Goal: Contribute content: Contribute content

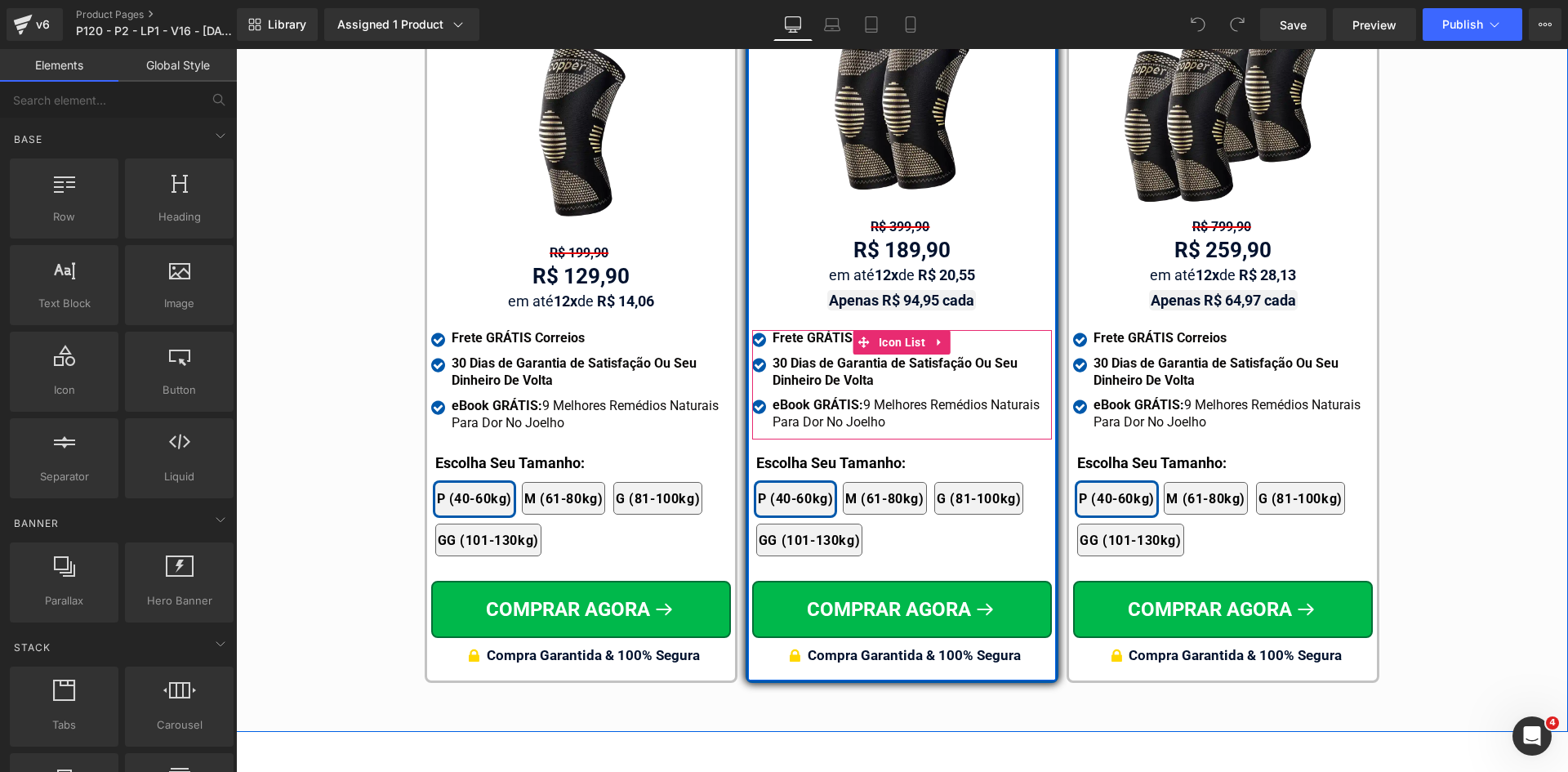
scroll to position [9650, 0]
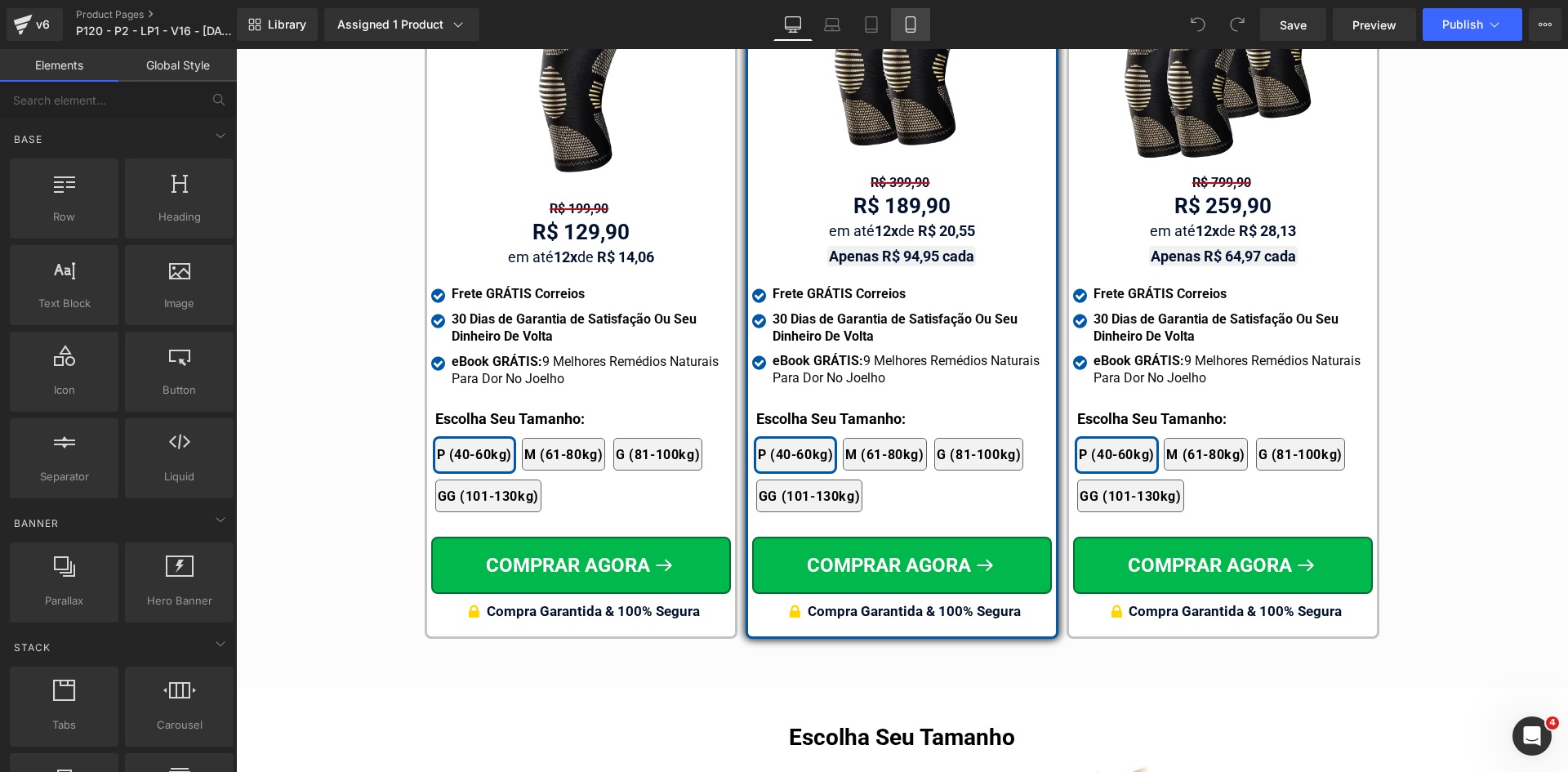
click at [921, 27] on link "Mobile" at bounding box center [910, 25] width 39 height 33
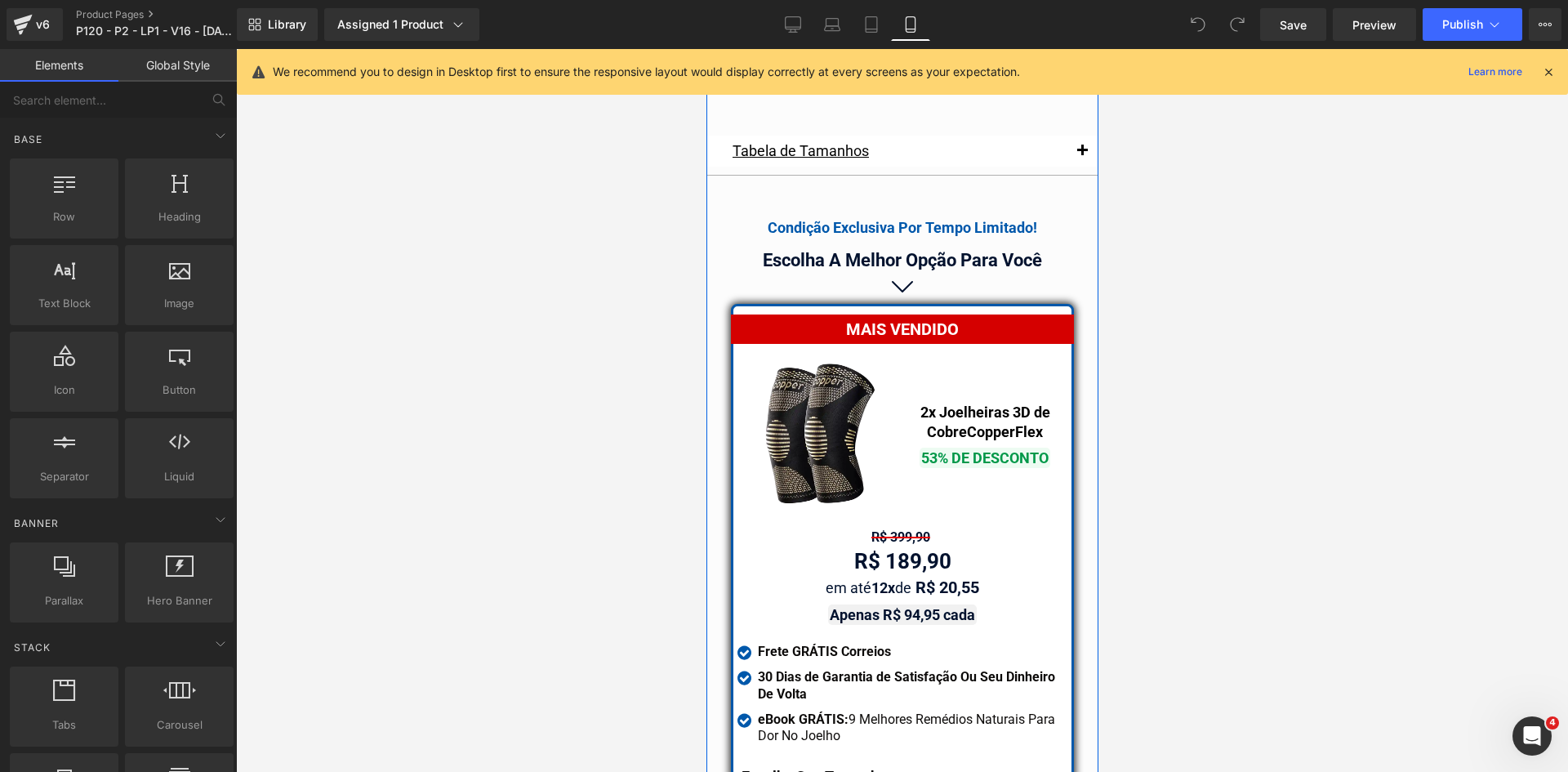
scroll to position [14265, 0]
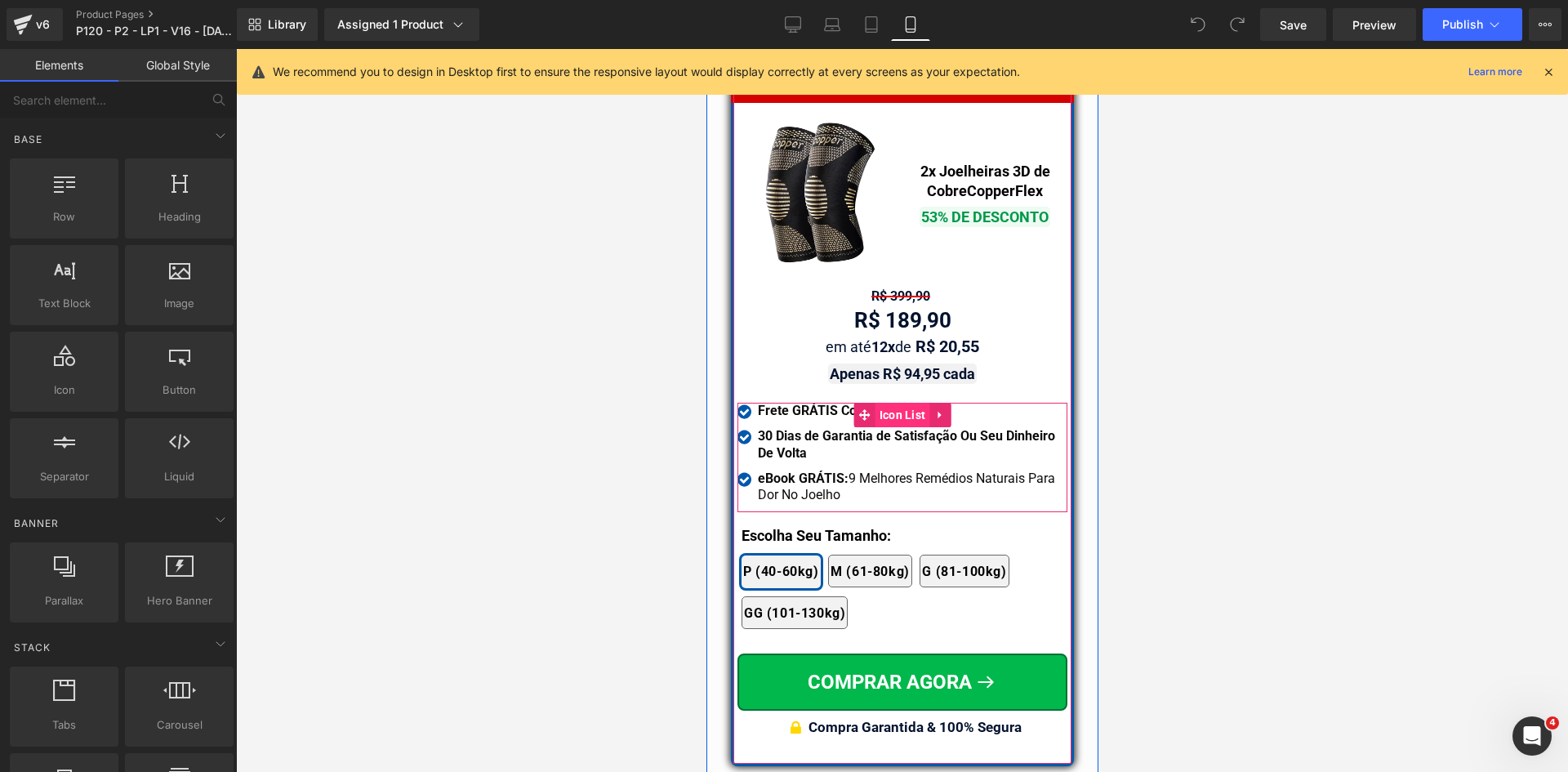
drag, startPoint x: 909, startPoint y: 369, endPoint x: 1379, endPoint y: 482, distance: 483.4
click at [909, 403] on span "Icon List" at bounding box center [902, 415] width 55 height 25
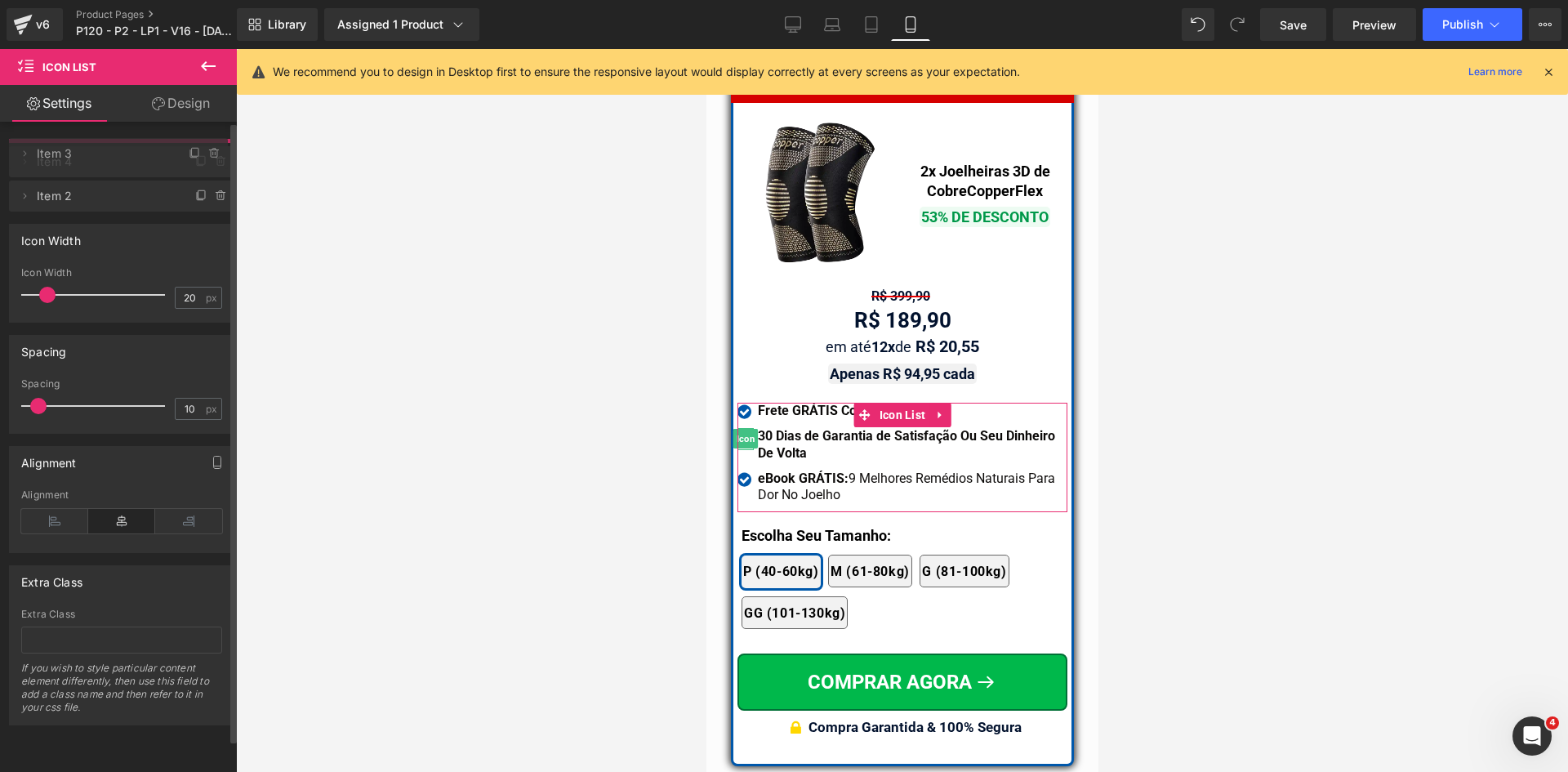
drag, startPoint x: 140, startPoint y: 193, endPoint x: 136, endPoint y: 153, distance: 40.2
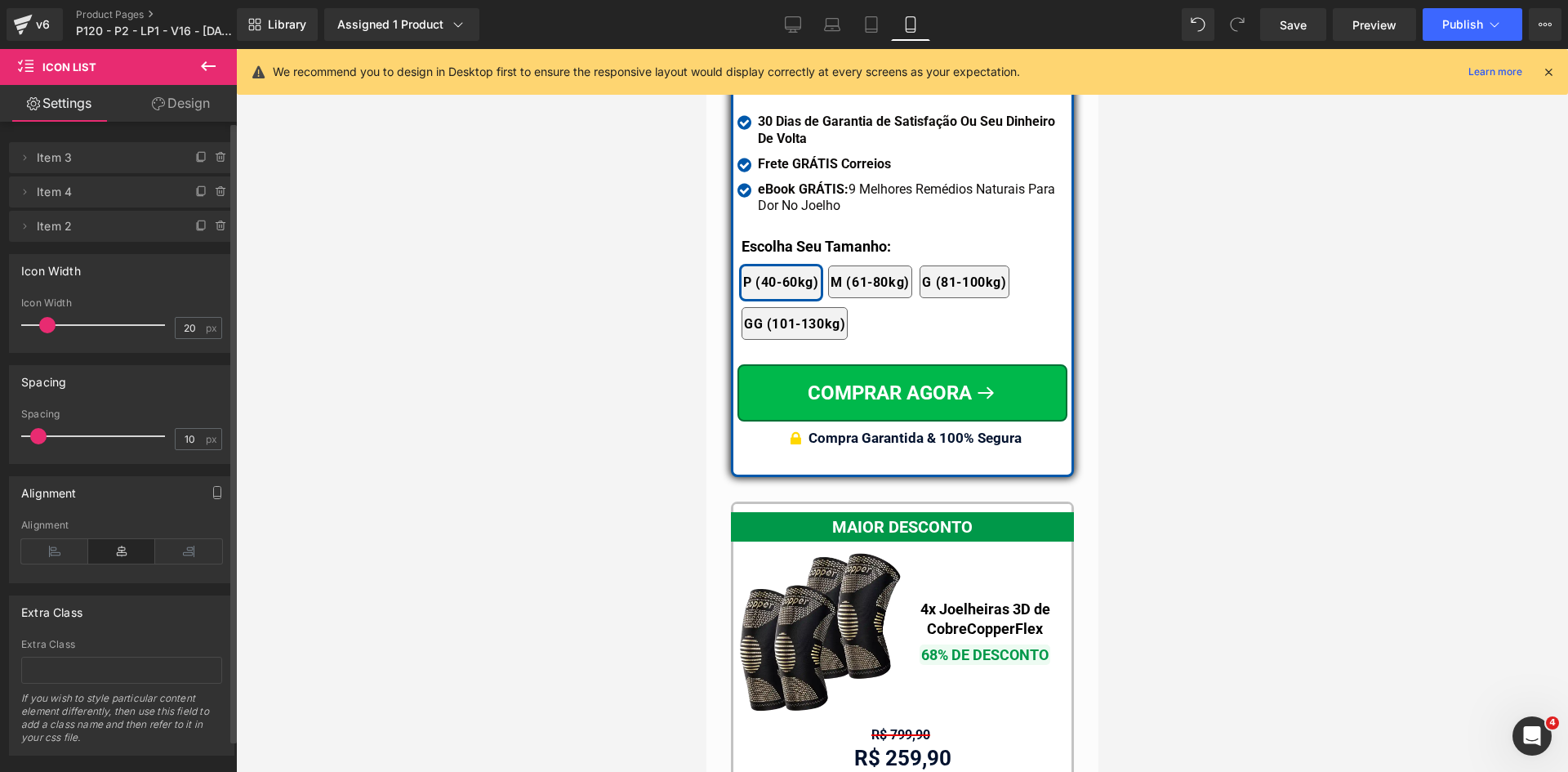
scroll to position [14754, 0]
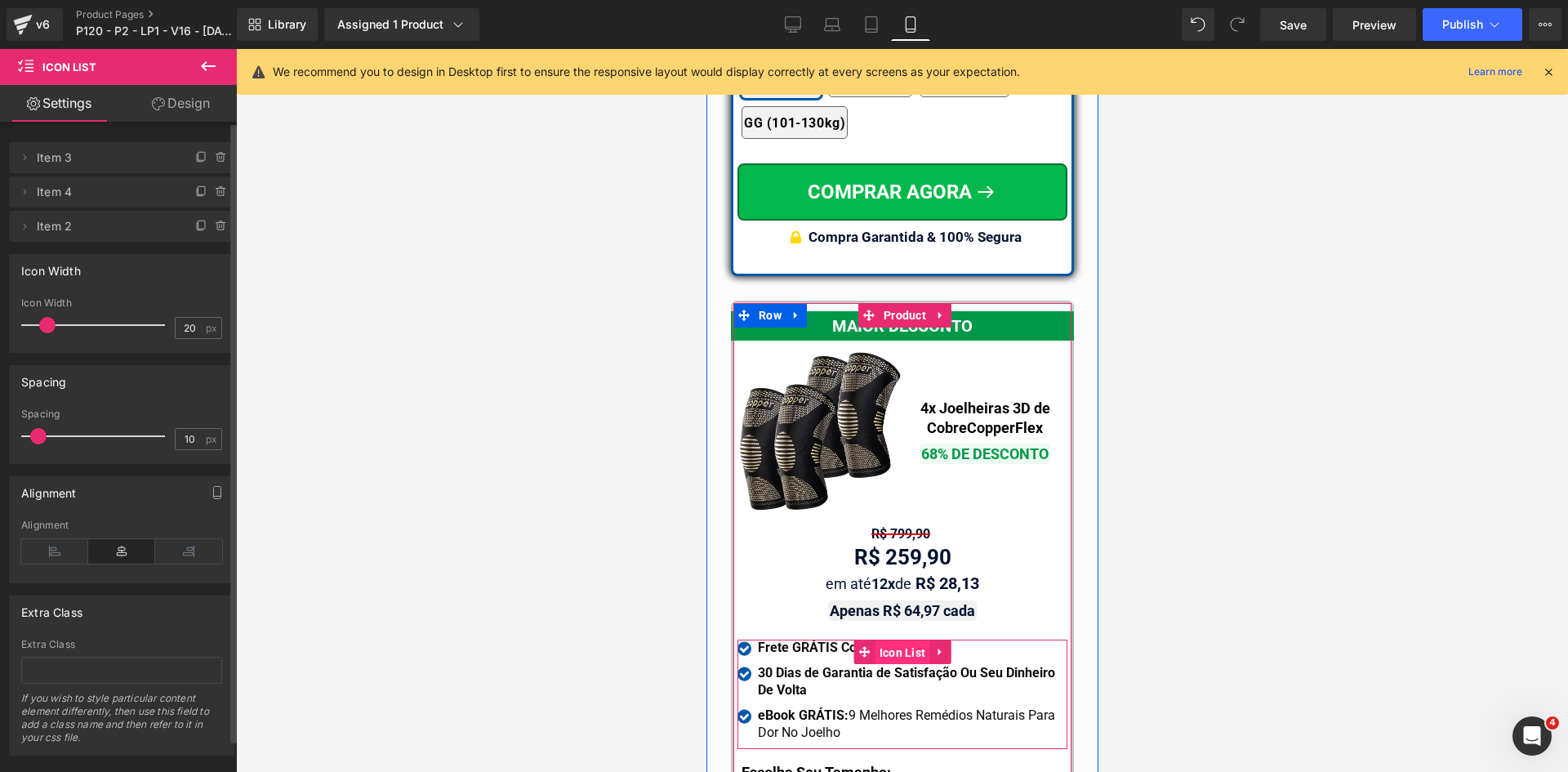
drag, startPoint x: 891, startPoint y: 609, endPoint x: 1085, endPoint y: 506, distance: 219.6
click at [891, 640] on span "Icon List" at bounding box center [902, 652] width 55 height 25
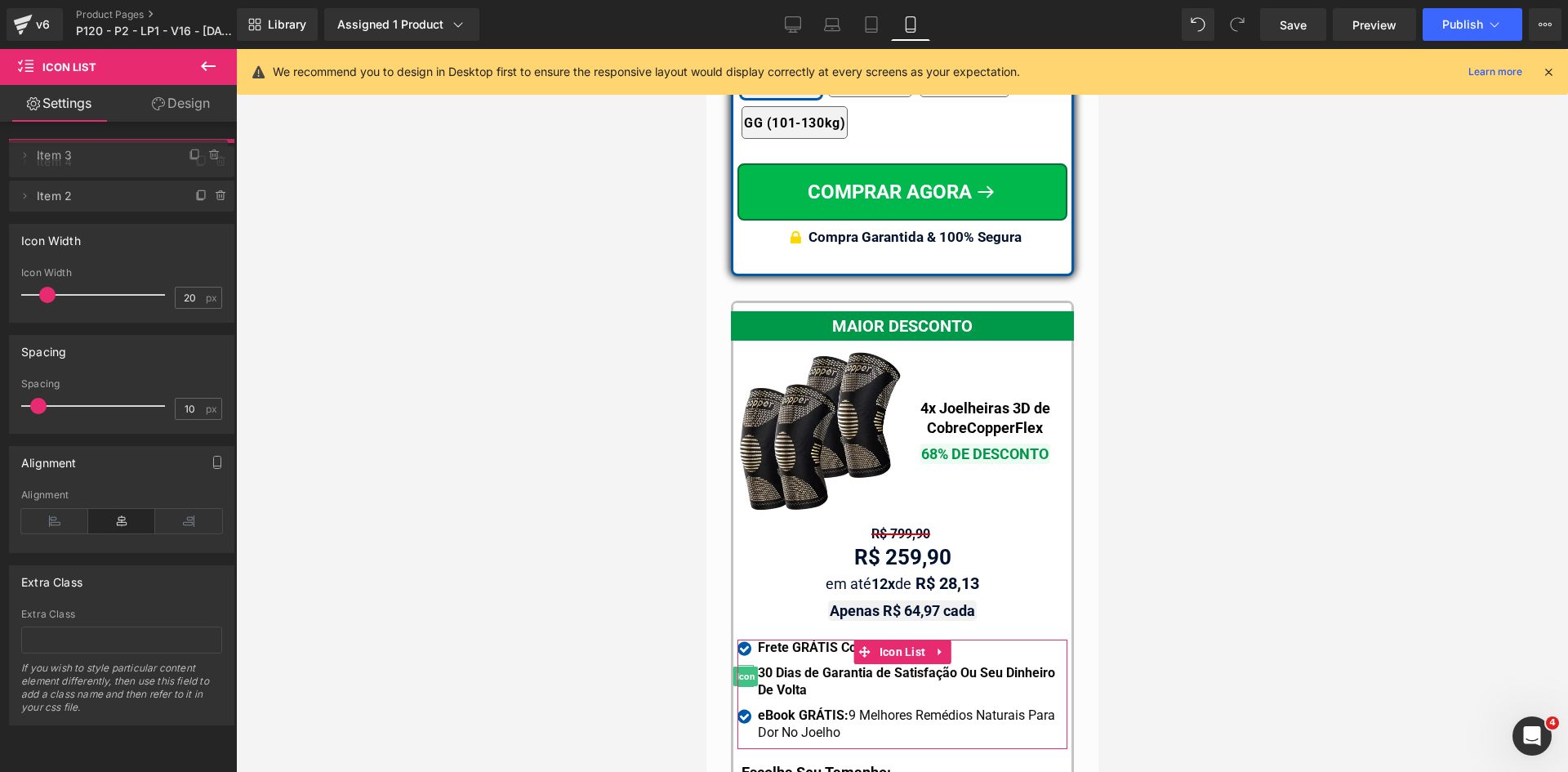
drag, startPoint x: 82, startPoint y: 200, endPoint x: 419, endPoint y: 262, distance: 342.7
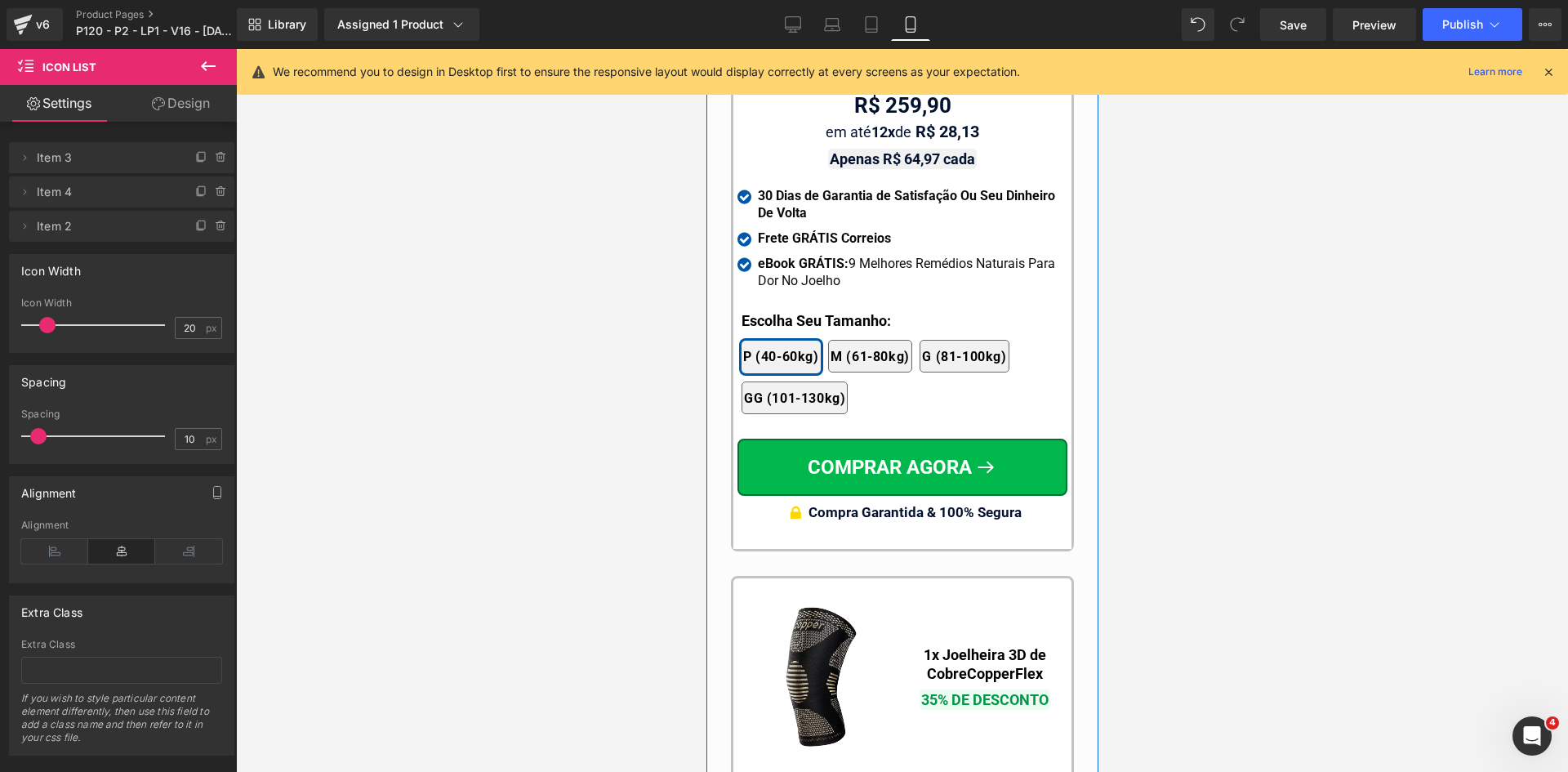
scroll to position [15407, 0]
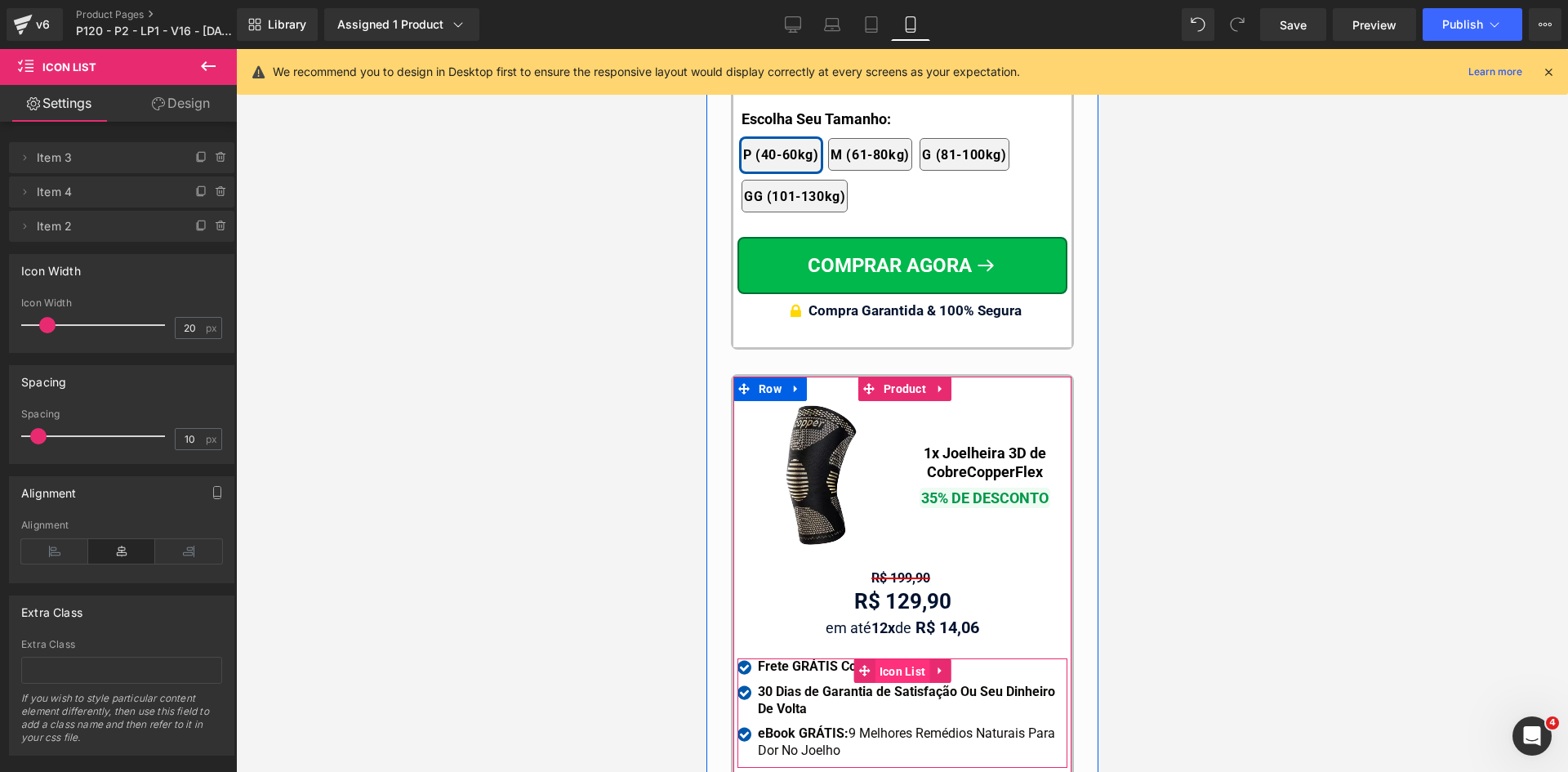
drag, startPoint x: 887, startPoint y: 627, endPoint x: 1006, endPoint y: 413, distance: 244.9
click at [887, 659] on span "Icon List" at bounding box center [902, 671] width 55 height 25
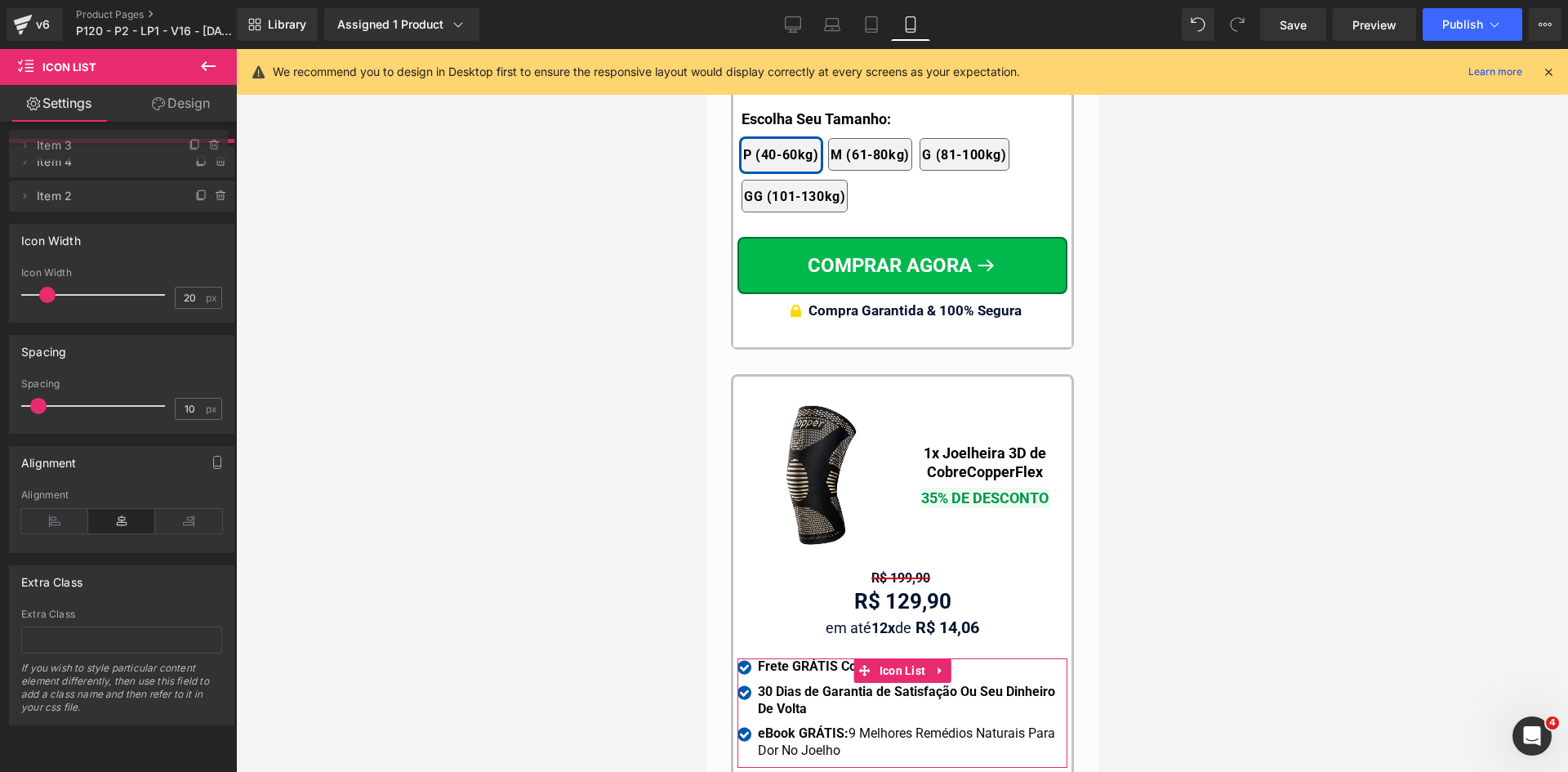
drag, startPoint x: 139, startPoint y: 192, endPoint x: 59, endPoint y: 389, distance: 212.6
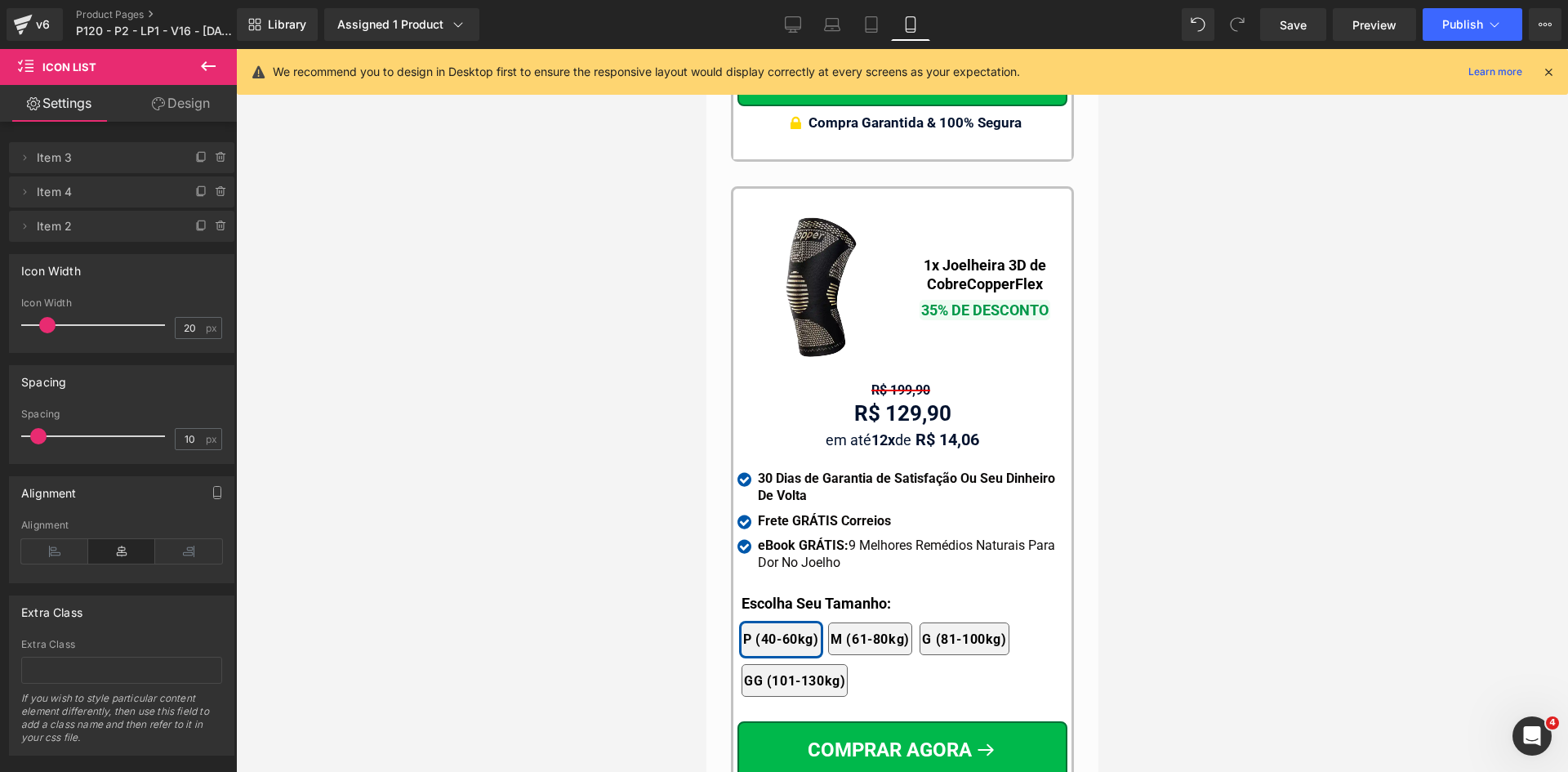
scroll to position [15816, 0]
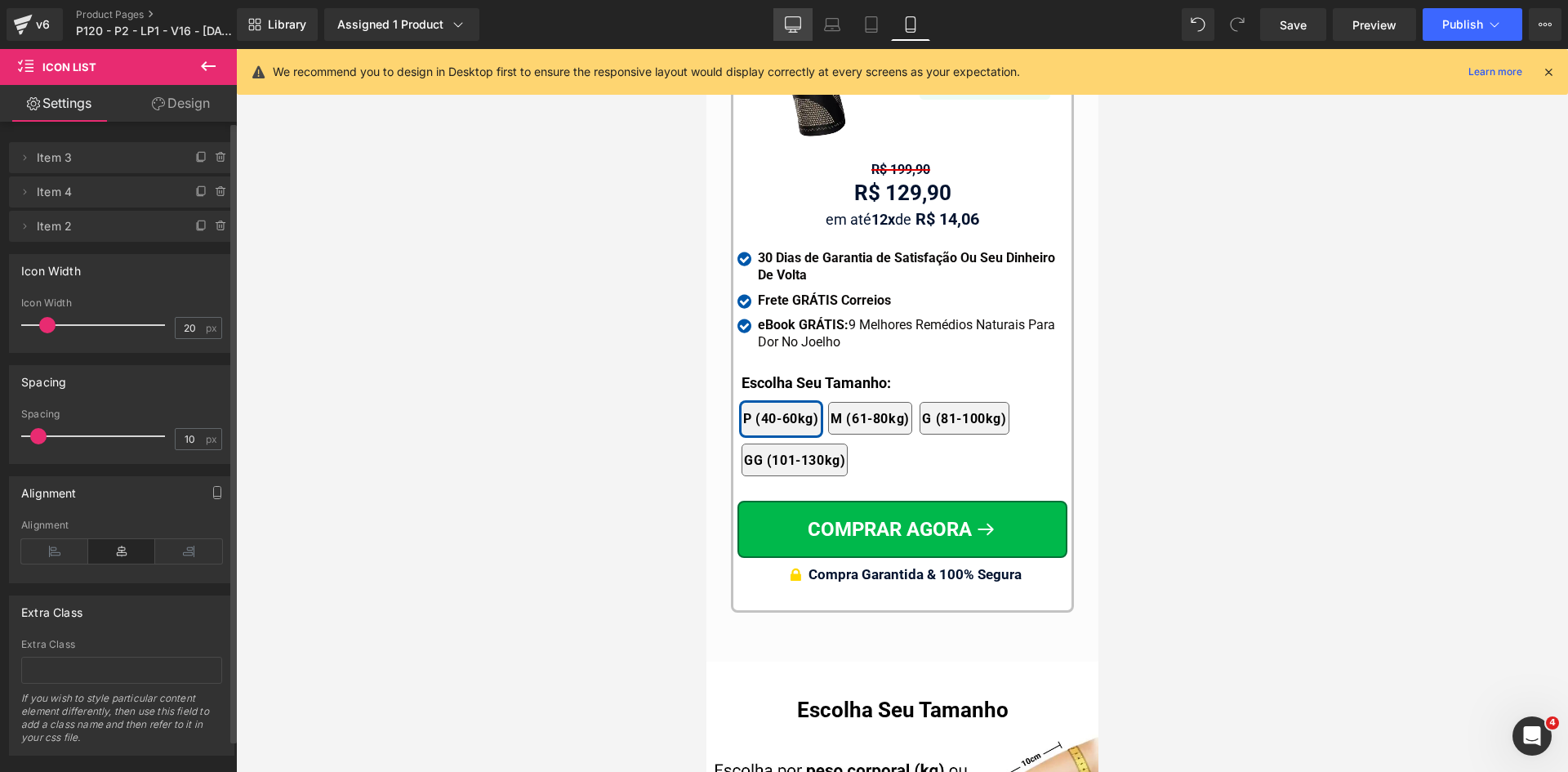
click at [790, 22] on icon at bounding box center [792, 24] width 16 height 16
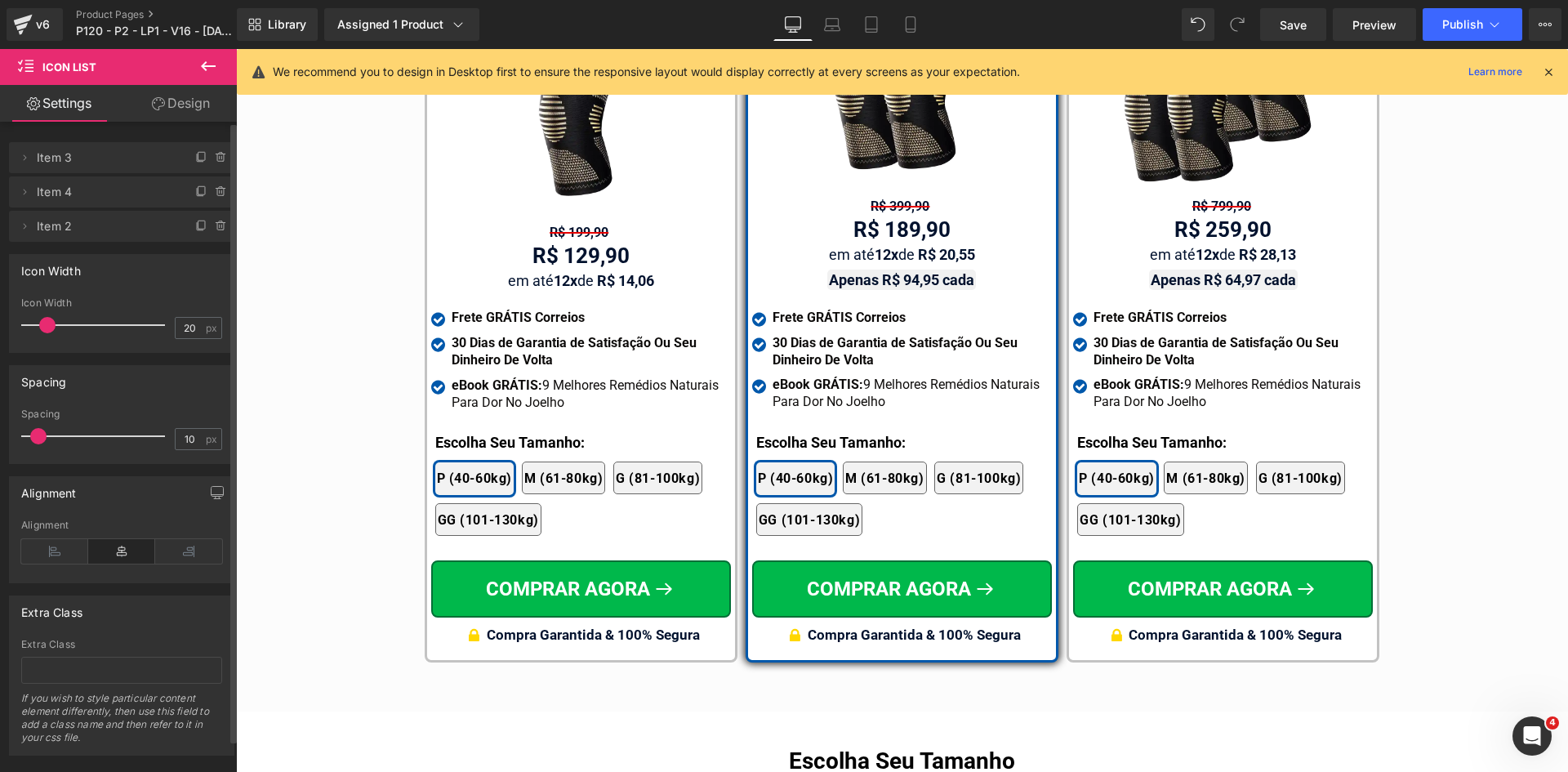
scroll to position [9508, 0]
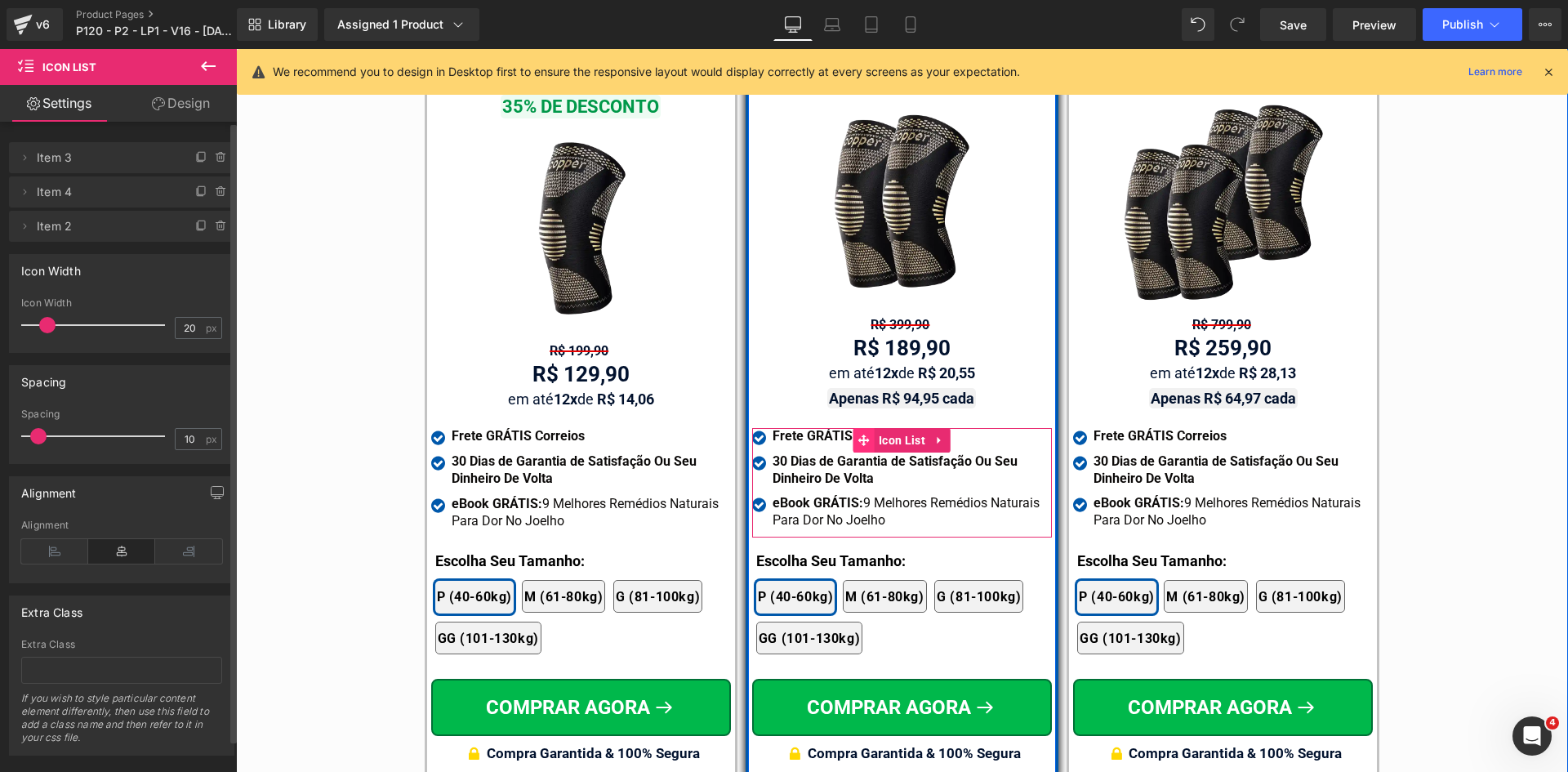
click at [866, 428] on span at bounding box center [864, 440] width 21 height 25
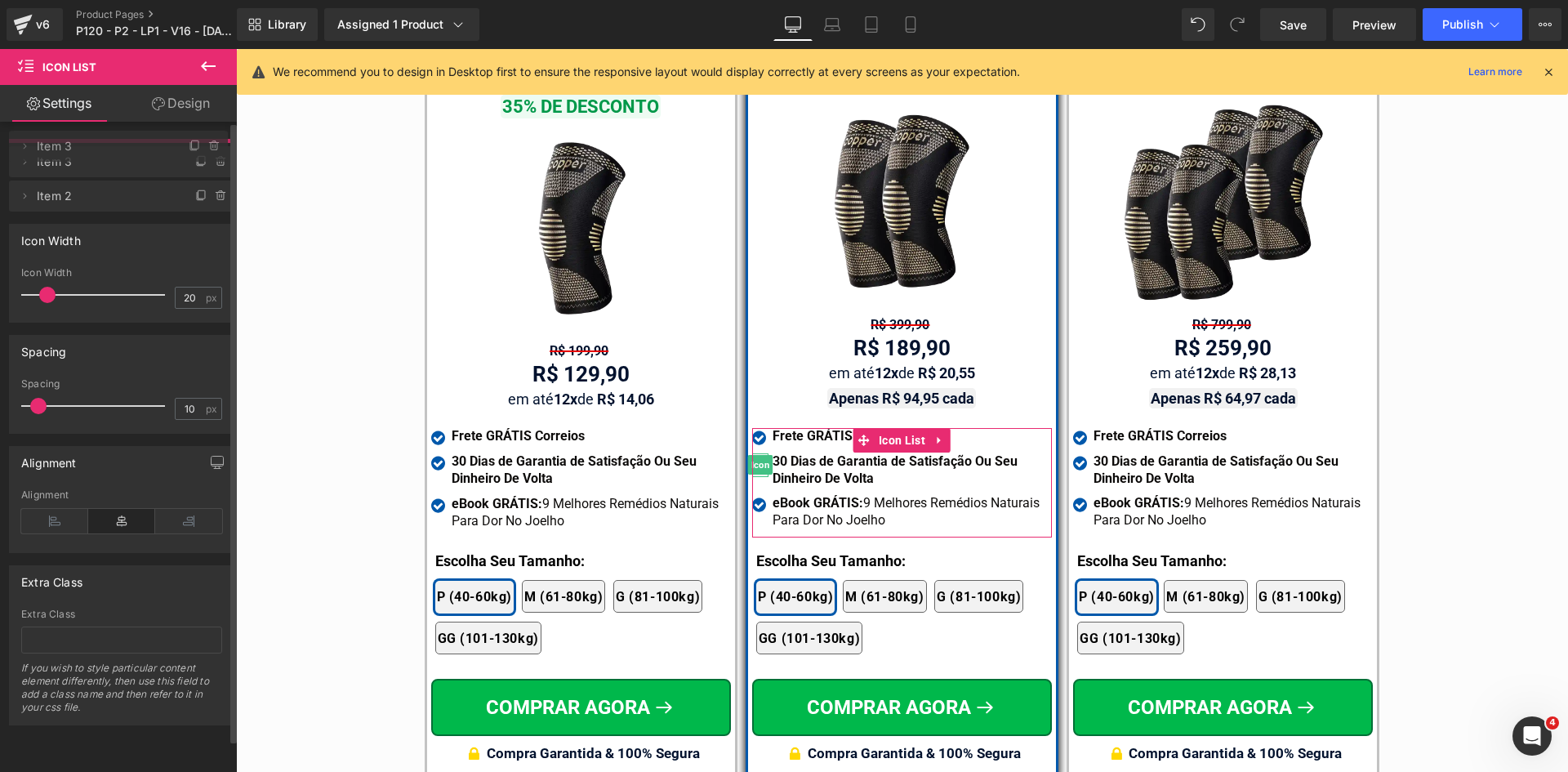
drag, startPoint x: 127, startPoint y: 196, endPoint x: 122, endPoint y: 150, distance: 46.3
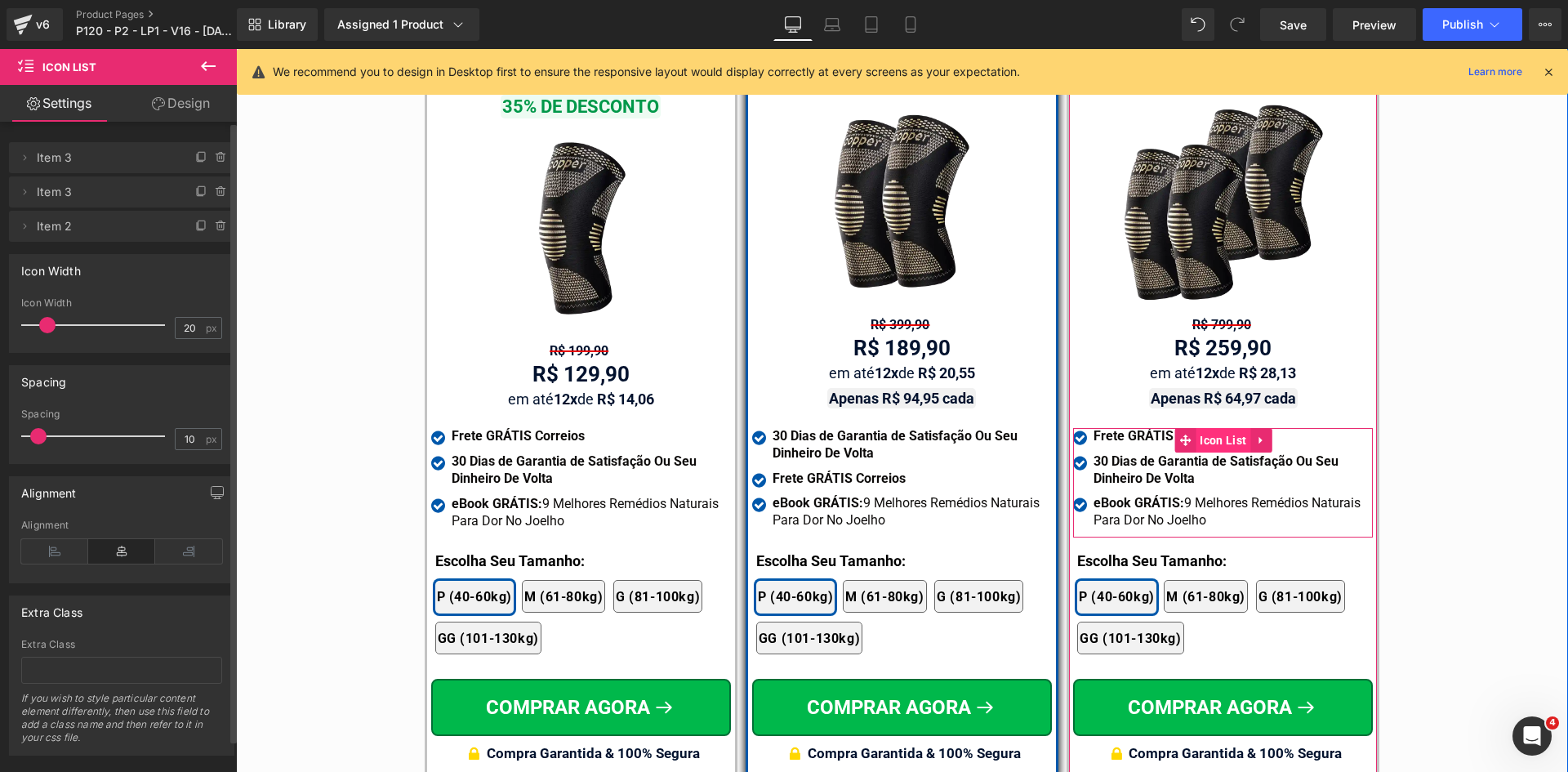
click at [1200, 428] on span "Icon List" at bounding box center [1223, 440] width 55 height 25
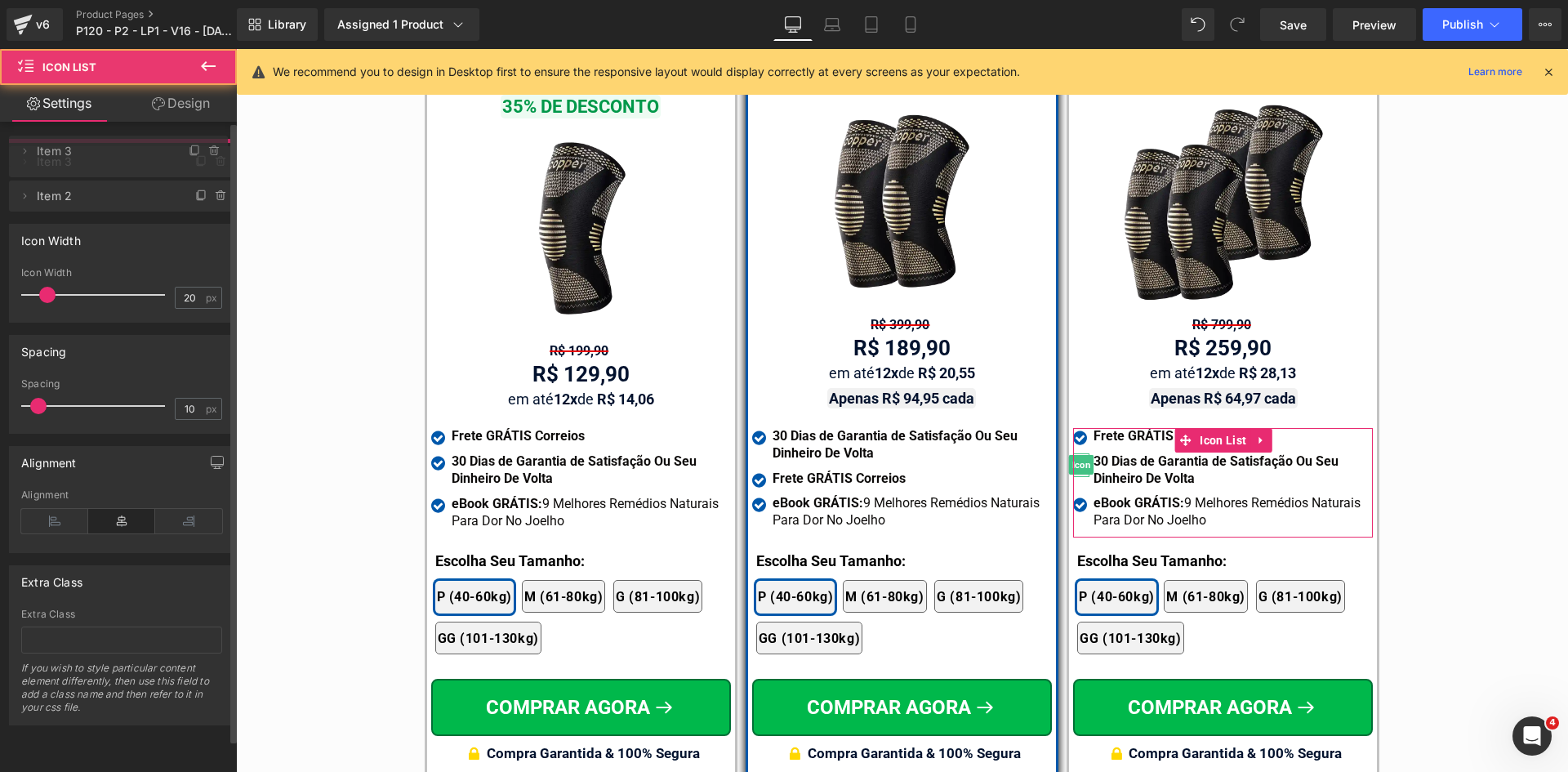
drag, startPoint x: 143, startPoint y: 188, endPoint x: 141, endPoint y: 146, distance: 42.0
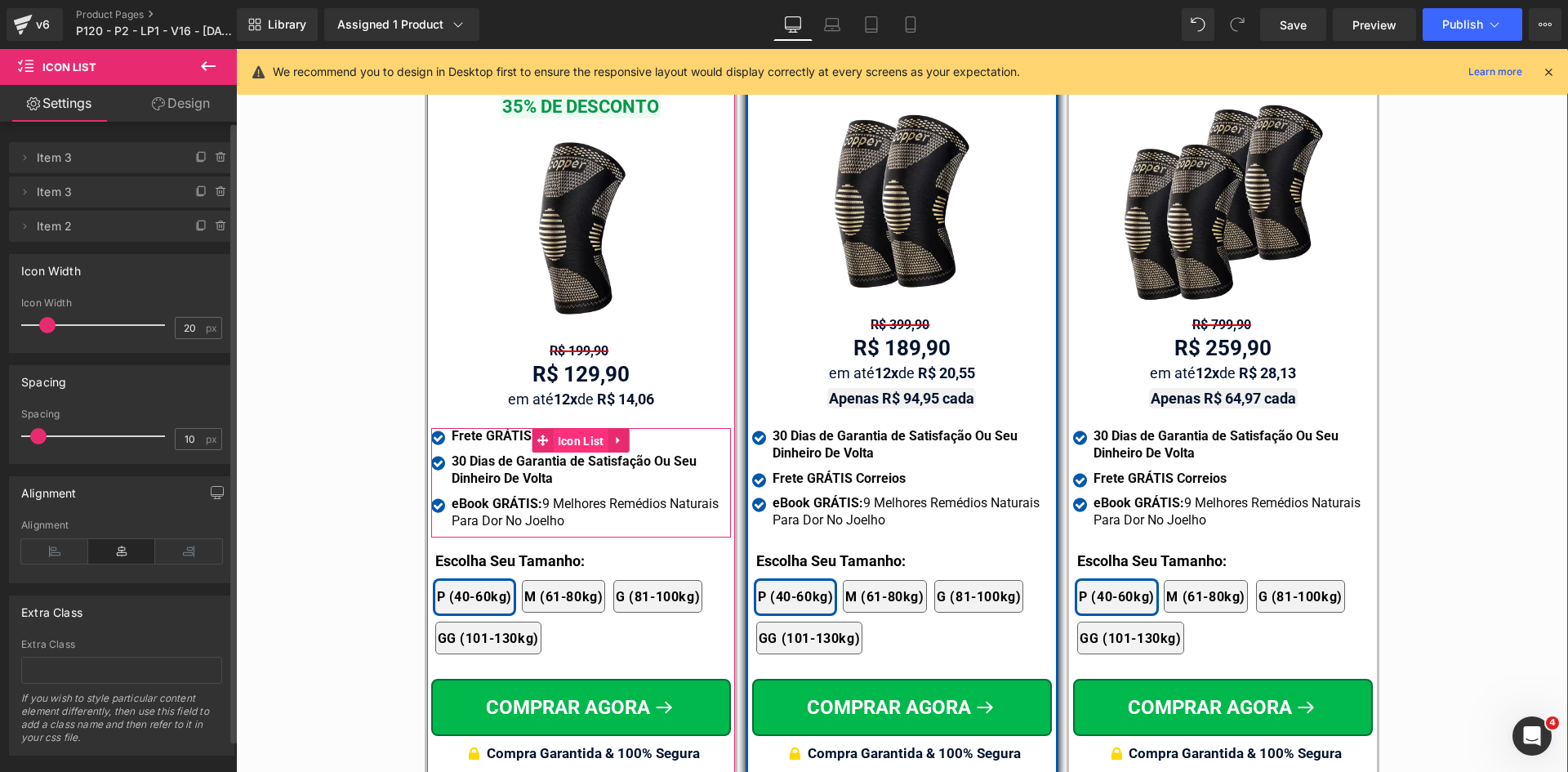
click at [566, 429] on span "Icon List" at bounding box center [581, 441] width 55 height 25
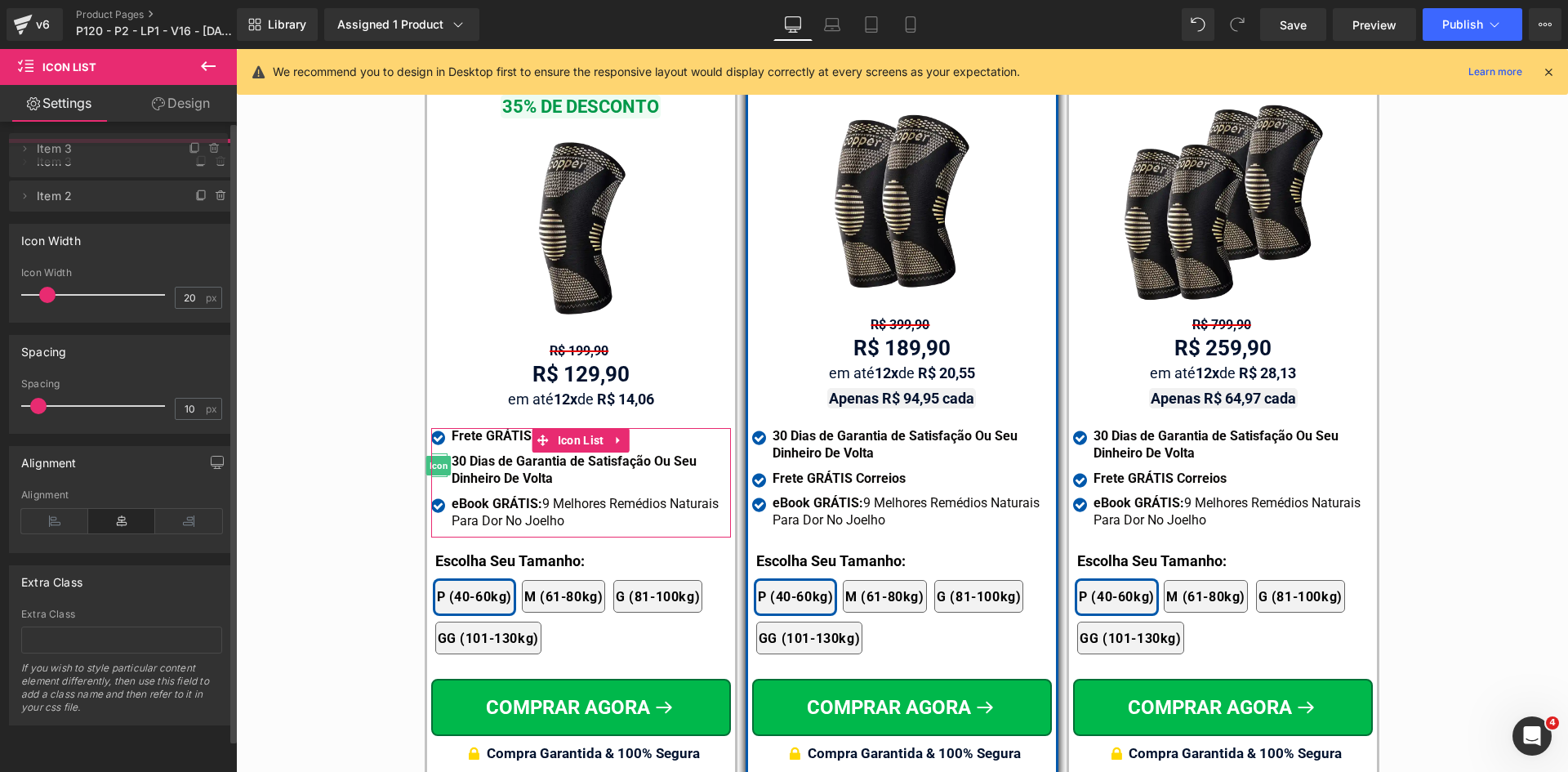
drag, startPoint x: 140, startPoint y: 165, endPoint x: 136, endPoint y: 151, distance: 14.6
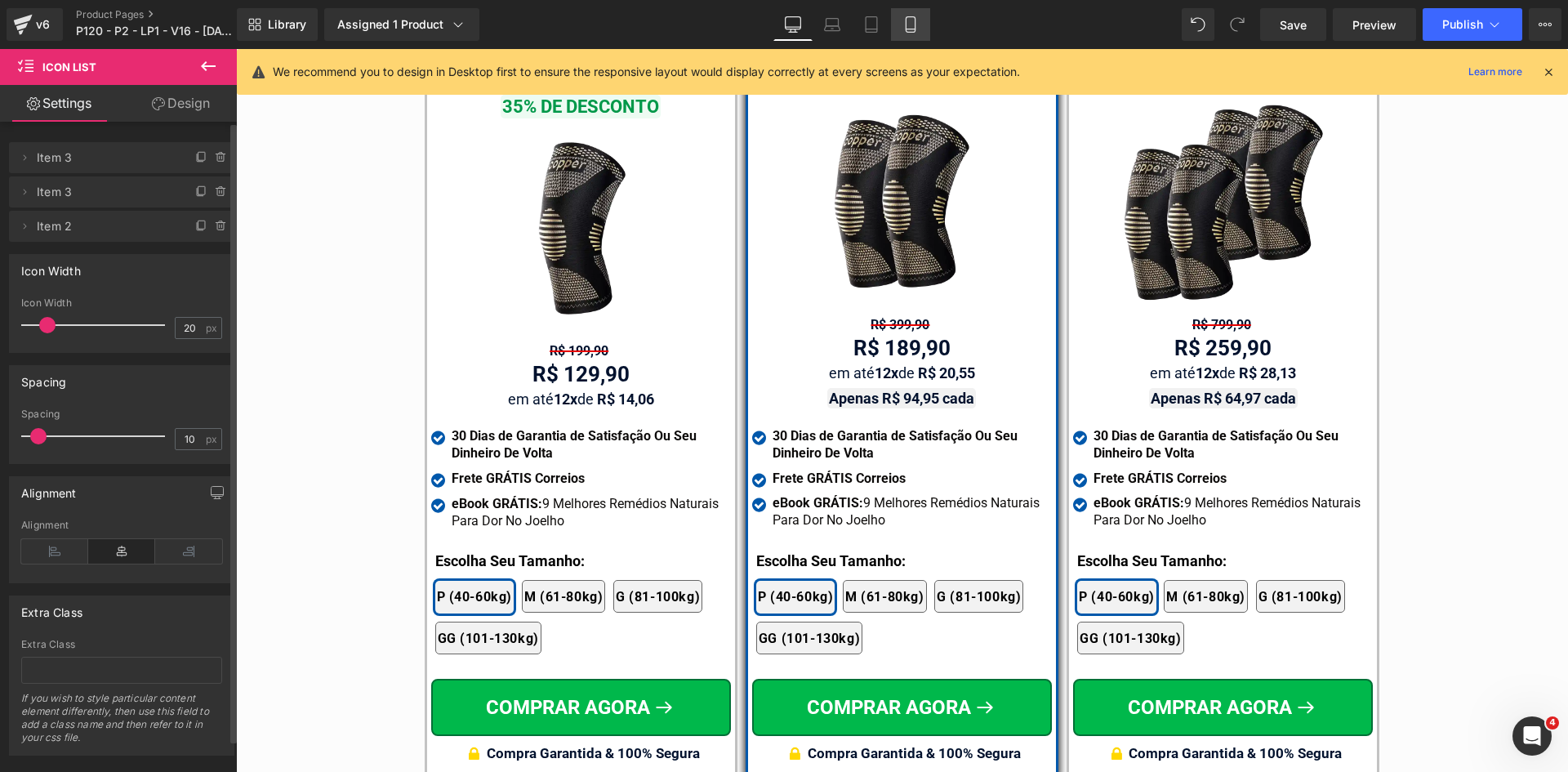
click at [911, 18] on icon at bounding box center [910, 24] width 16 height 16
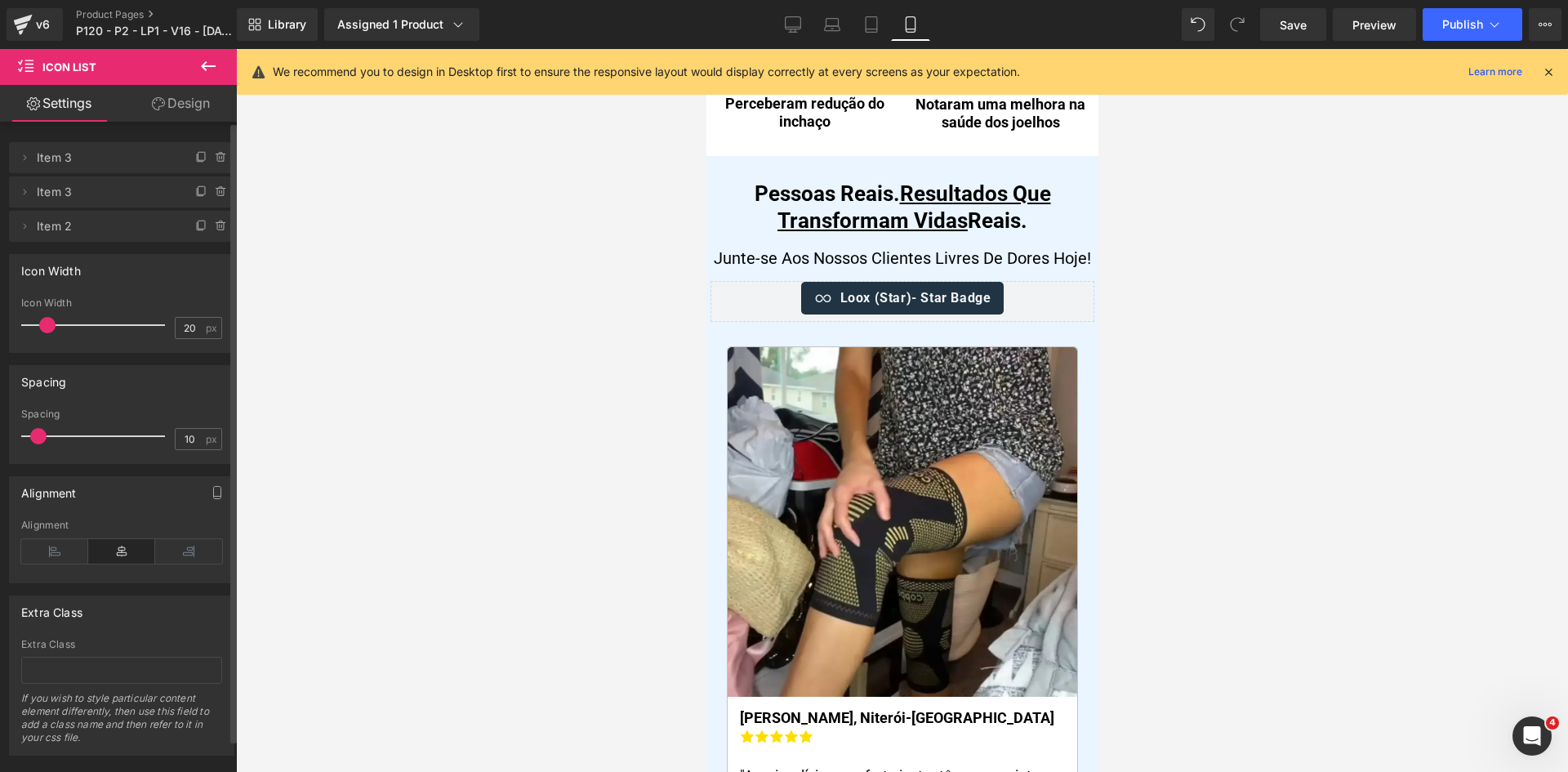
scroll to position [0, 0]
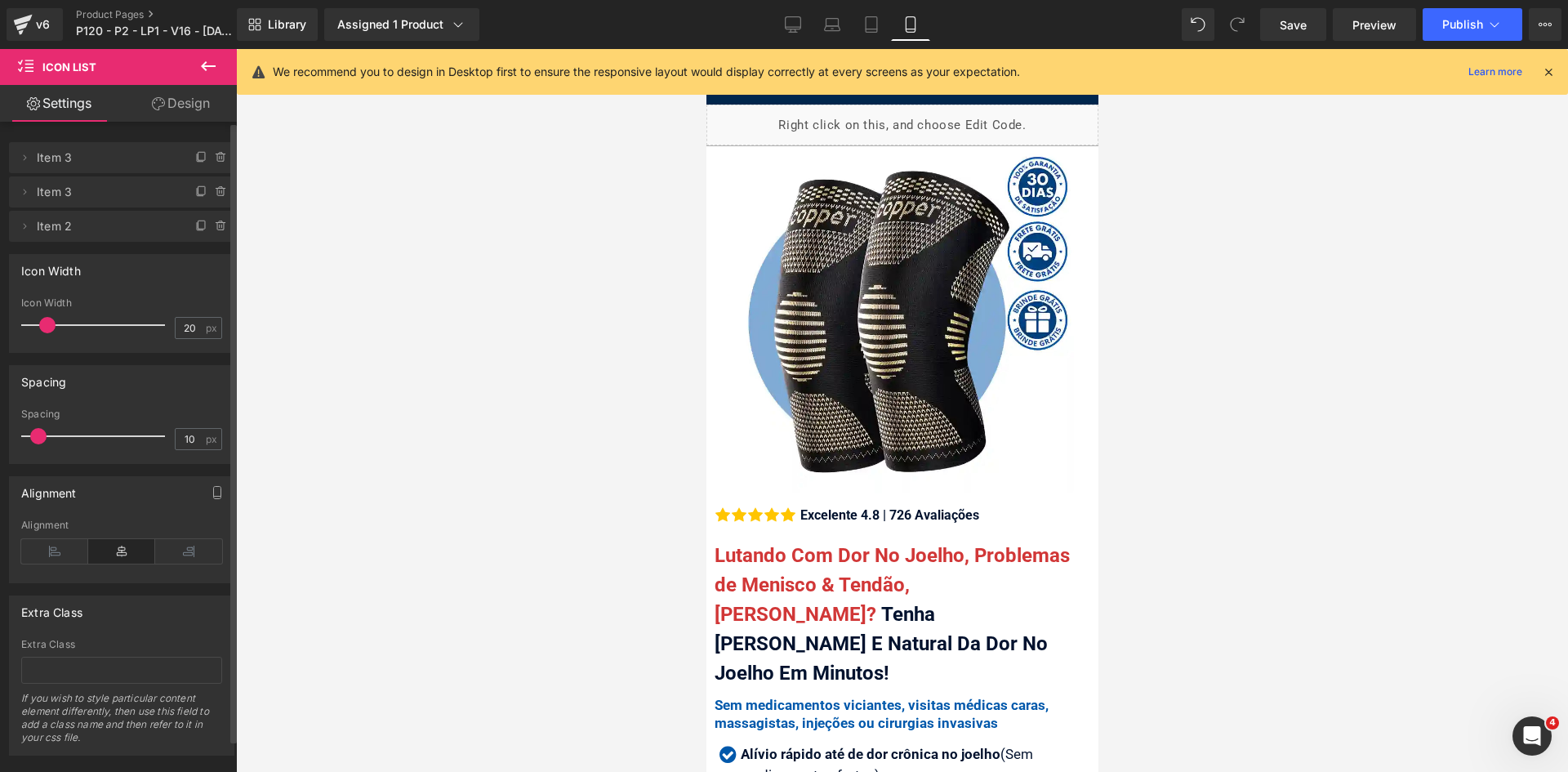
click at [1555, 74] on icon at bounding box center [1549, 72] width 15 height 15
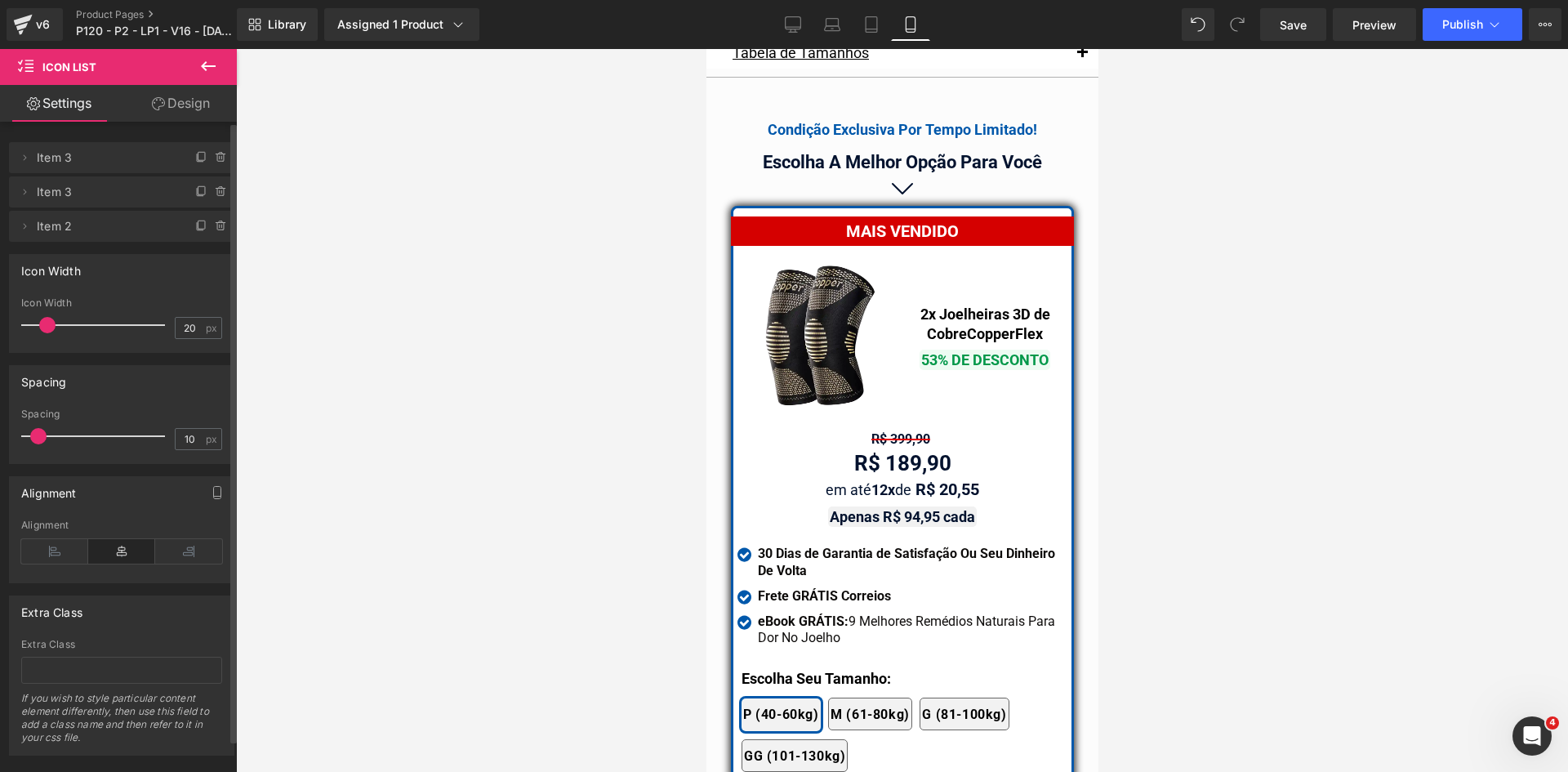
scroll to position [13735, 0]
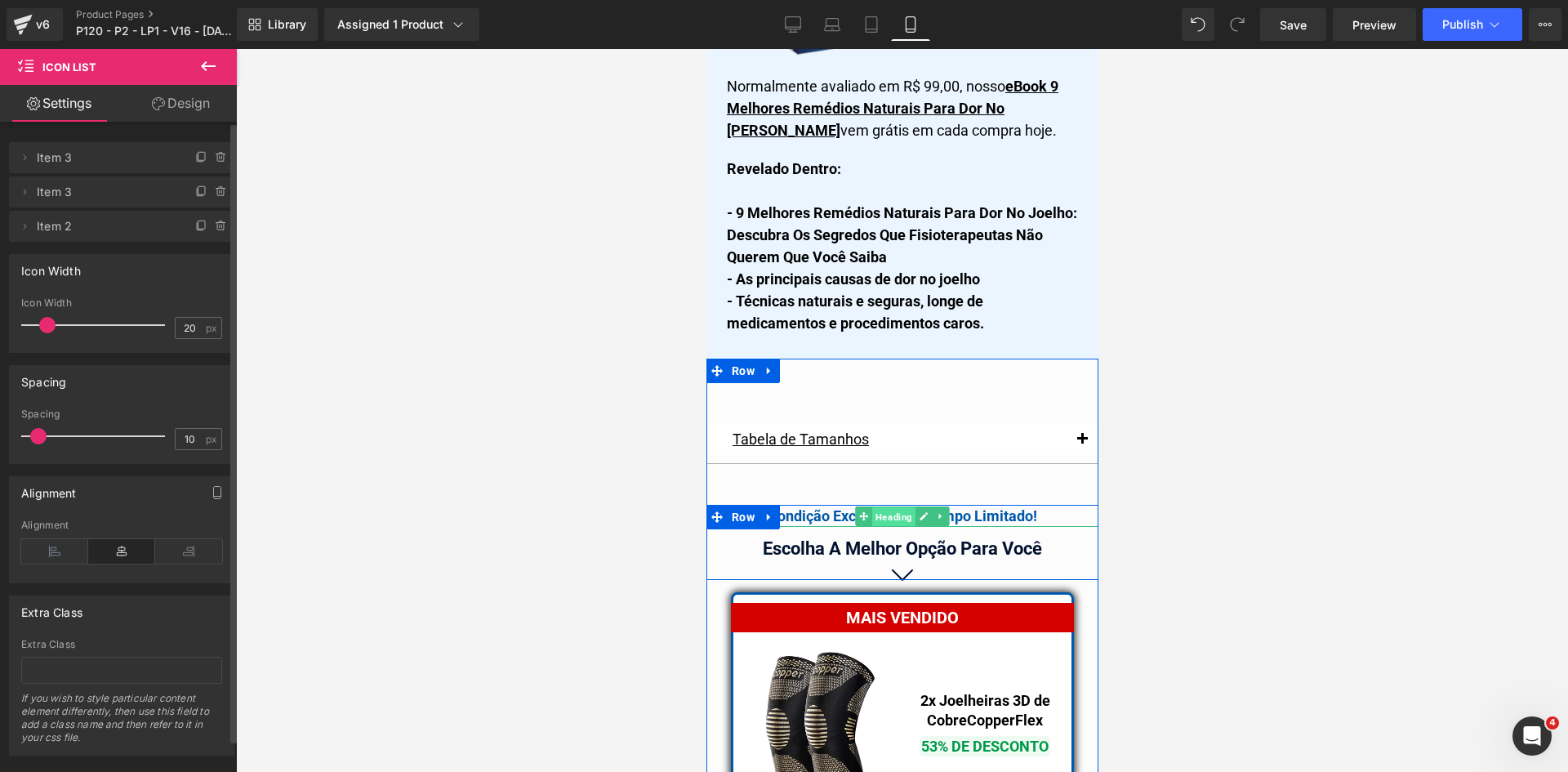
click at [887, 507] on span "Heading" at bounding box center [893, 517] width 43 height 20
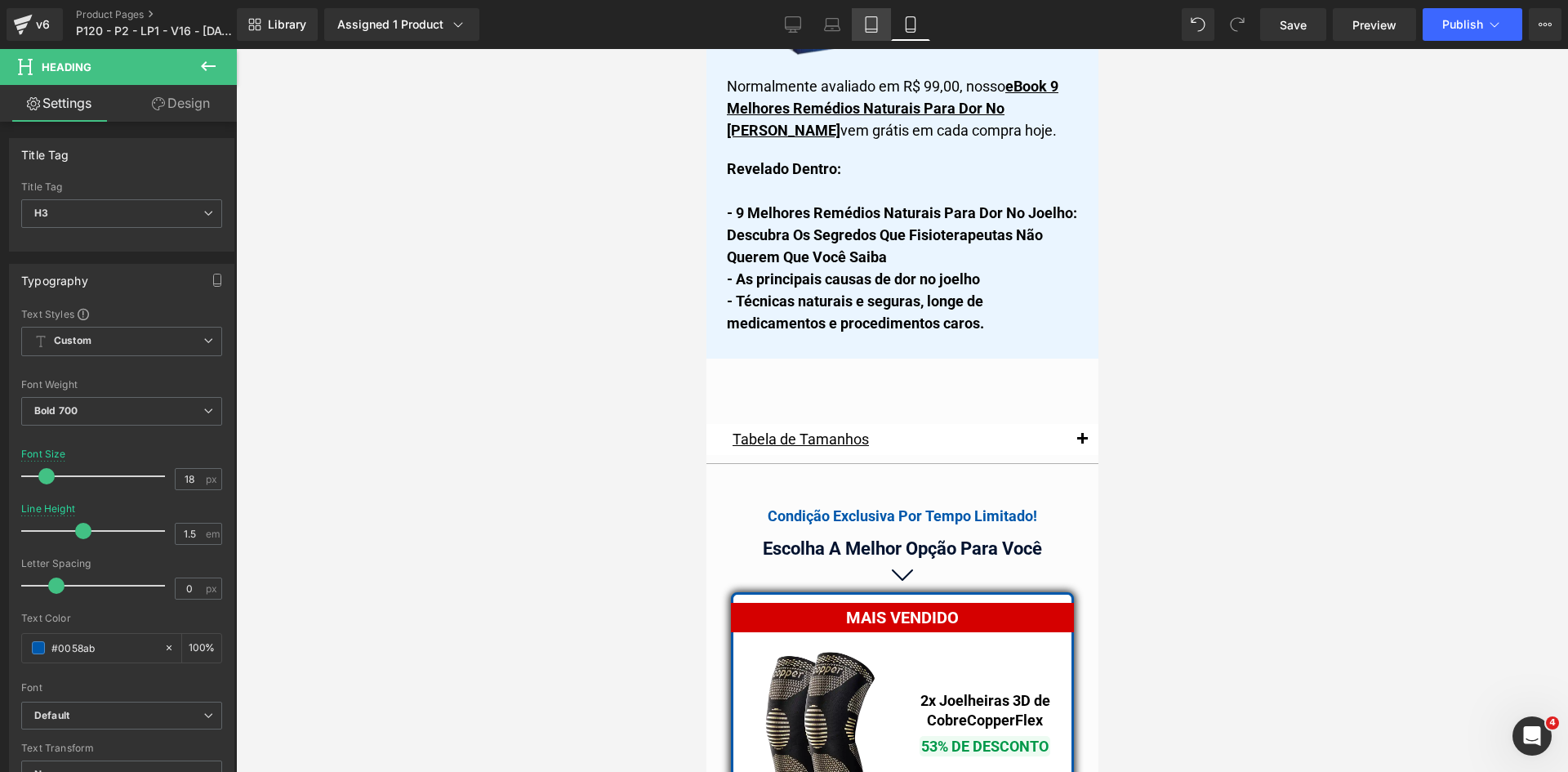
drag, startPoint x: 865, startPoint y: 33, endPoint x: 229, endPoint y: 76, distance: 637.5
click at [865, 33] on link "Tablet" at bounding box center [870, 25] width 39 height 33
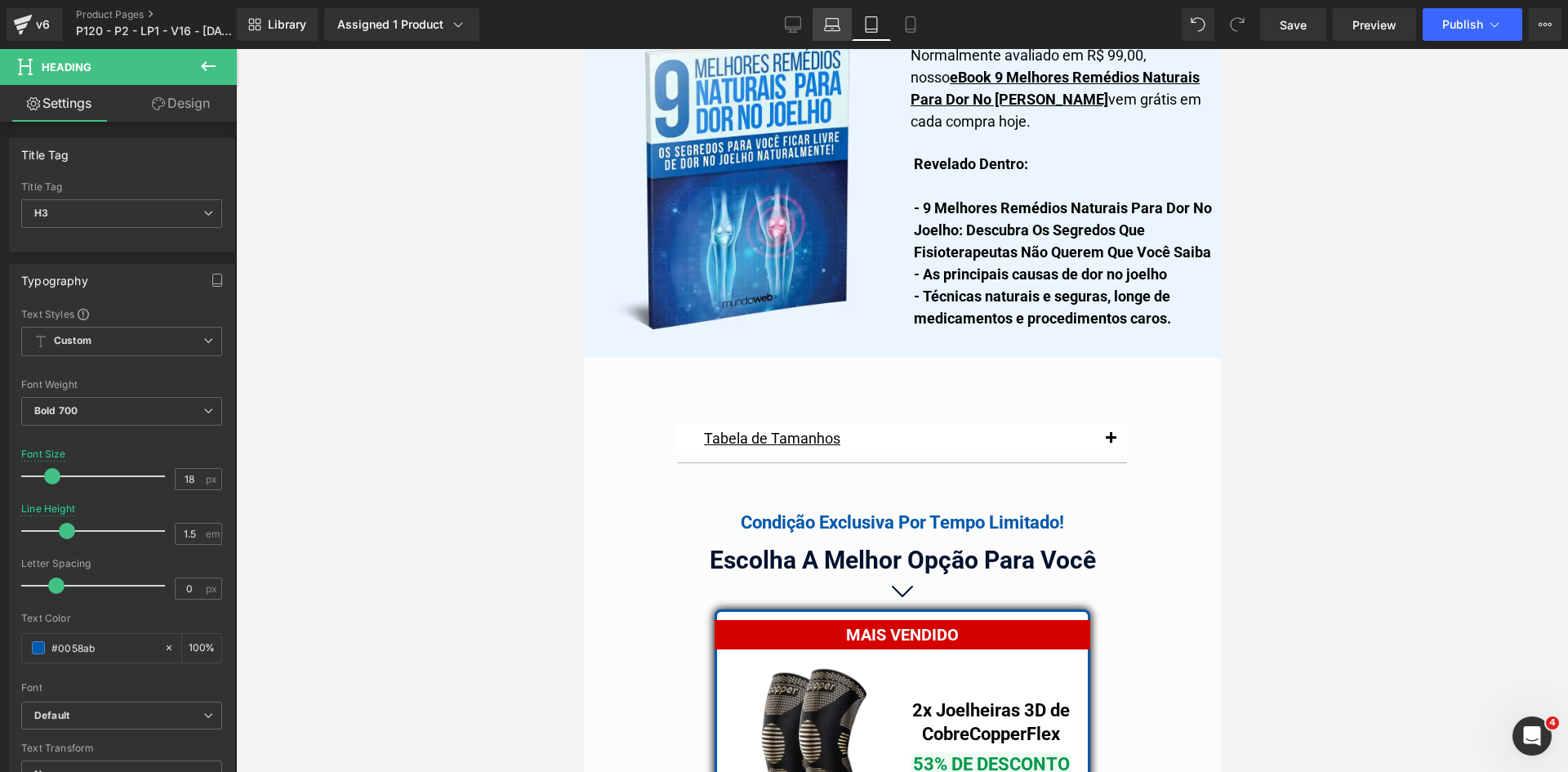
scroll to position [13334, 0]
click at [904, 33] on link "Mobile" at bounding box center [910, 25] width 39 height 33
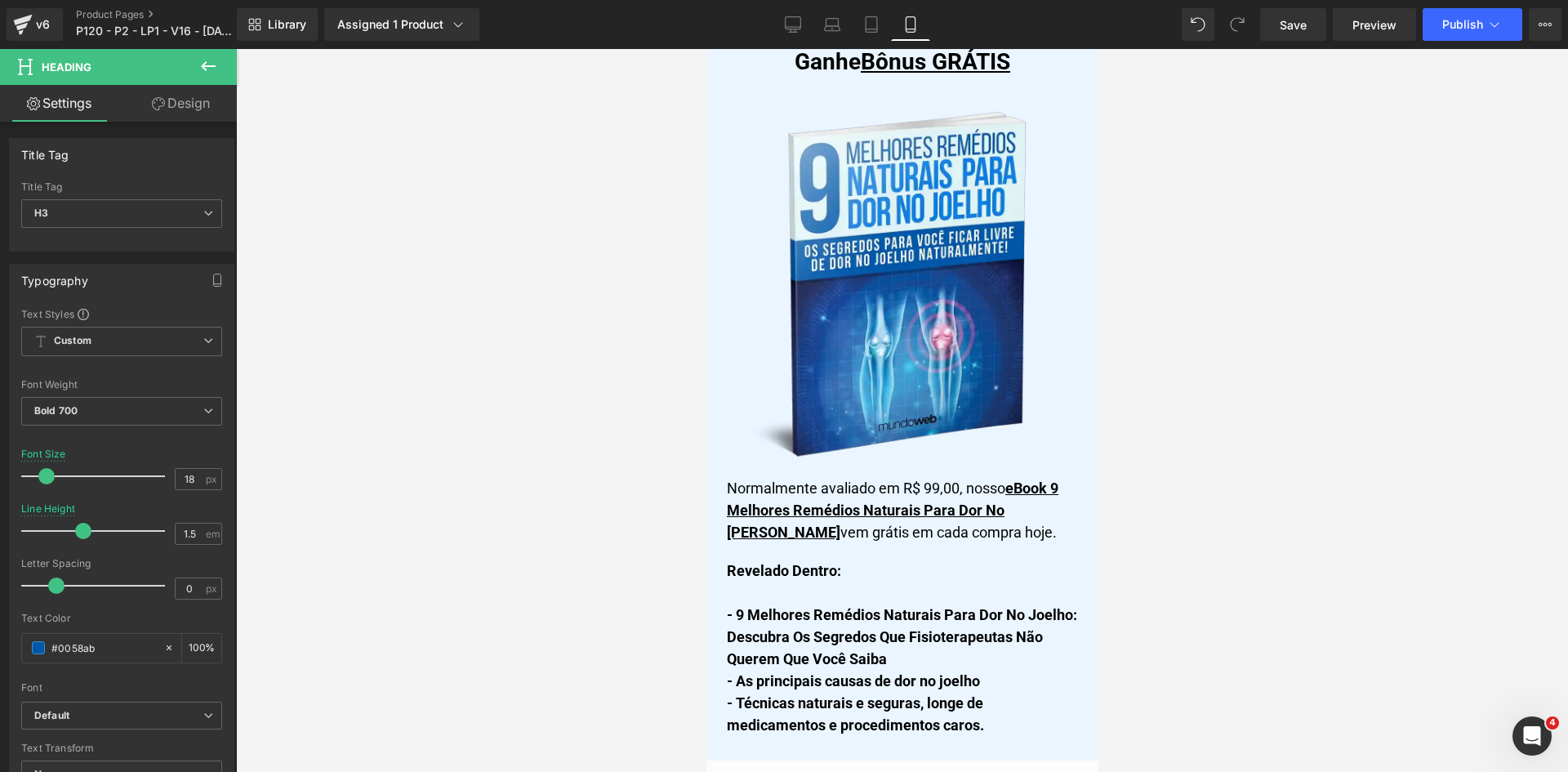
scroll to position [13729, 0]
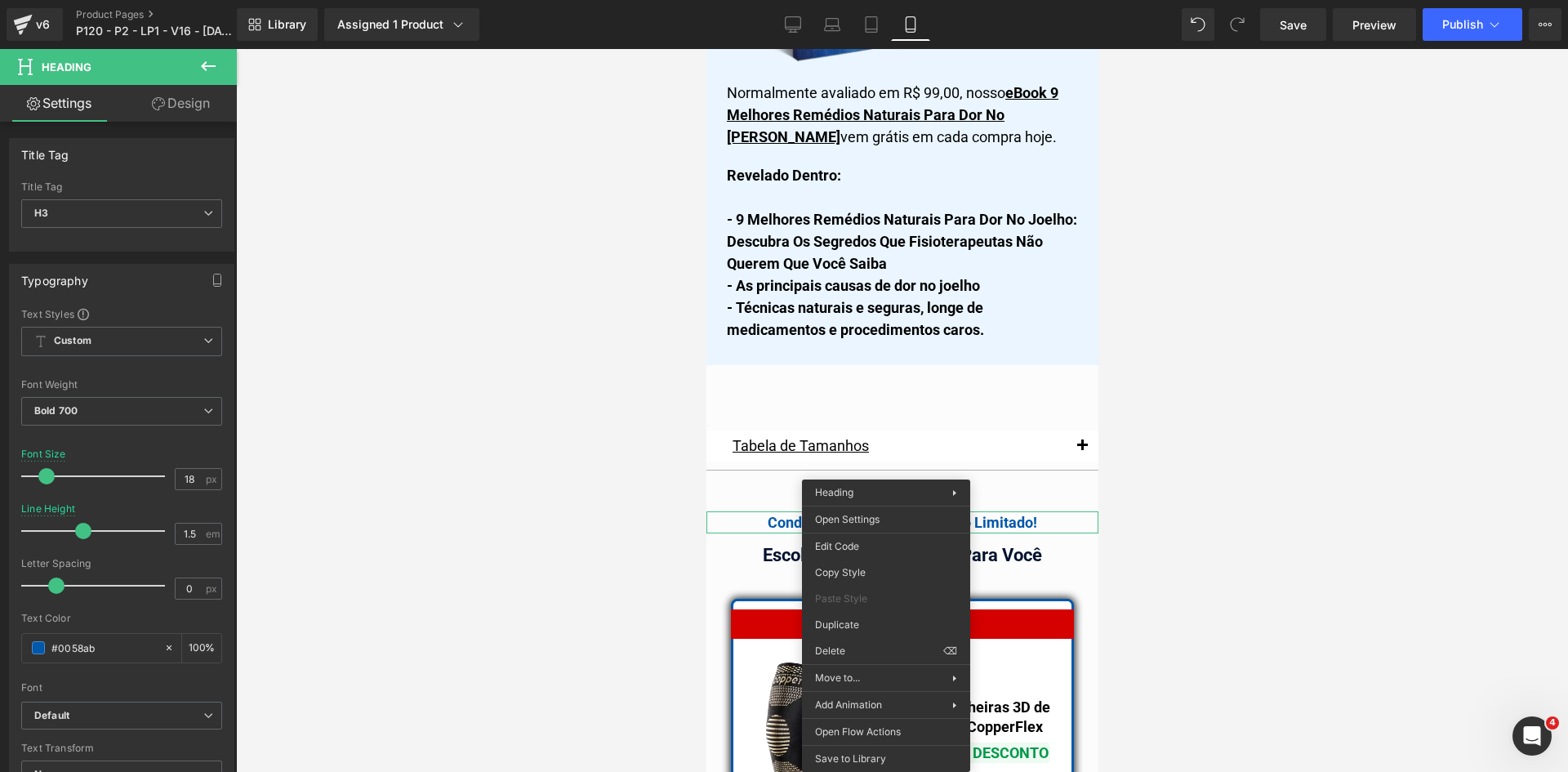
click at [586, 483] on div at bounding box center [902, 410] width 1332 height 723
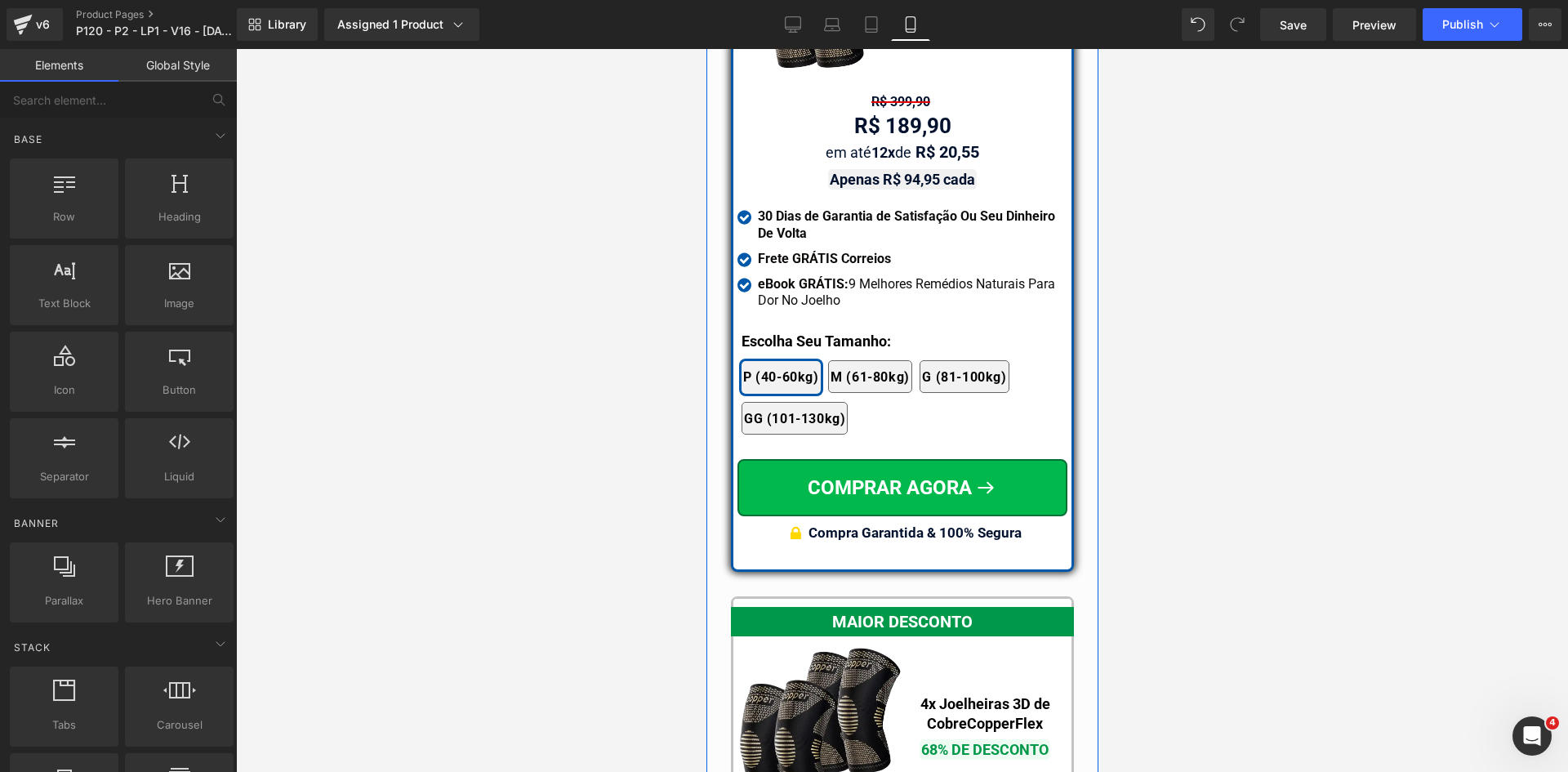
scroll to position [14626, 0]
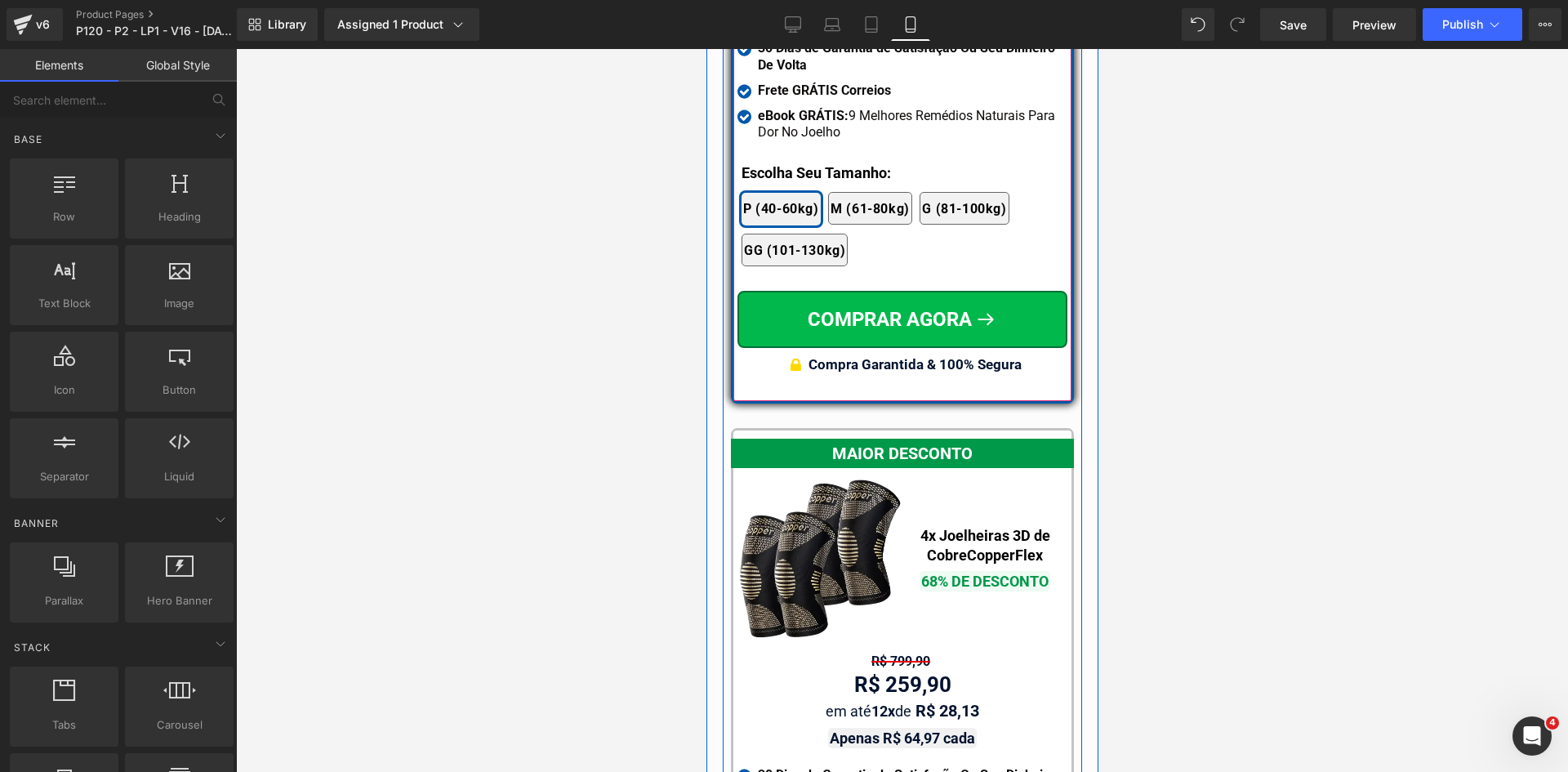
click at [749, 346] on div "MAIS VENDIDO Text Block Image 2x Joelheiras 3D de Cobre CopperFlex Text Block 5…" at bounding box center [902, 51] width 338 height 697
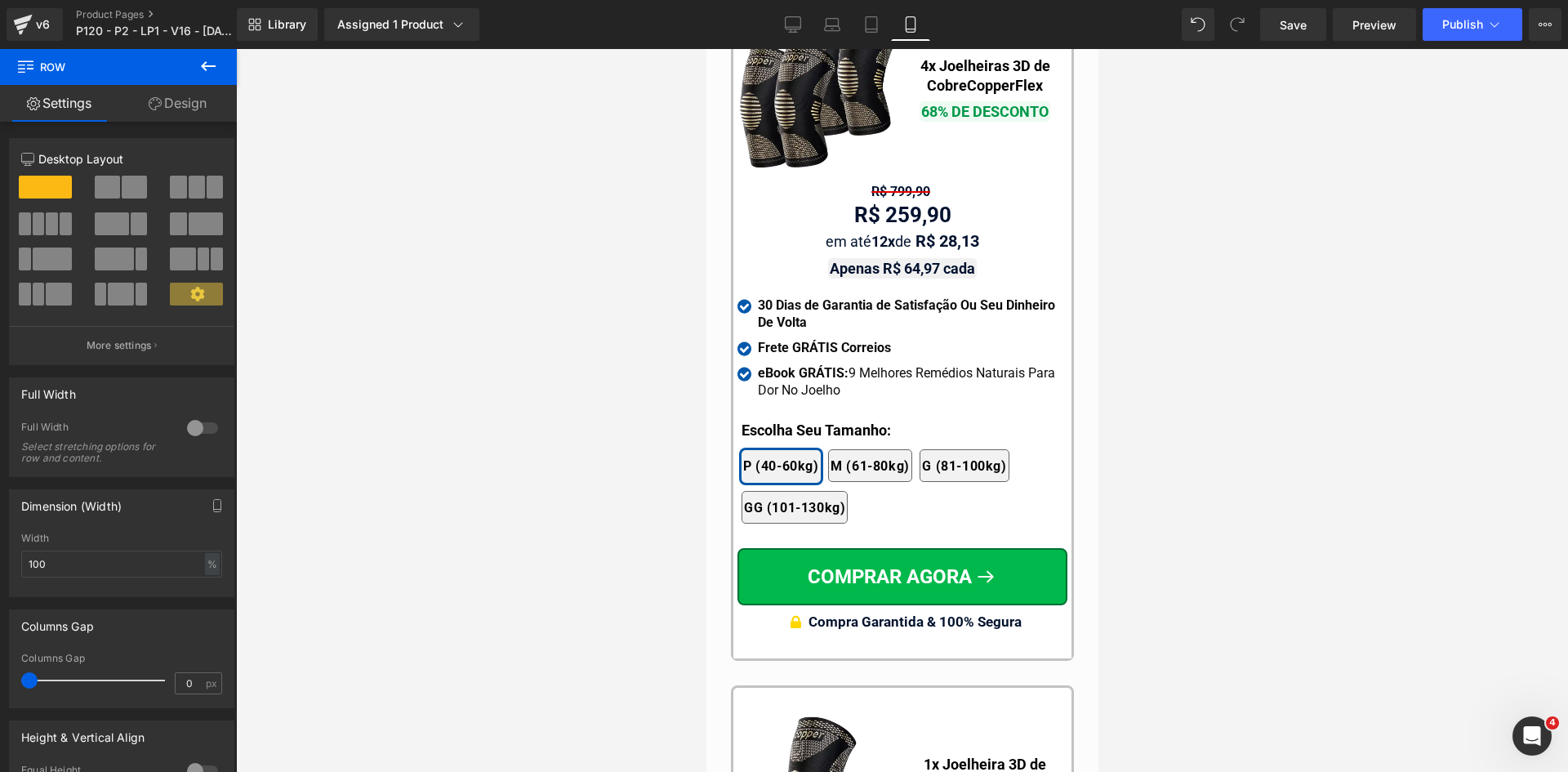
scroll to position [15280, 0]
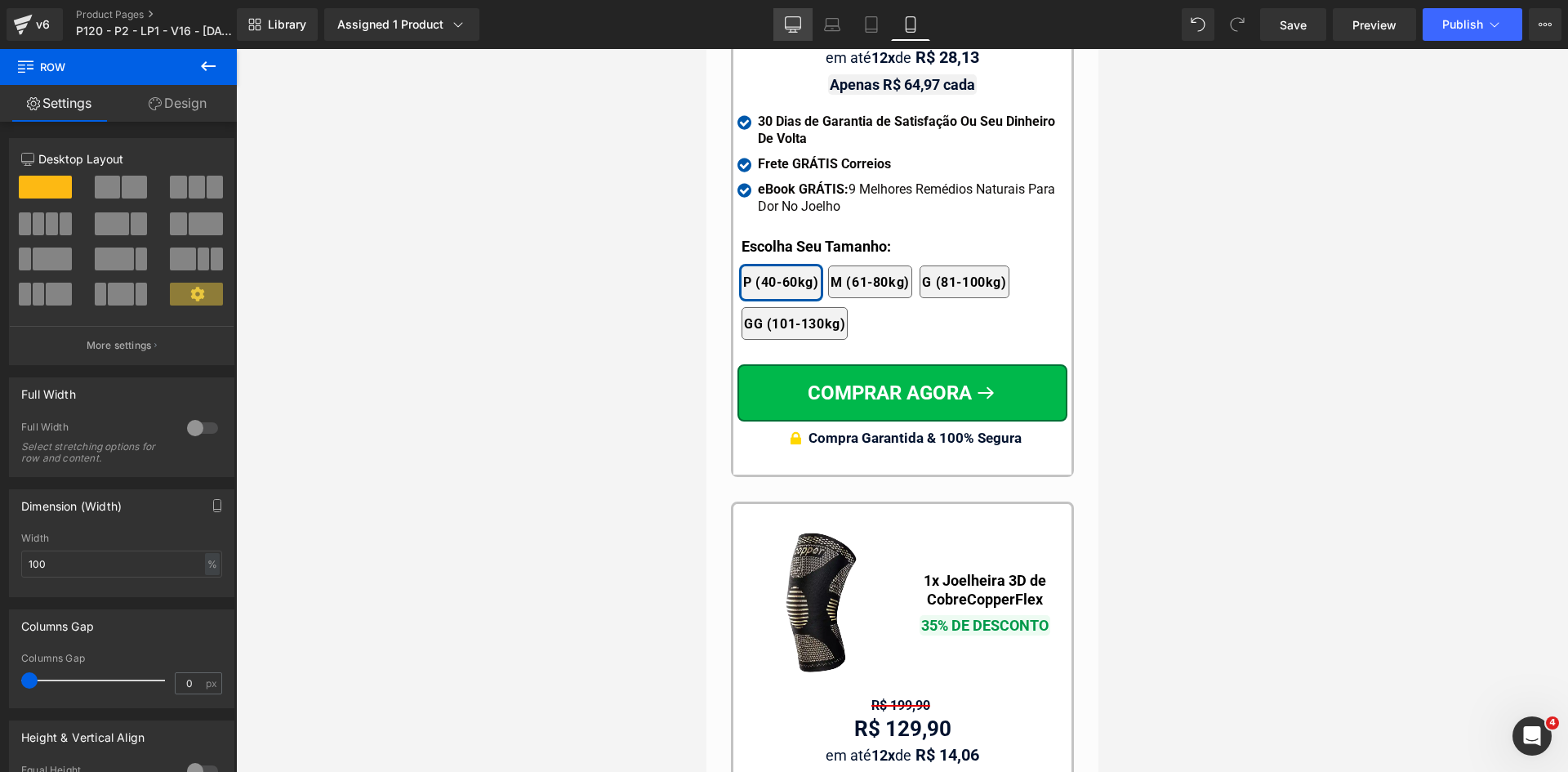
click at [800, 25] on icon at bounding box center [792, 24] width 16 height 16
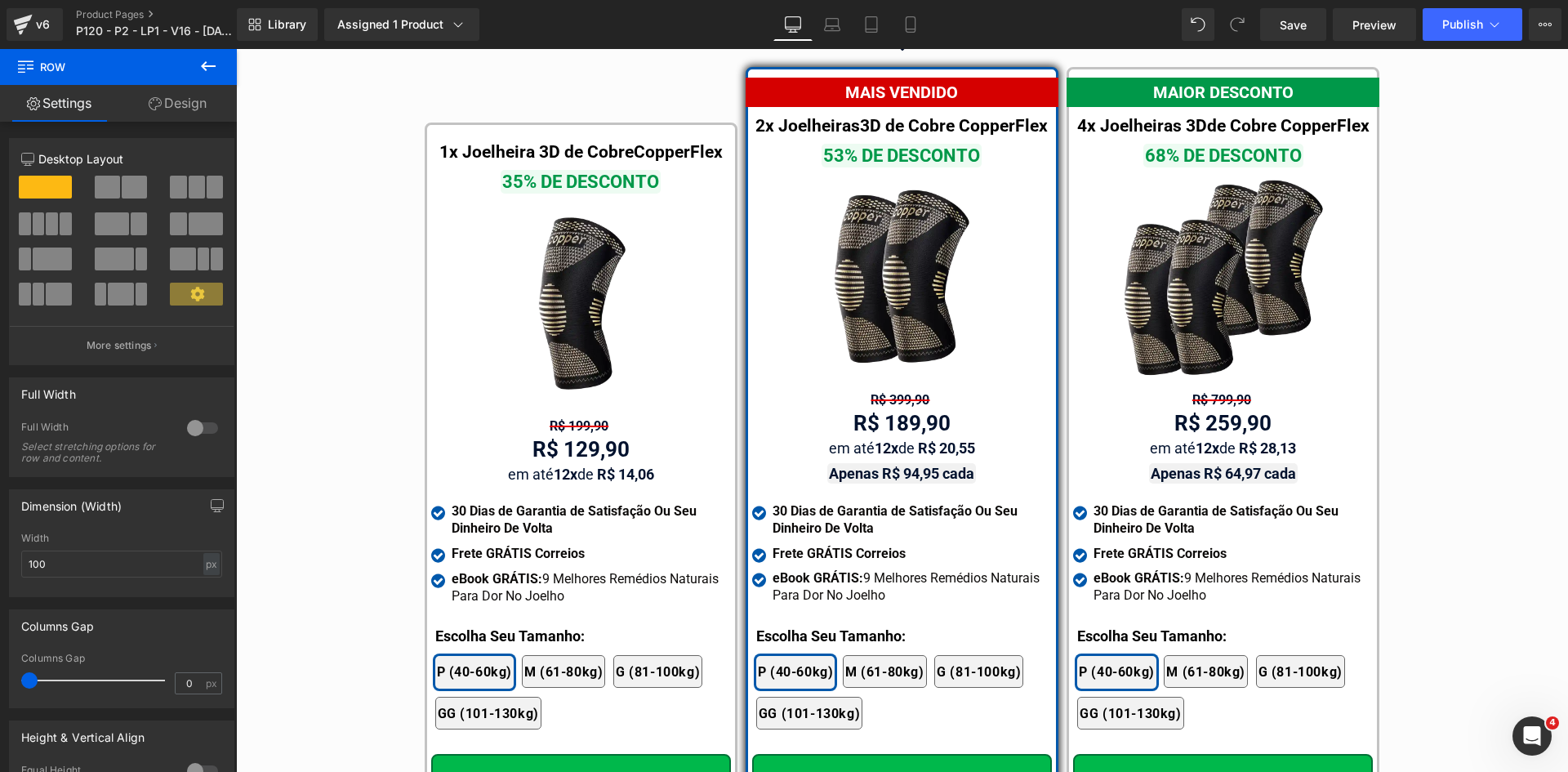
scroll to position [9170, 0]
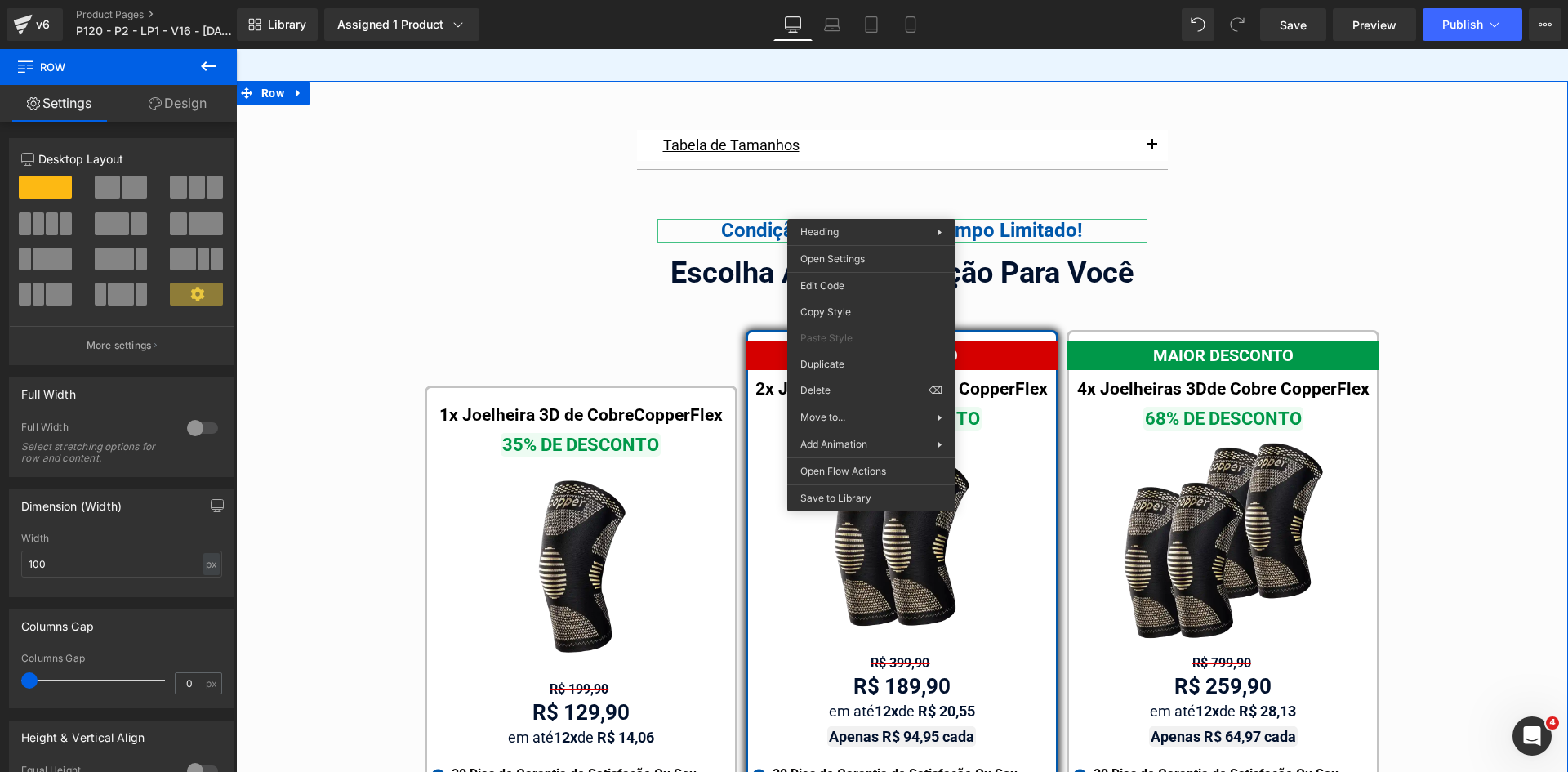
click at [496, 281] on div "Tabela de Tamanhos Text Block Image Se você estiver entre tamanhos, recomendamo…" at bounding box center [902, 625] width 1332 height 1005
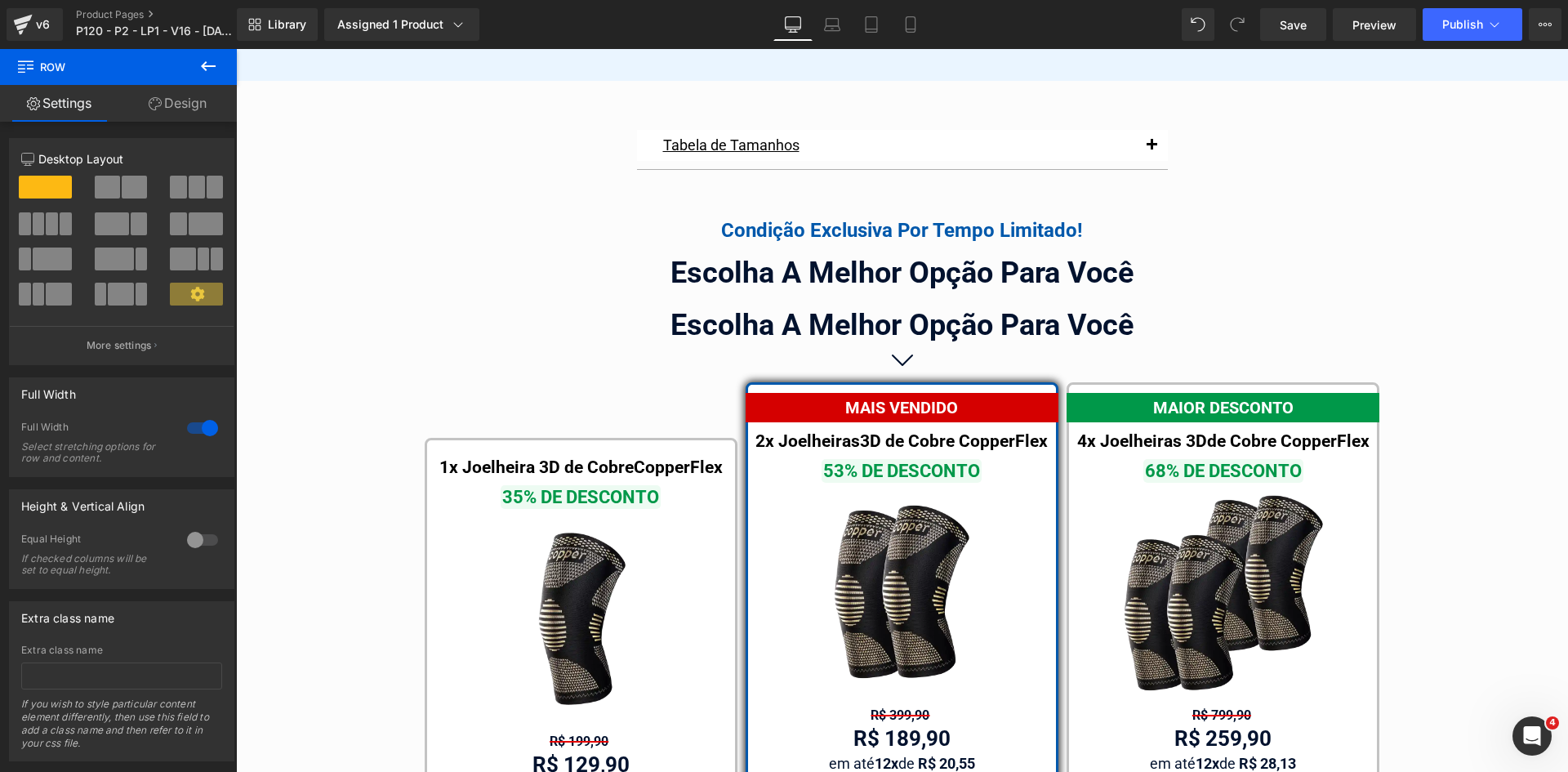
click at [780, 219] on div "Condição Exclusiva Por Tempo Limitado!" at bounding box center [903, 231] width 490 height 24
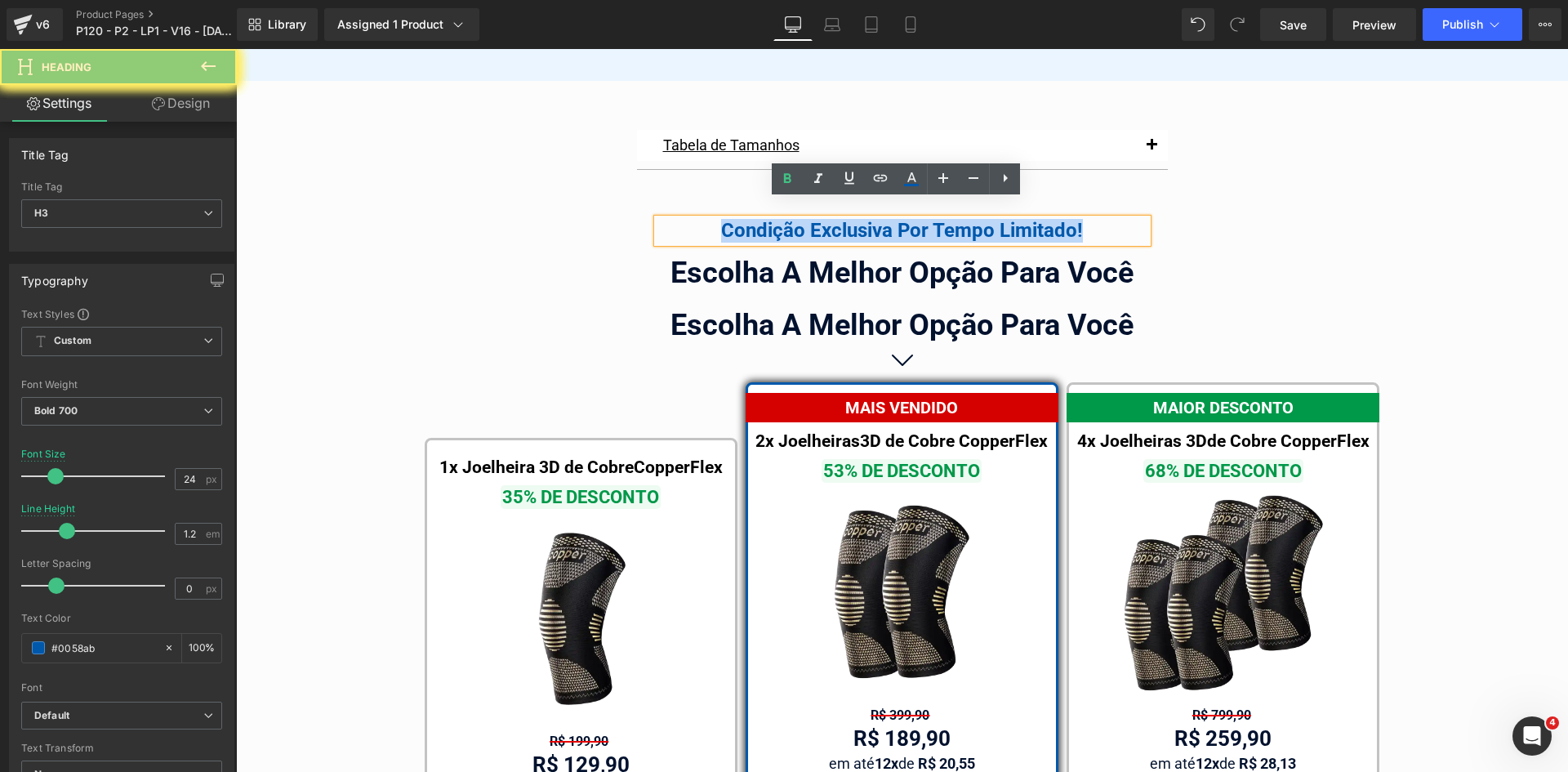
copy div "Condição Exclusiva Por Tempo Limitado!"
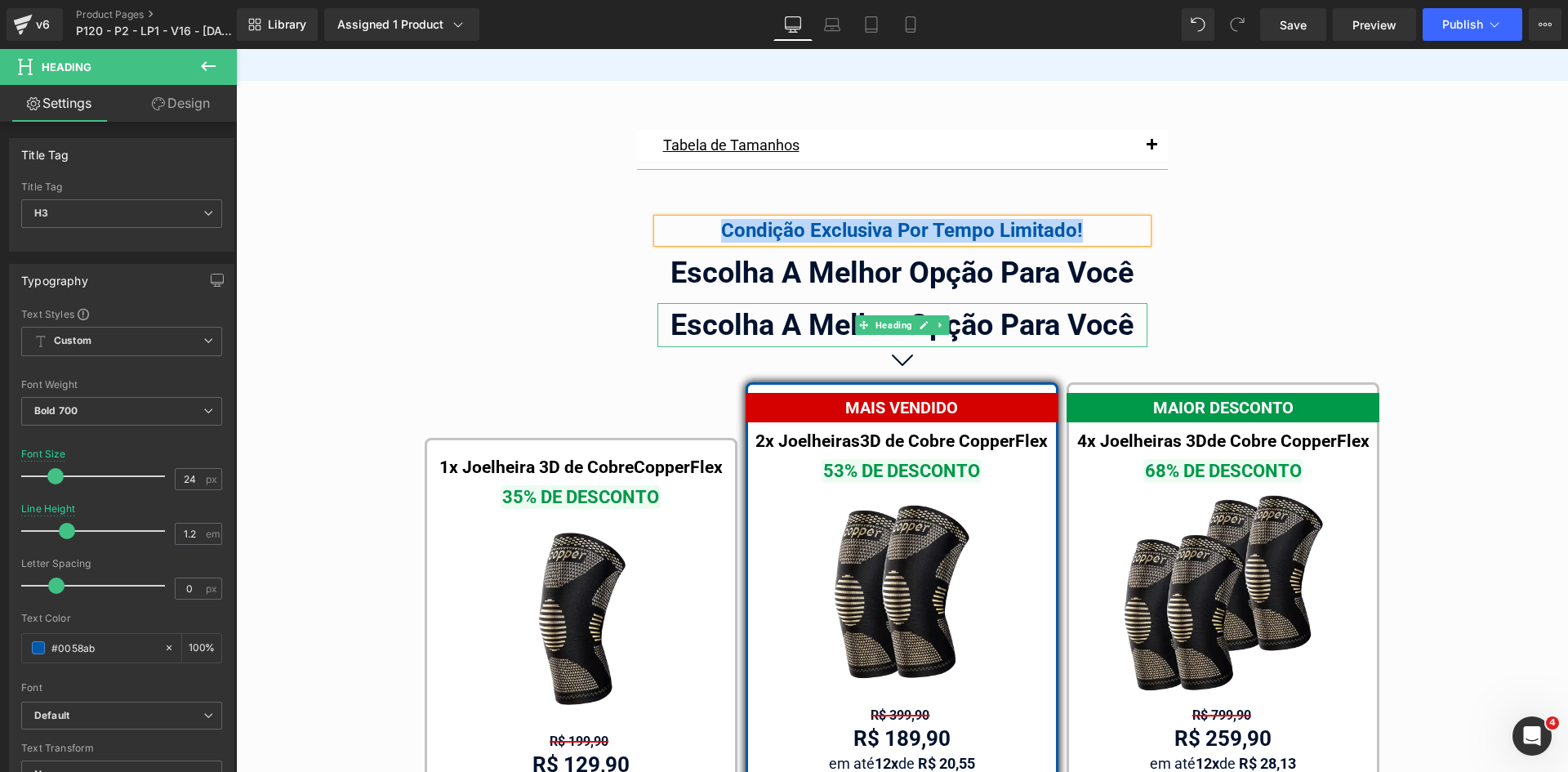
click at [767, 310] on div "Escolha A Melhor Opção Para Você" at bounding box center [903, 325] width 490 height 44
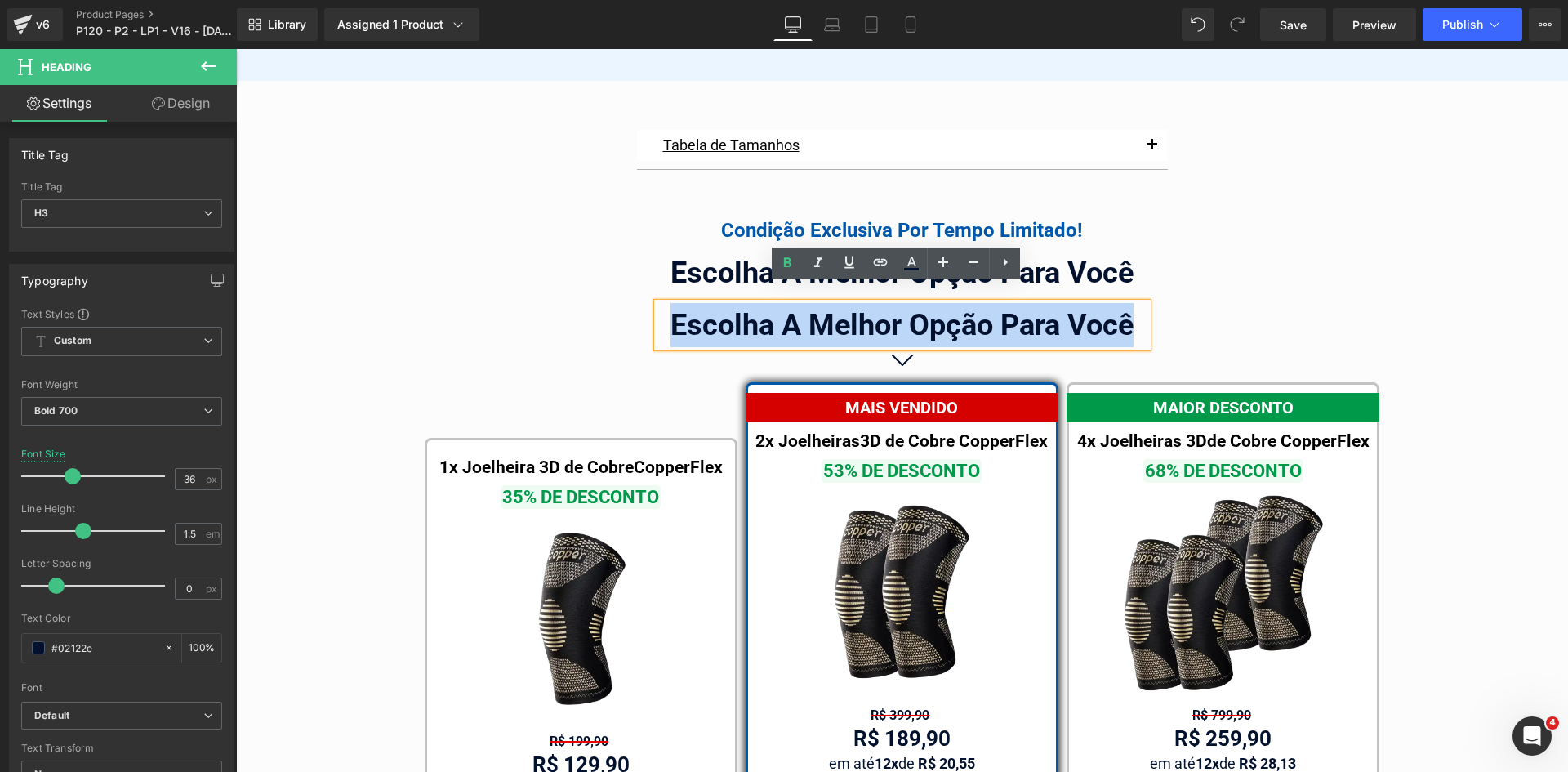
paste div
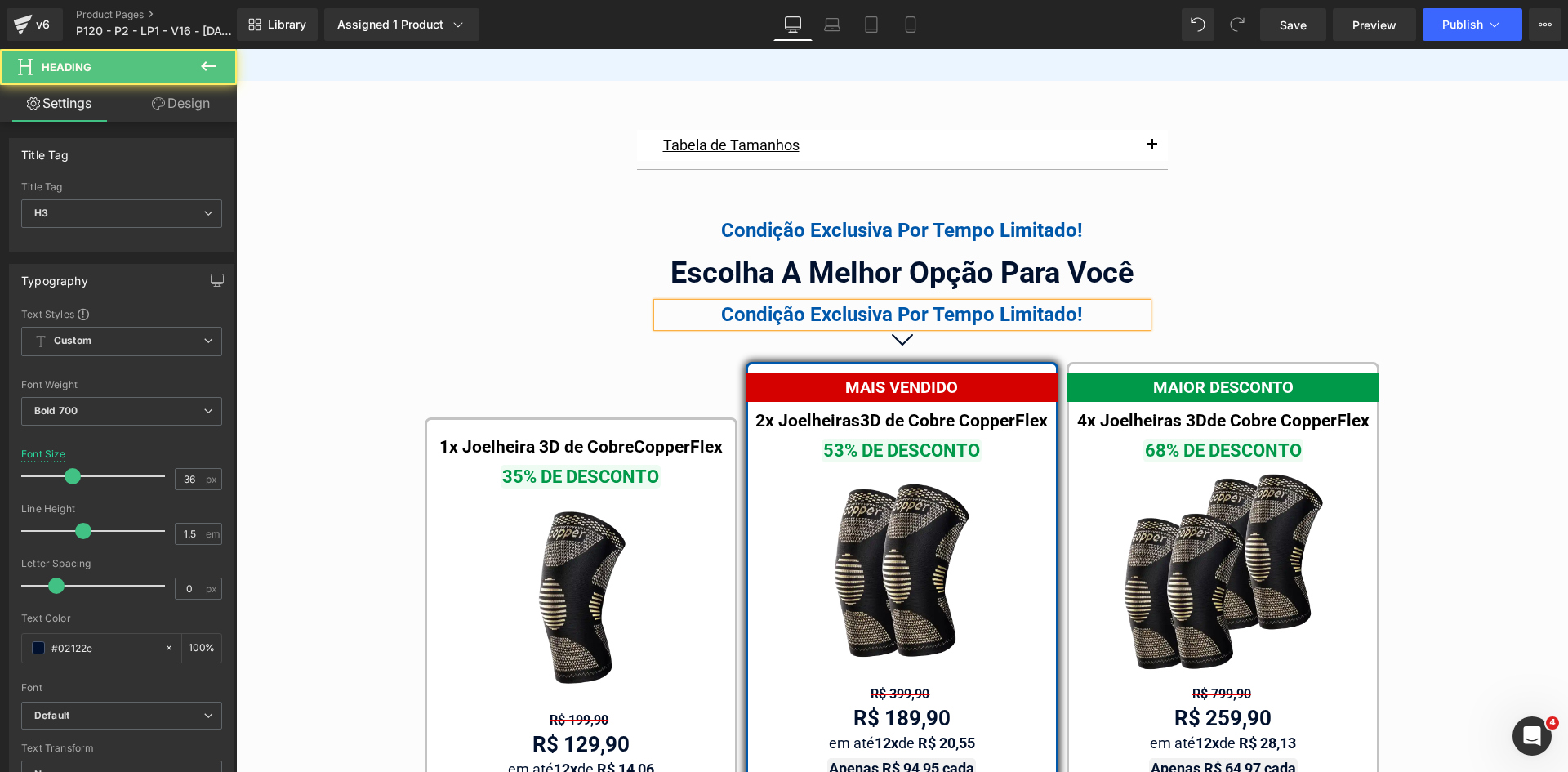
click at [791, 303] on div "Condição Exclusiva Por Tempo Limitado!" at bounding box center [903, 315] width 490 height 24
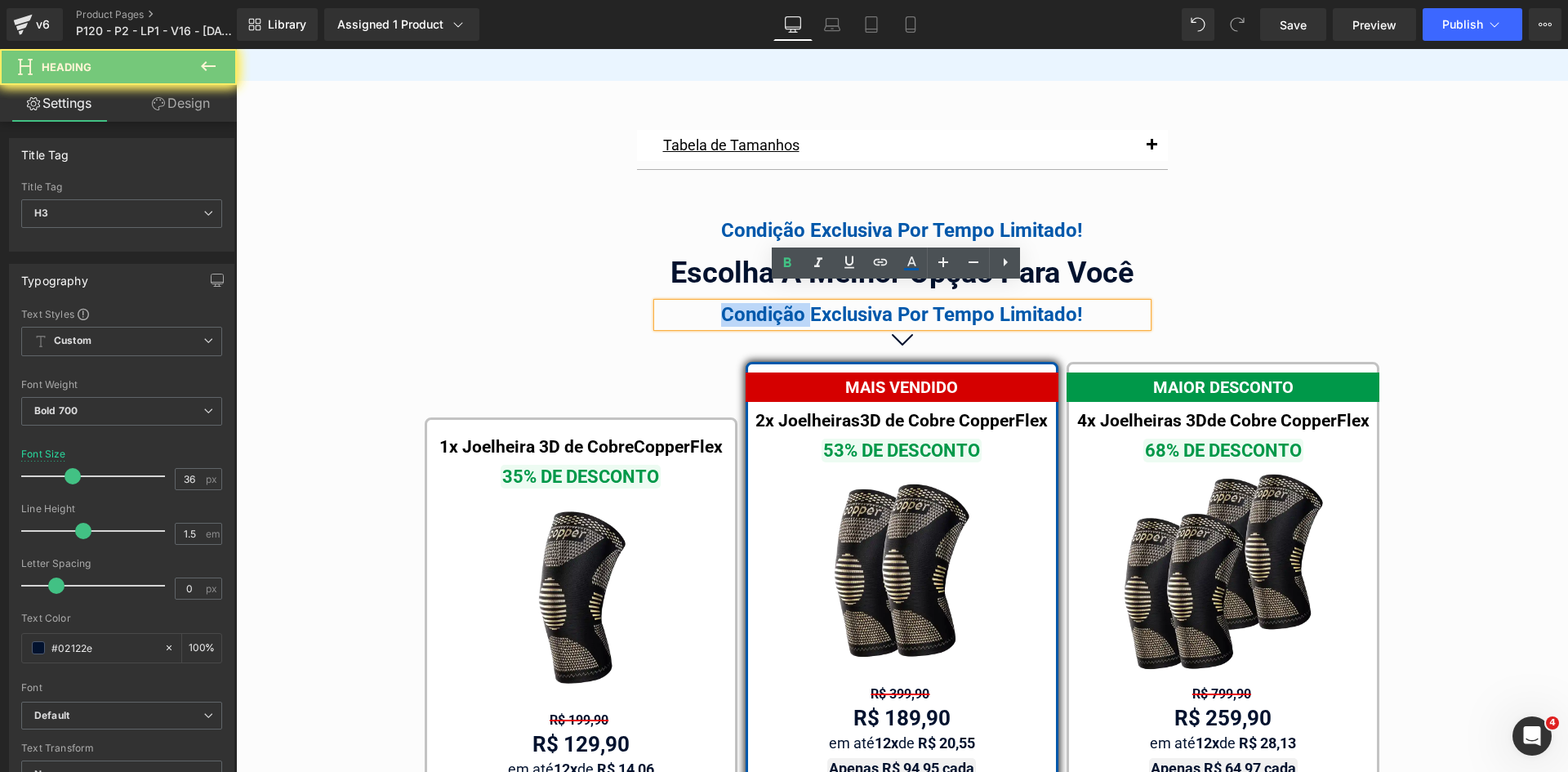
click at [791, 303] on div "Condição Exclusiva Por Tempo Limitado!" at bounding box center [903, 315] width 490 height 24
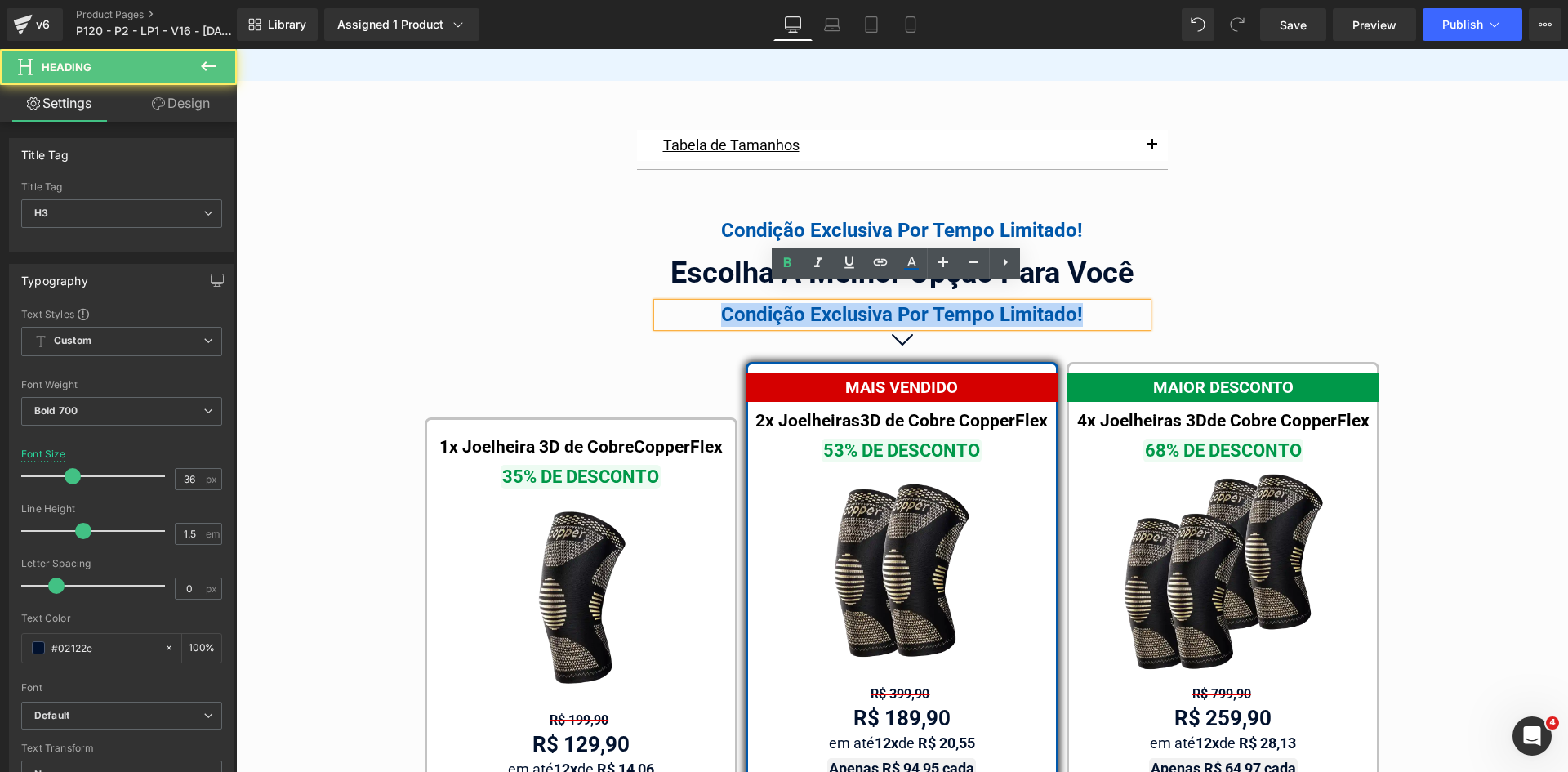
click at [791, 303] on div "Condição Exclusiva Por Tempo Limitado!" at bounding box center [903, 315] width 490 height 24
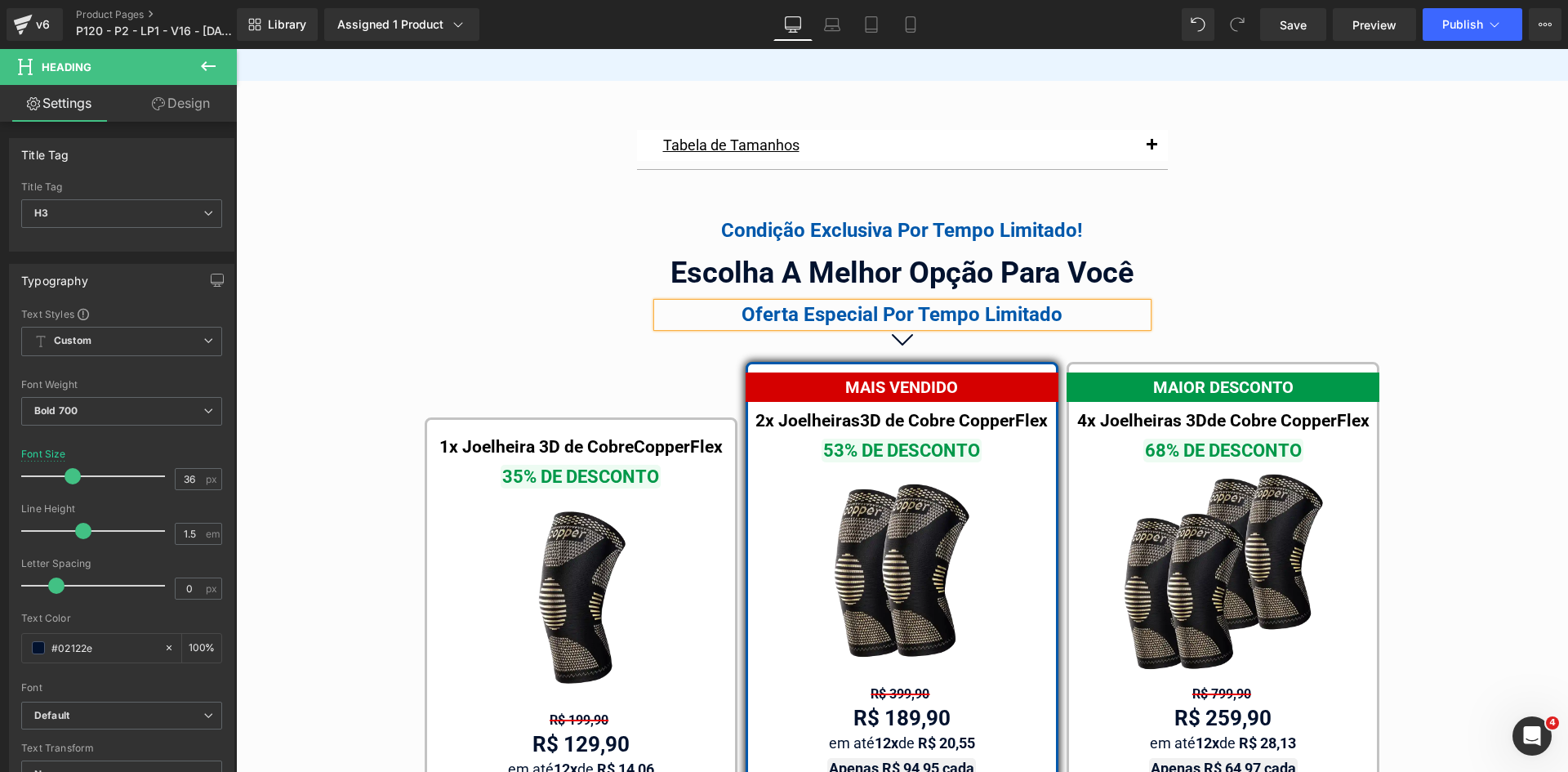
click at [801, 303] on div "Oferta Especial Por Tempo Limitado" at bounding box center [903, 315] width 490 height 24
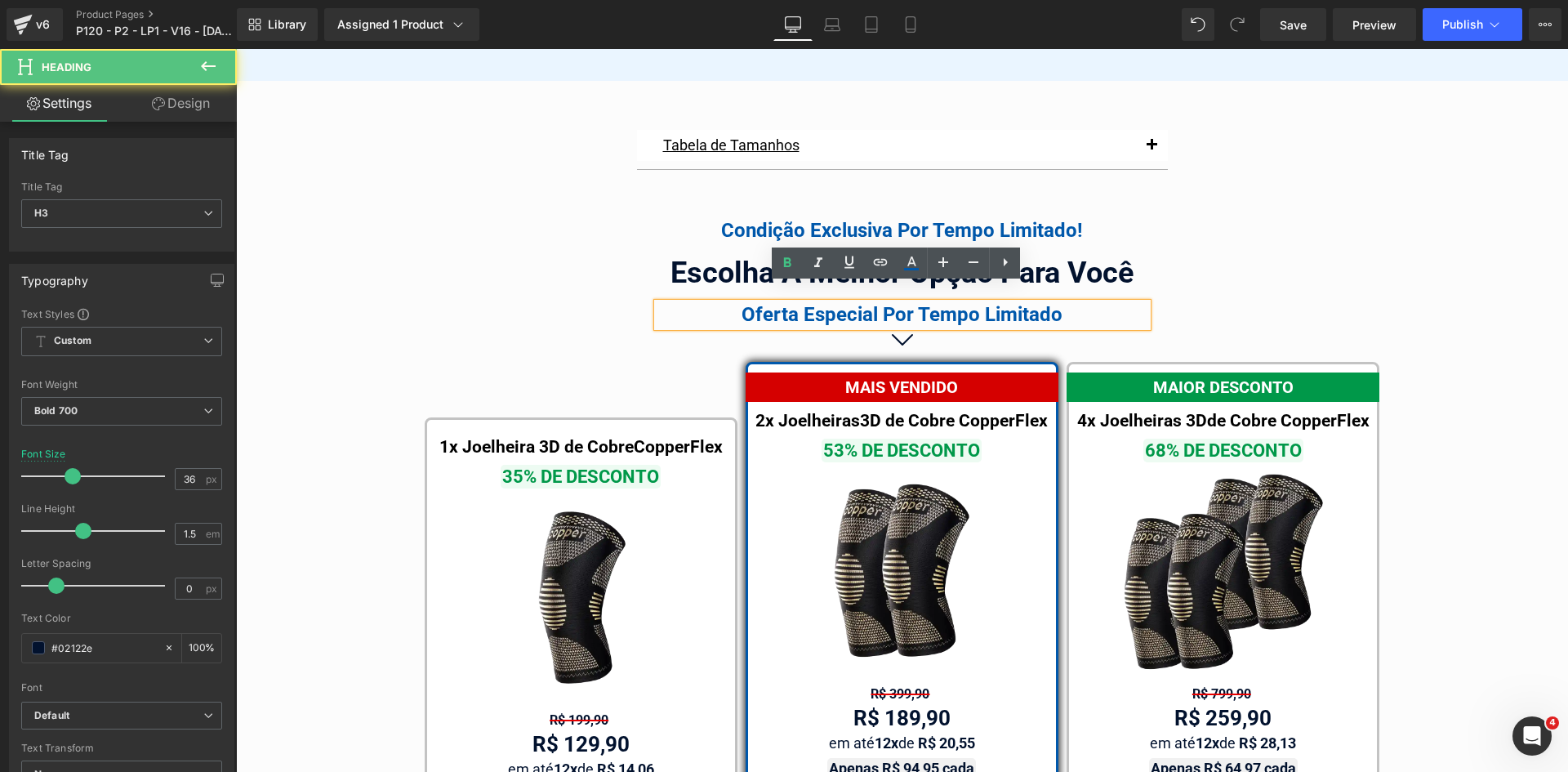
click at [801, 303] on div "Oferta Especial Por Tempo Limitado" at bounding box center [903, 315] width 490 height 24
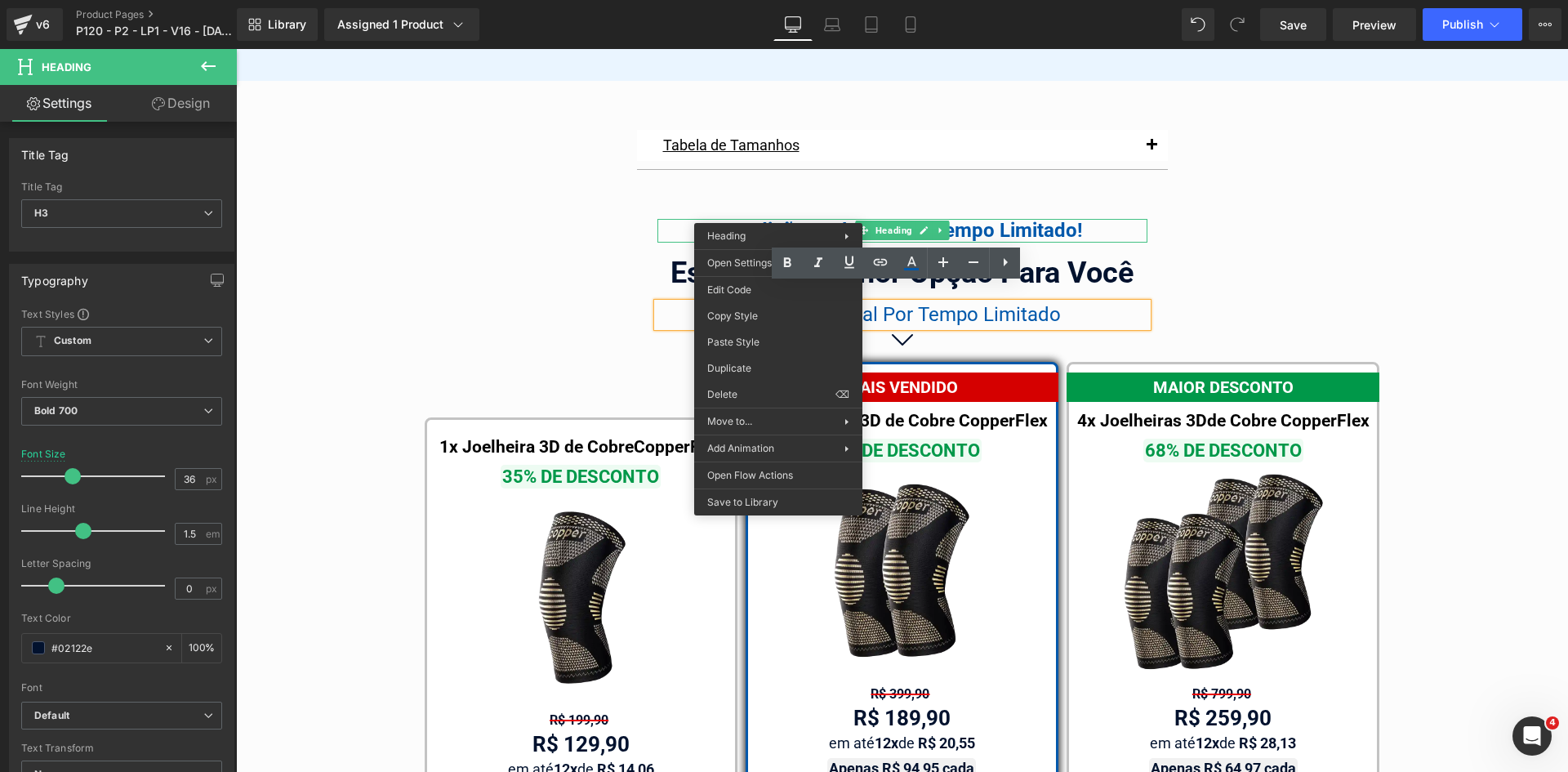
click at [1255, 270] on div "Tabela de Tamanhos Text Block Image Se você estiver entre tamanhos, recomendamo…" at bounding box center [902, 640] width 1332 height 1037
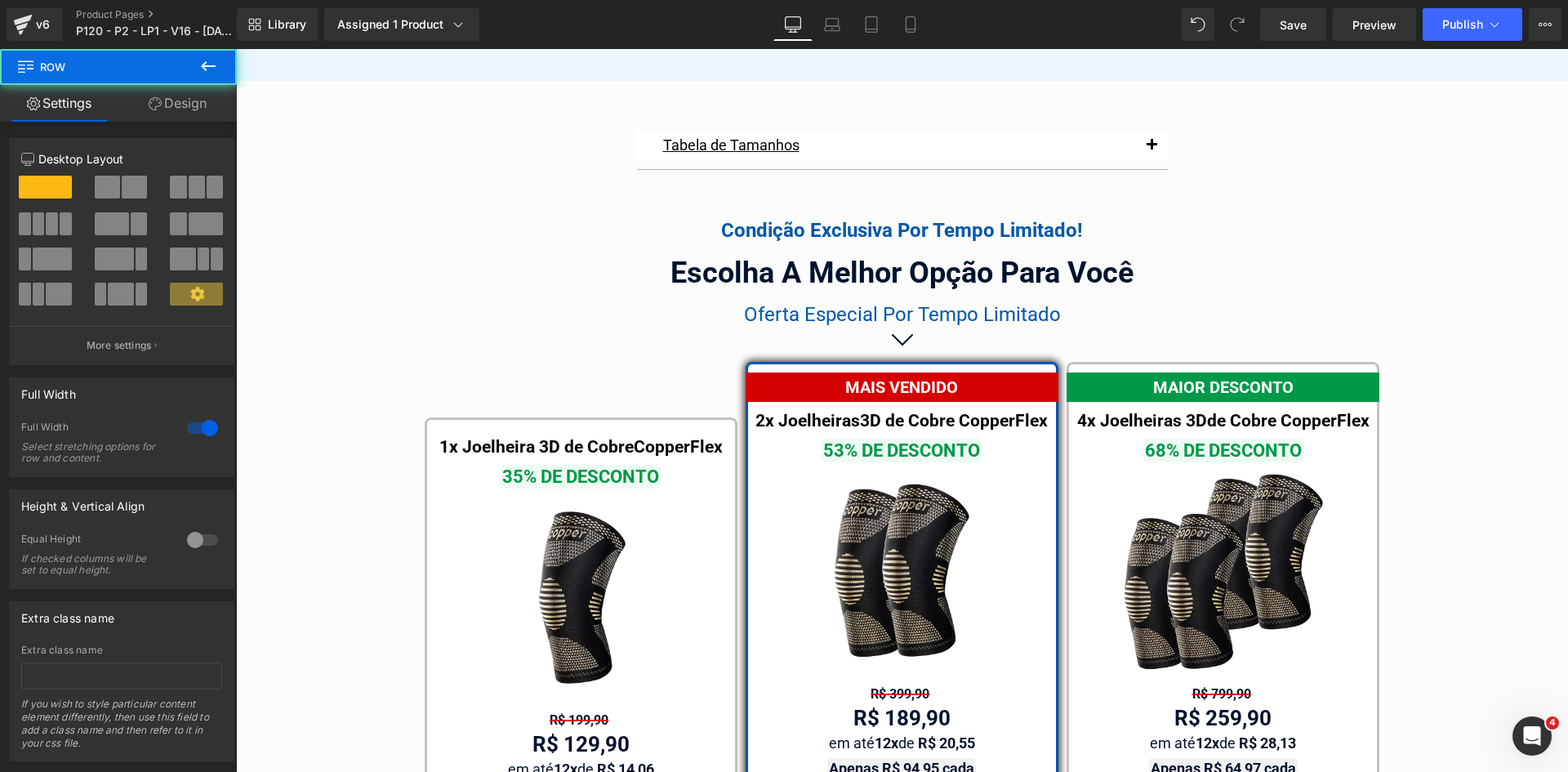
click at [1099, 255] on div "Escolha A Melhor Opção Para Você" at bounding box center [903, 272] width 490 height 44
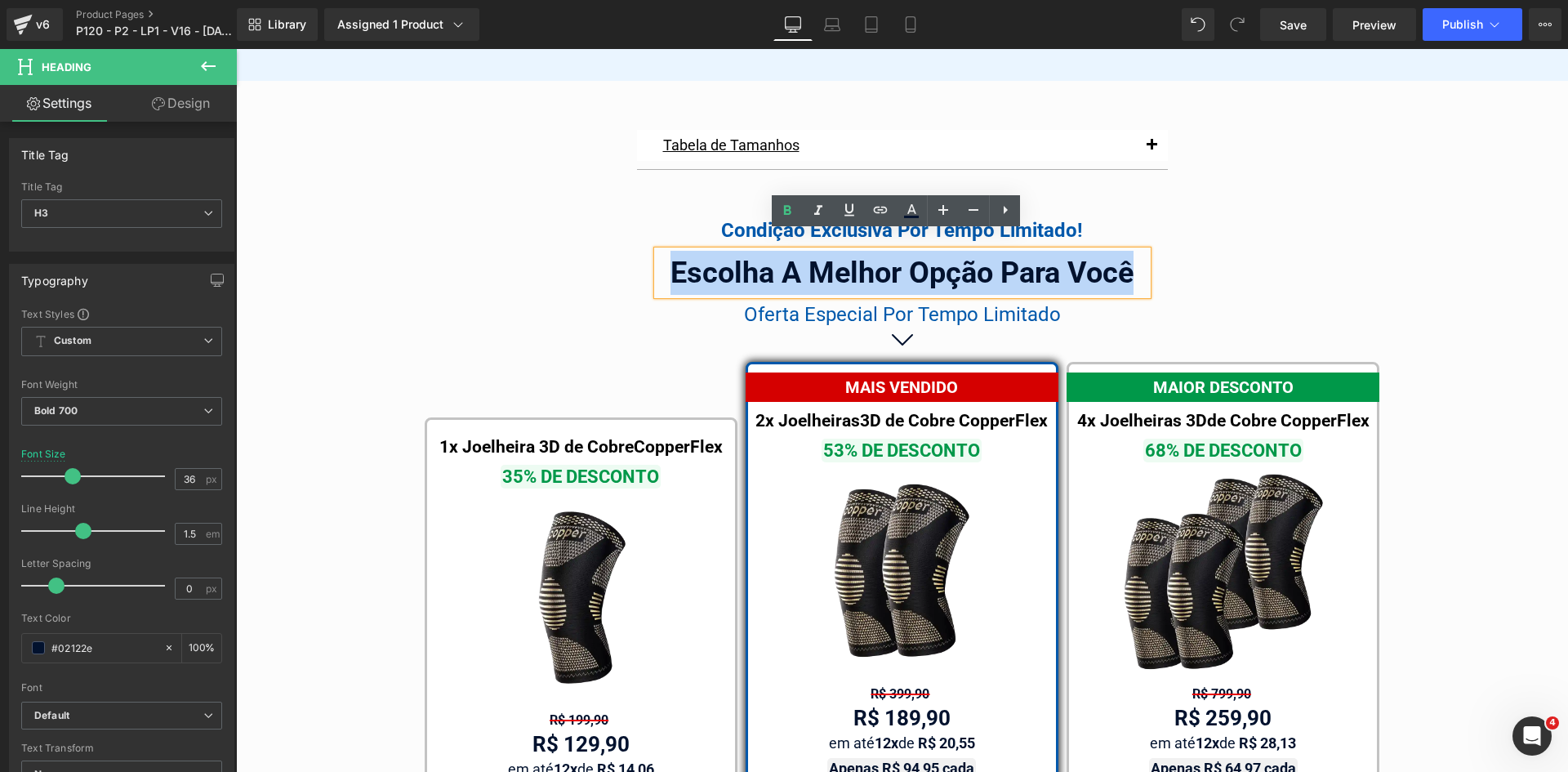
copy div "Escolha A Melhor Opção Para Você"
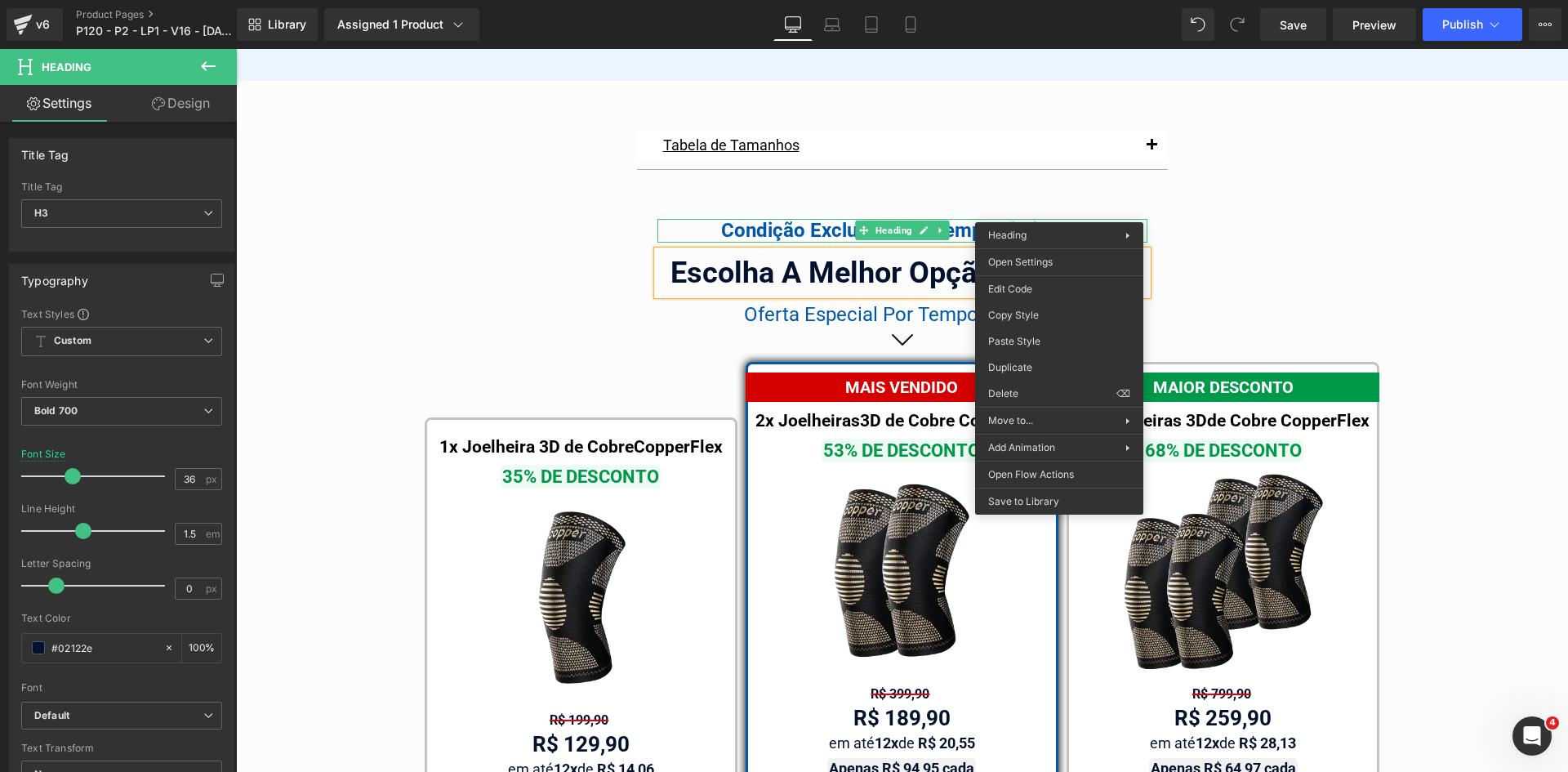
click at [749, 219] on div "Condição Exclusiva Por Tempo Limitado!" at bounding box center [903, 231] width 490 height 24
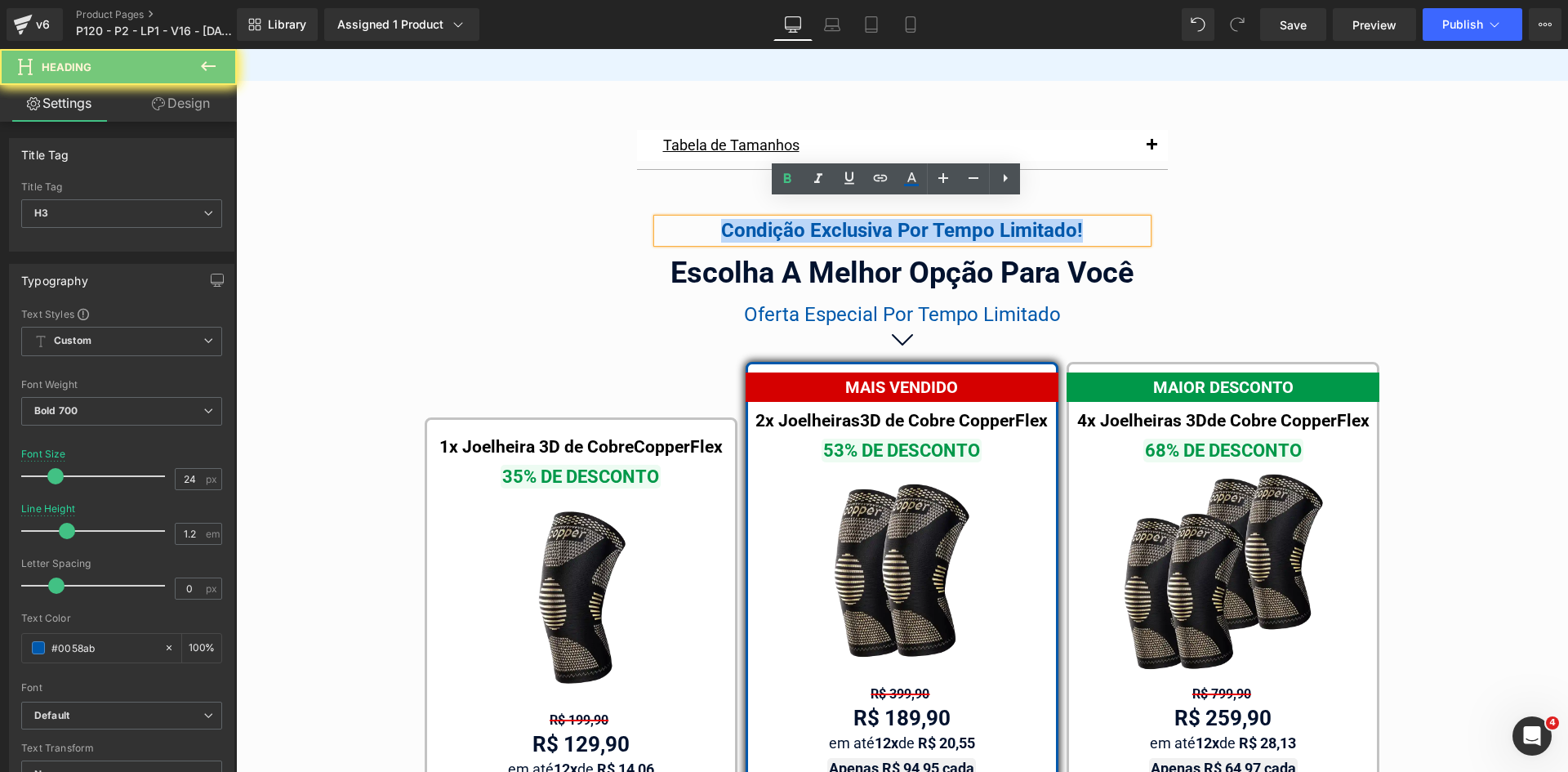
paste div
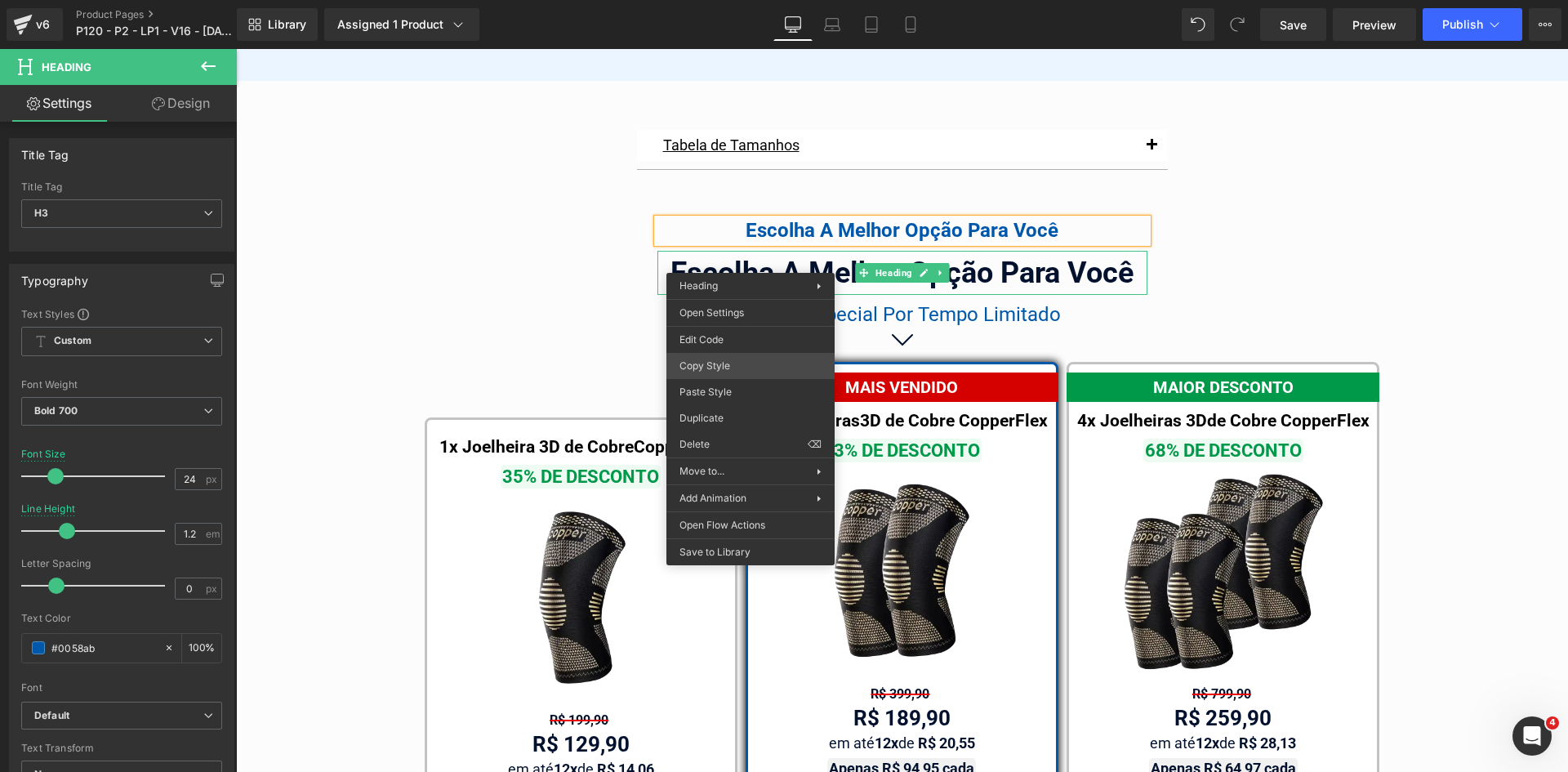
drag, startPoint x: 935, startPoint y: 413, endPoint x: 741, endPoint y: 265, distance: 244.0
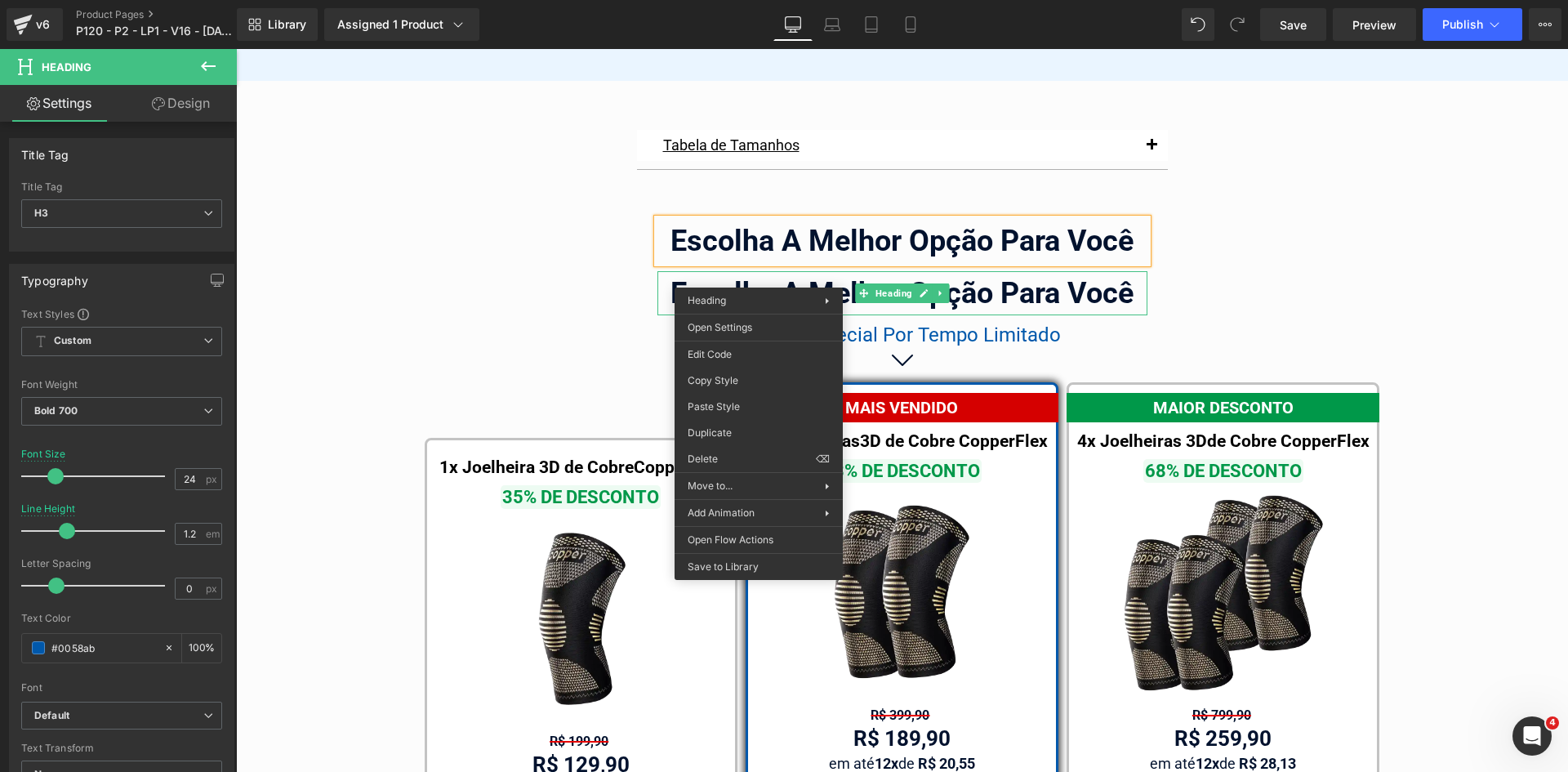
drag, startPoint x: 942, startPoint y: 505, endPoint x: 744, endPoint y: 394, distance: 227.0
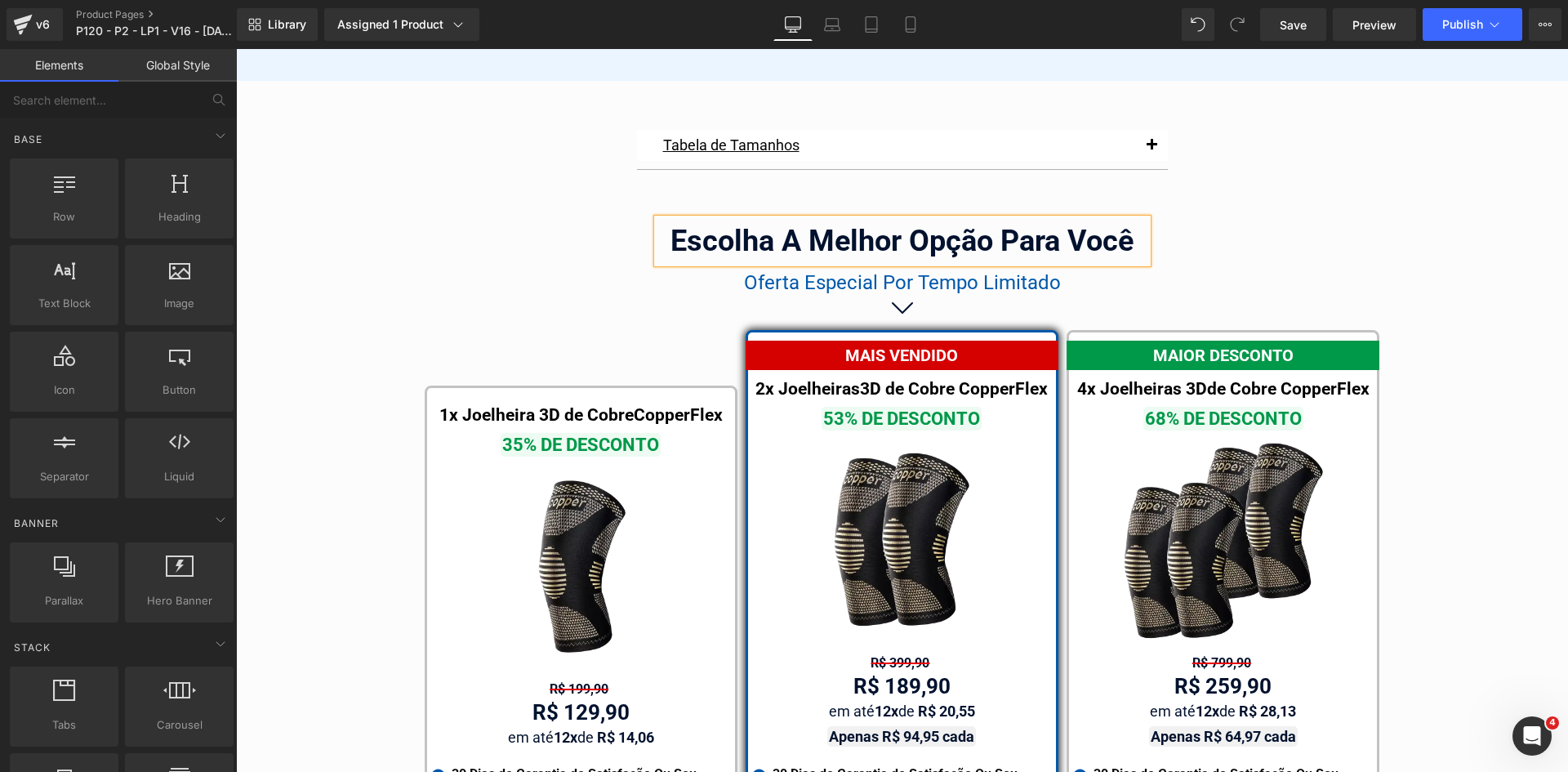
click at [1204, 216] on div "Tabela de Tamanhos Text Block Image Se você estiver entre tamanhos, recomendamo…" at bounding box center [902, 625] width 1332 height 1005
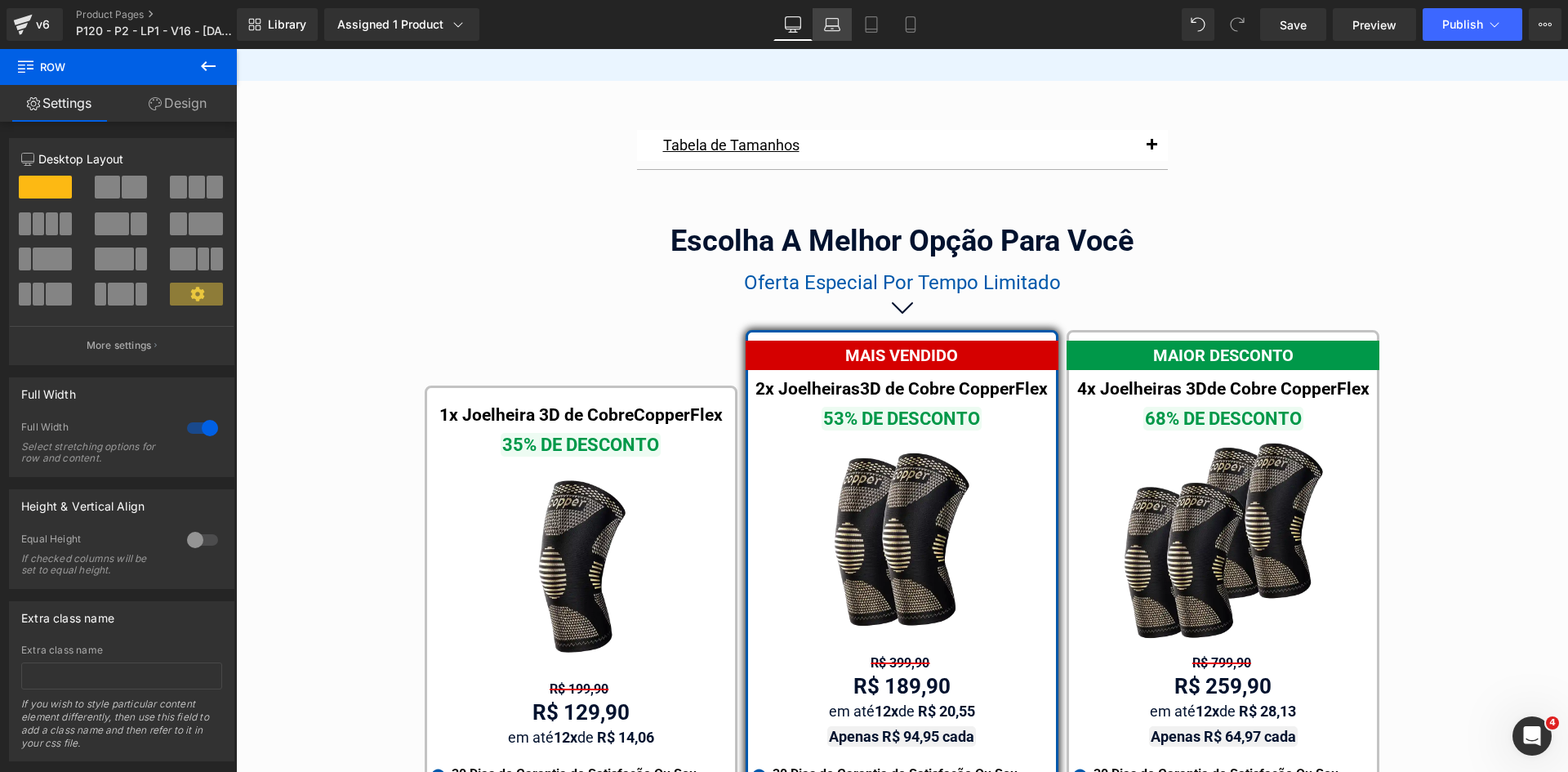
click at [842, 24] on link "Laptop" at bounding box center [832, 25] width 39 height 33
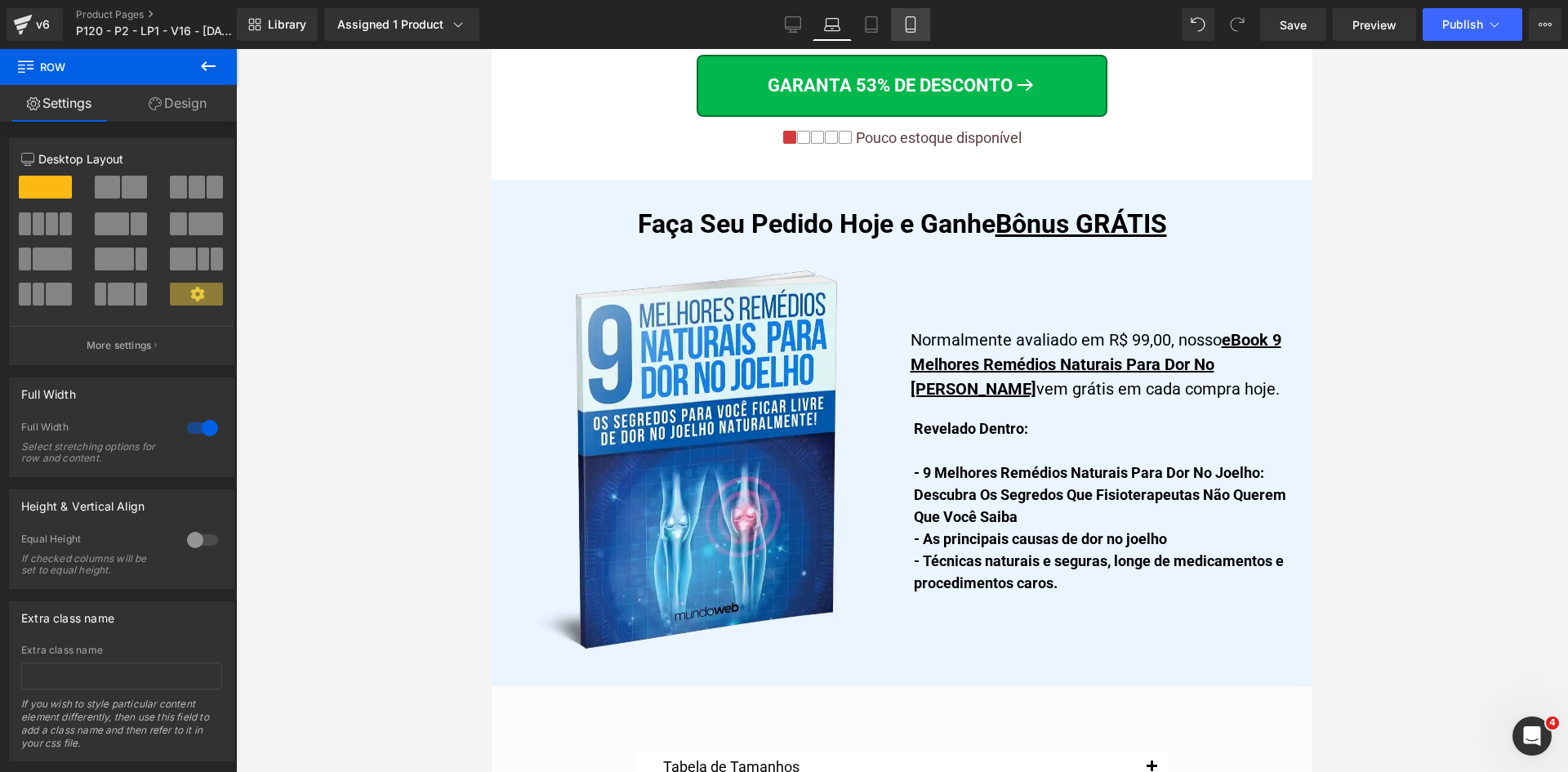
scroll to position [9764, 0]
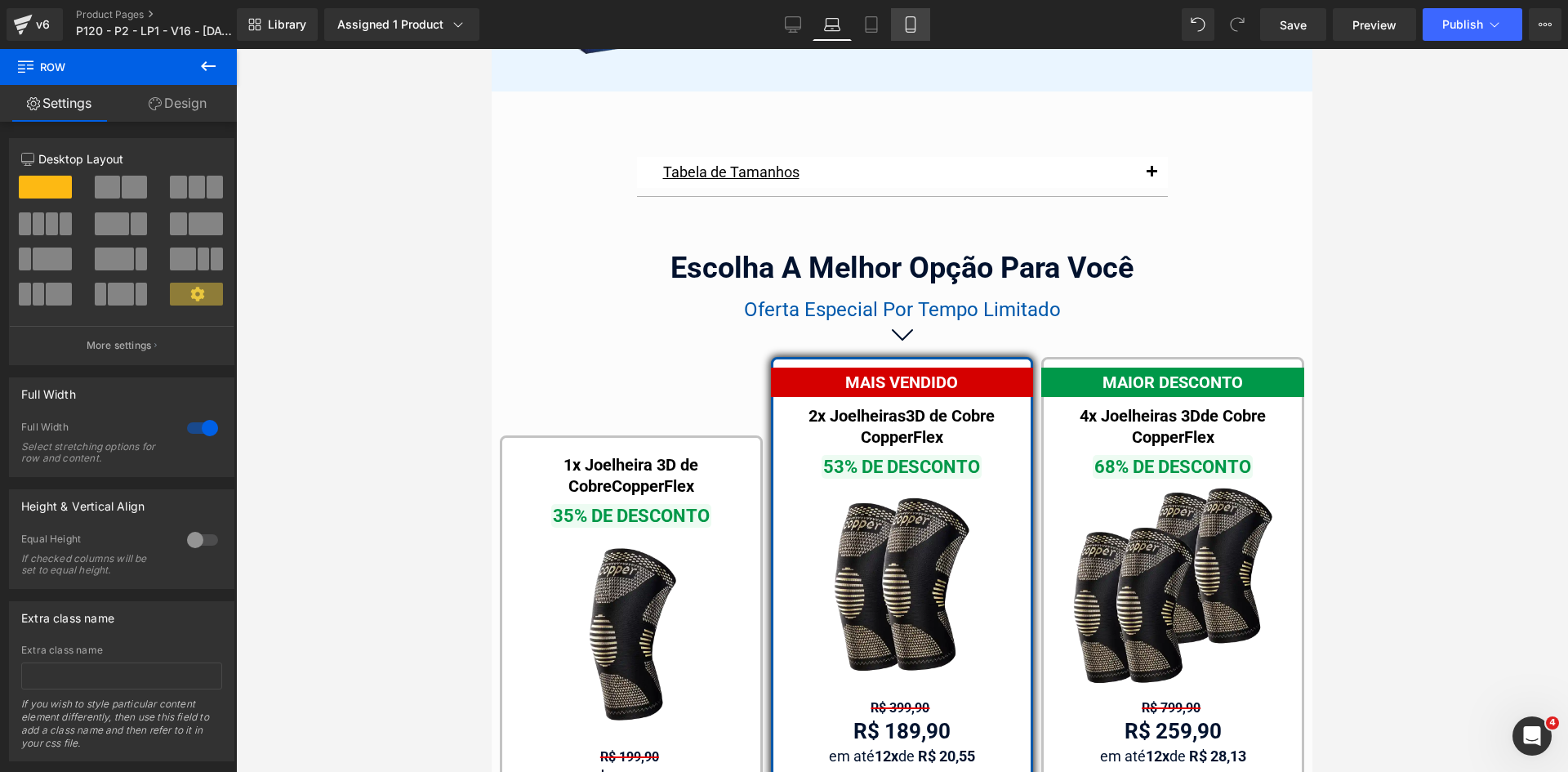
click at [909, 26] on icon at bounding box center [910, 24] width 16 height 16
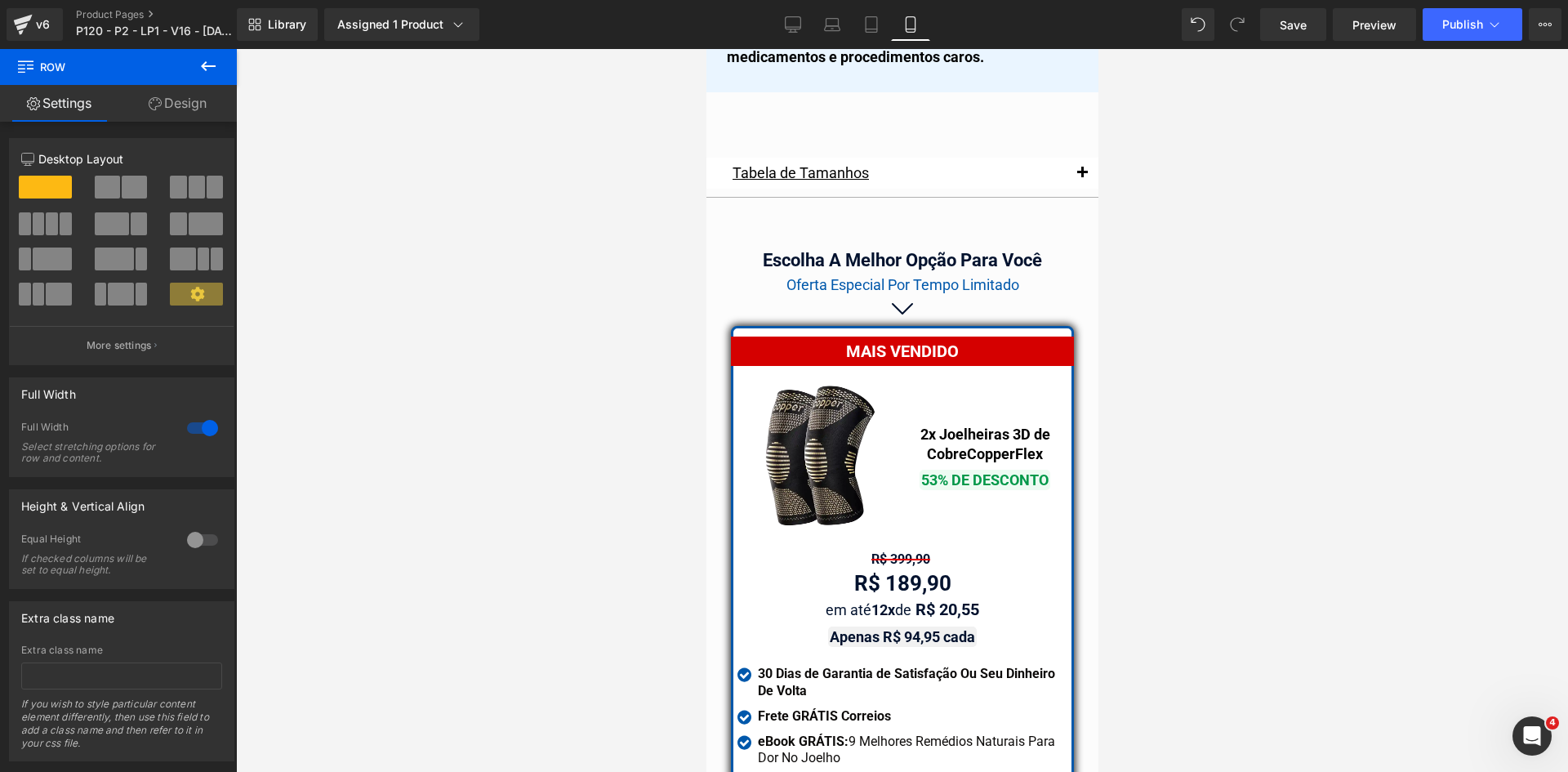
scroll to position [13992, 0]
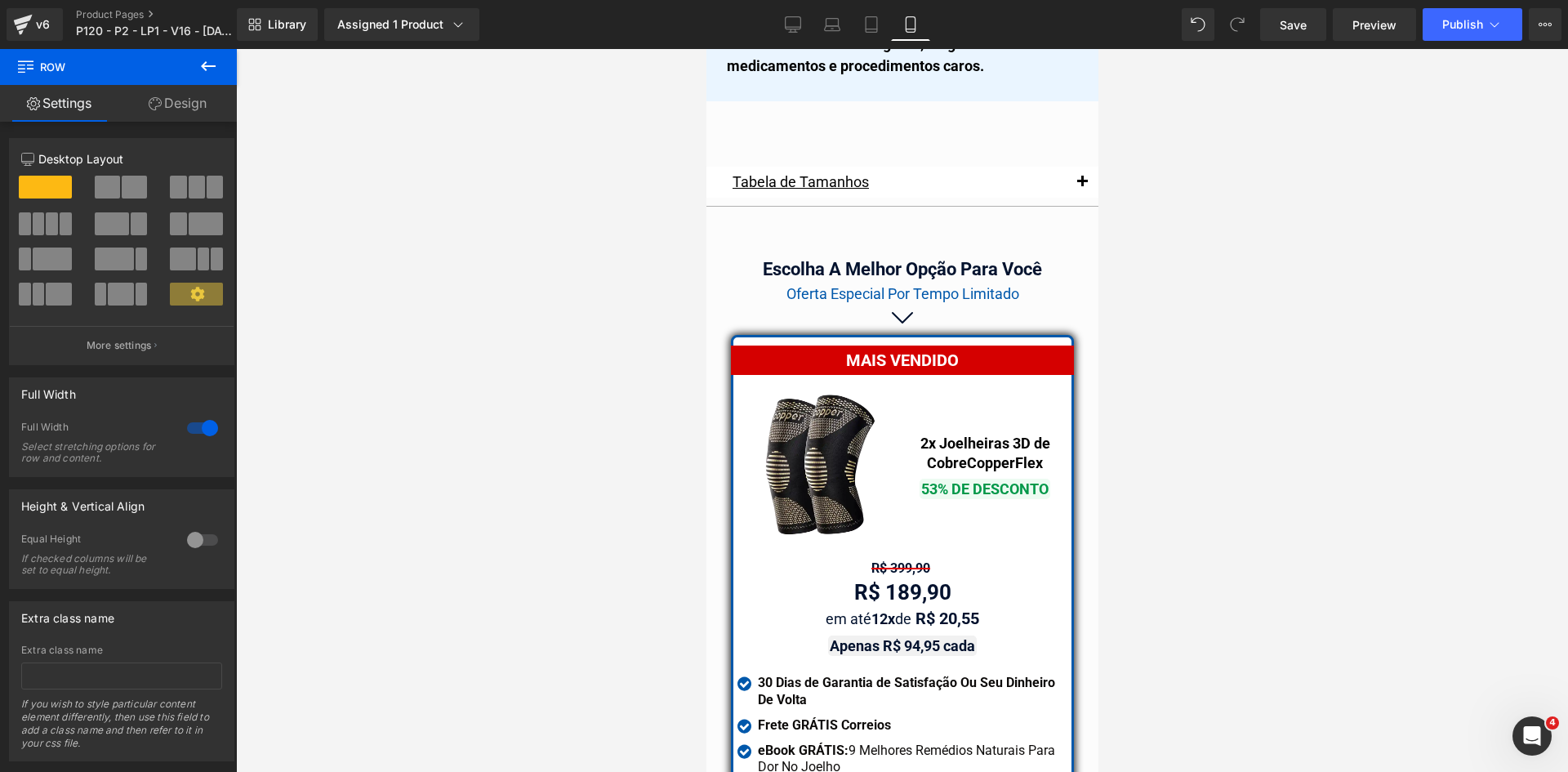
click at [872, 283] on div "Oferta Especial Por Tempo Limitado Heading" at bounding box center [902, 293] width 392 height 22
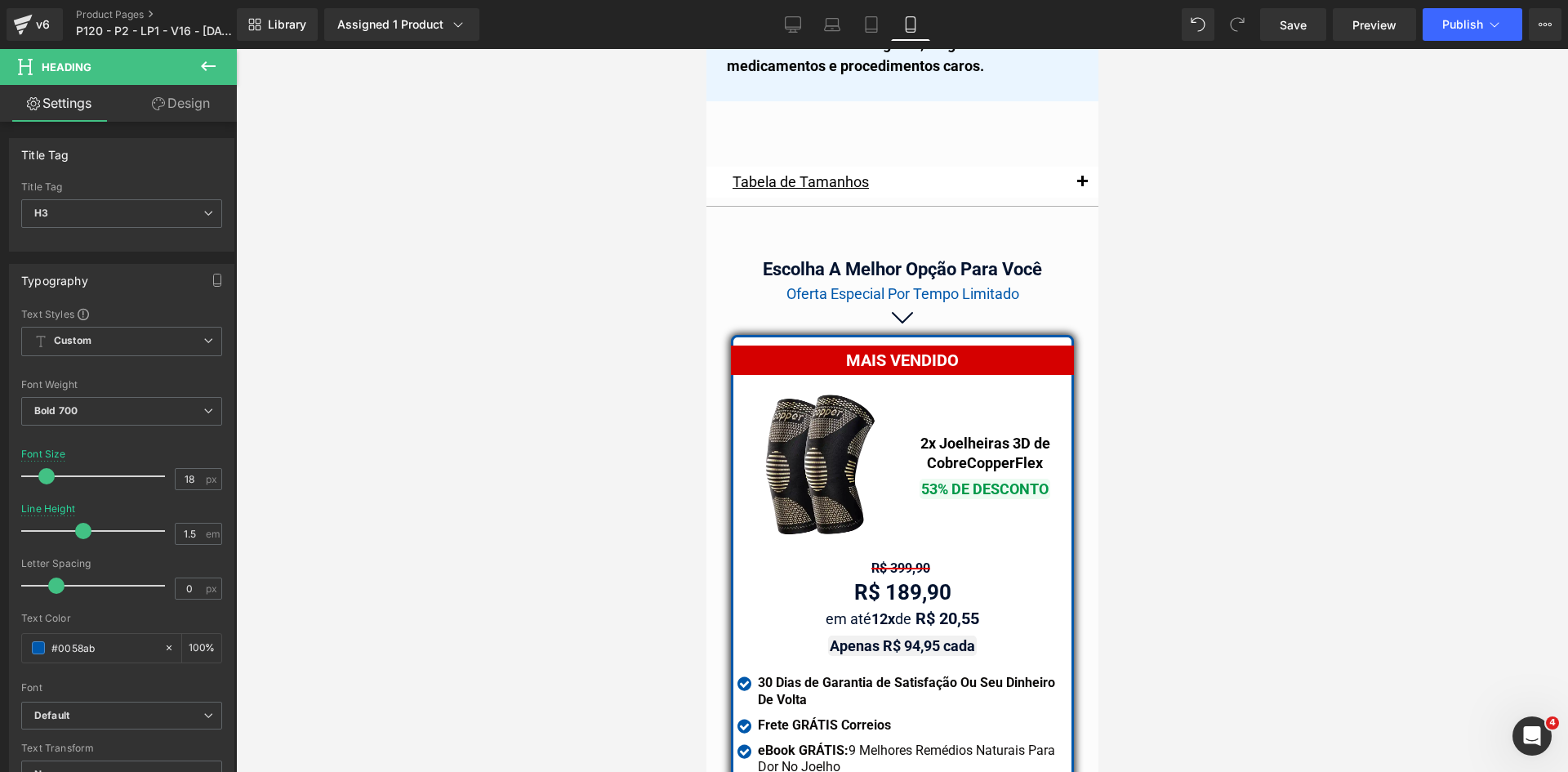
drag, startPoint x: 183, startPoint y: 98, endPoint x: 102, endPoint y: 193, distance: 124.8
click at [182, 98] on link "Design" at bounding box center [181, 103] width 118 height 37
click at [0, 0] on div "Spacing" at bounding box center [0, 0] width 0 height 0
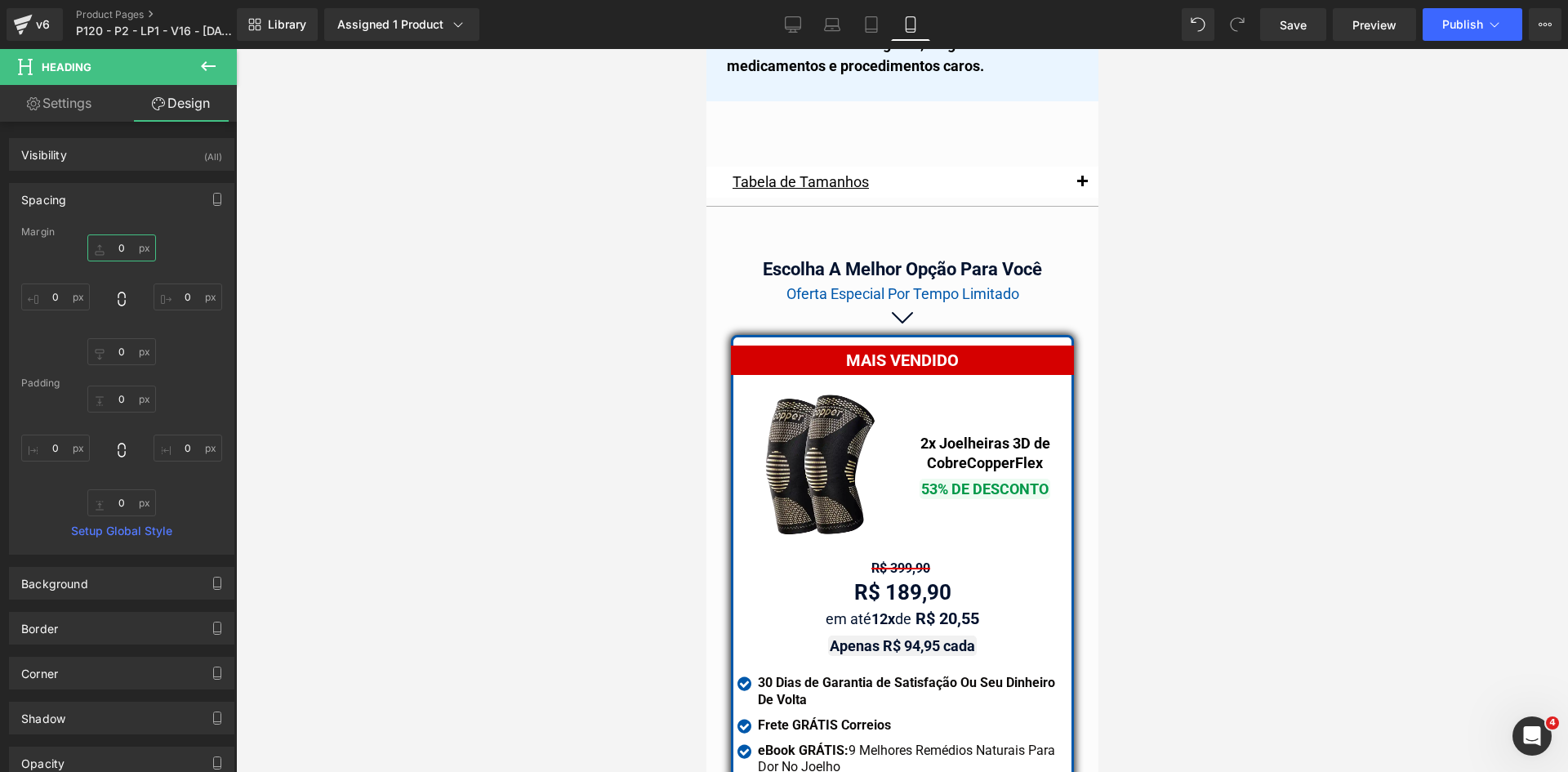
click at [118, 254] on input "text" at bounding box center [121, 248] width 69 height 27
type input "10"
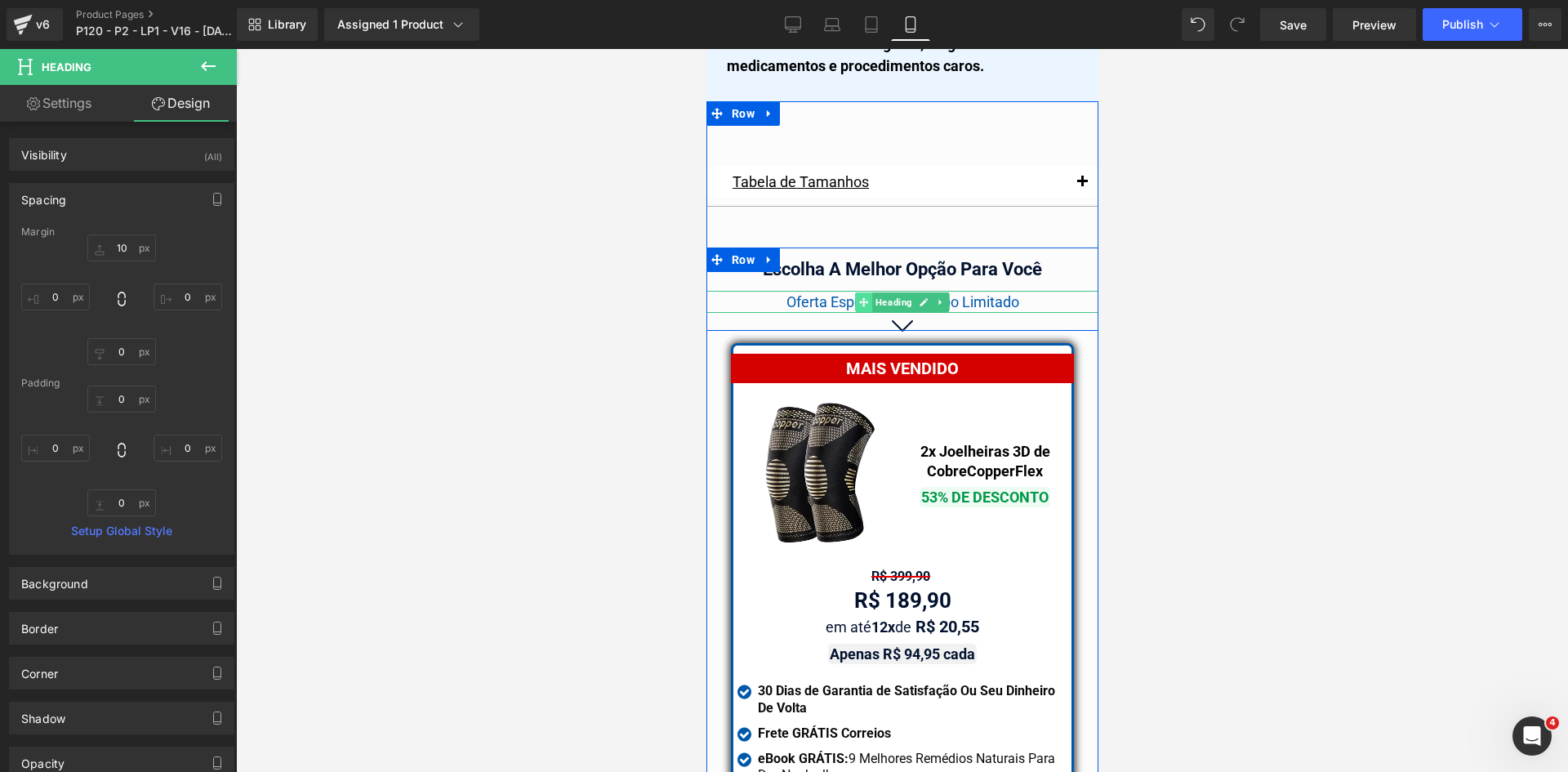
click at [858, 298] on icon at bounding box center [863, 302] width 9 height 9
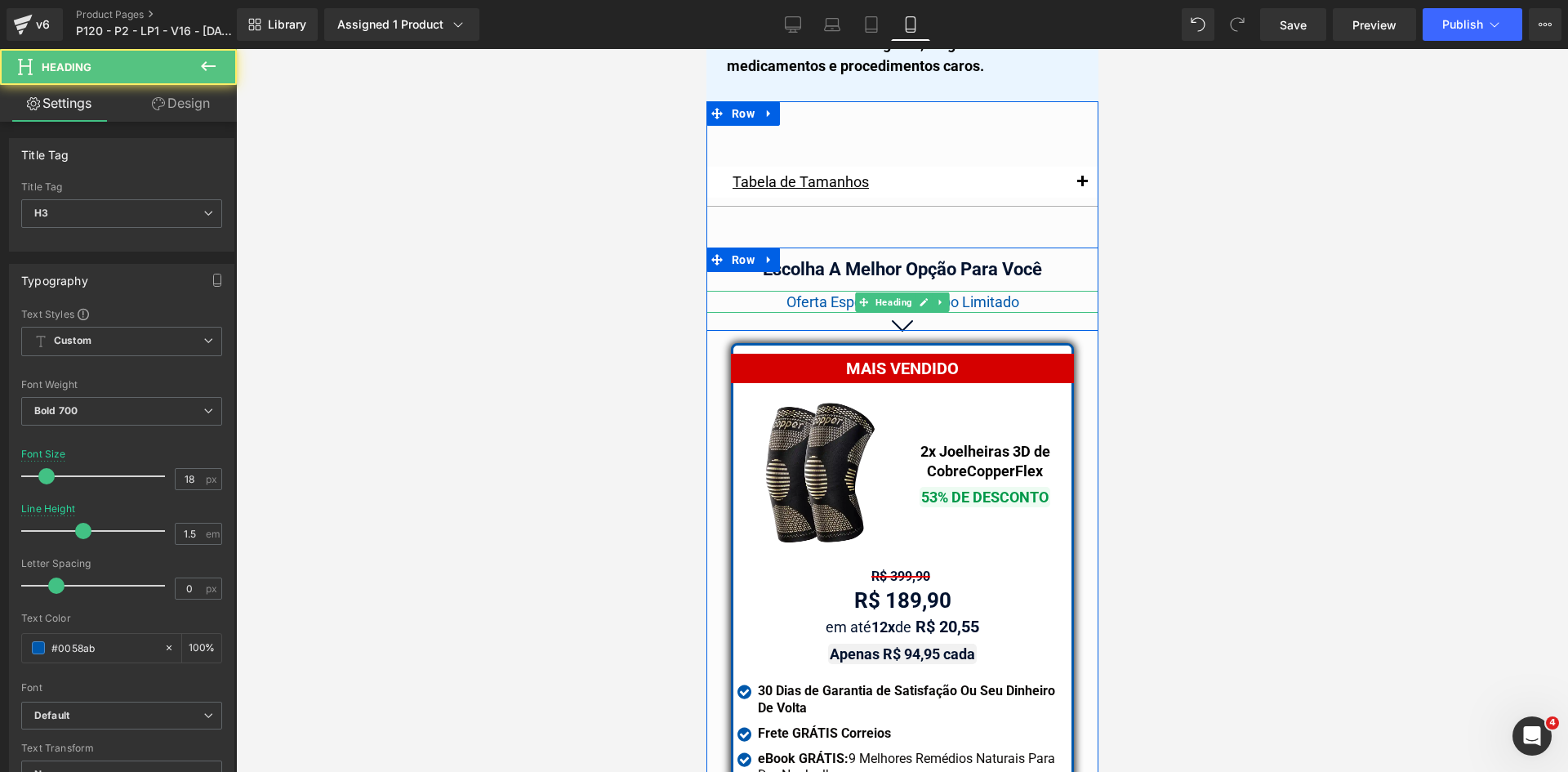
click at [814, 293] on span "Oferta Especial Por Tempo Limitado" at bounding box center [902, 301] width 233 height 17
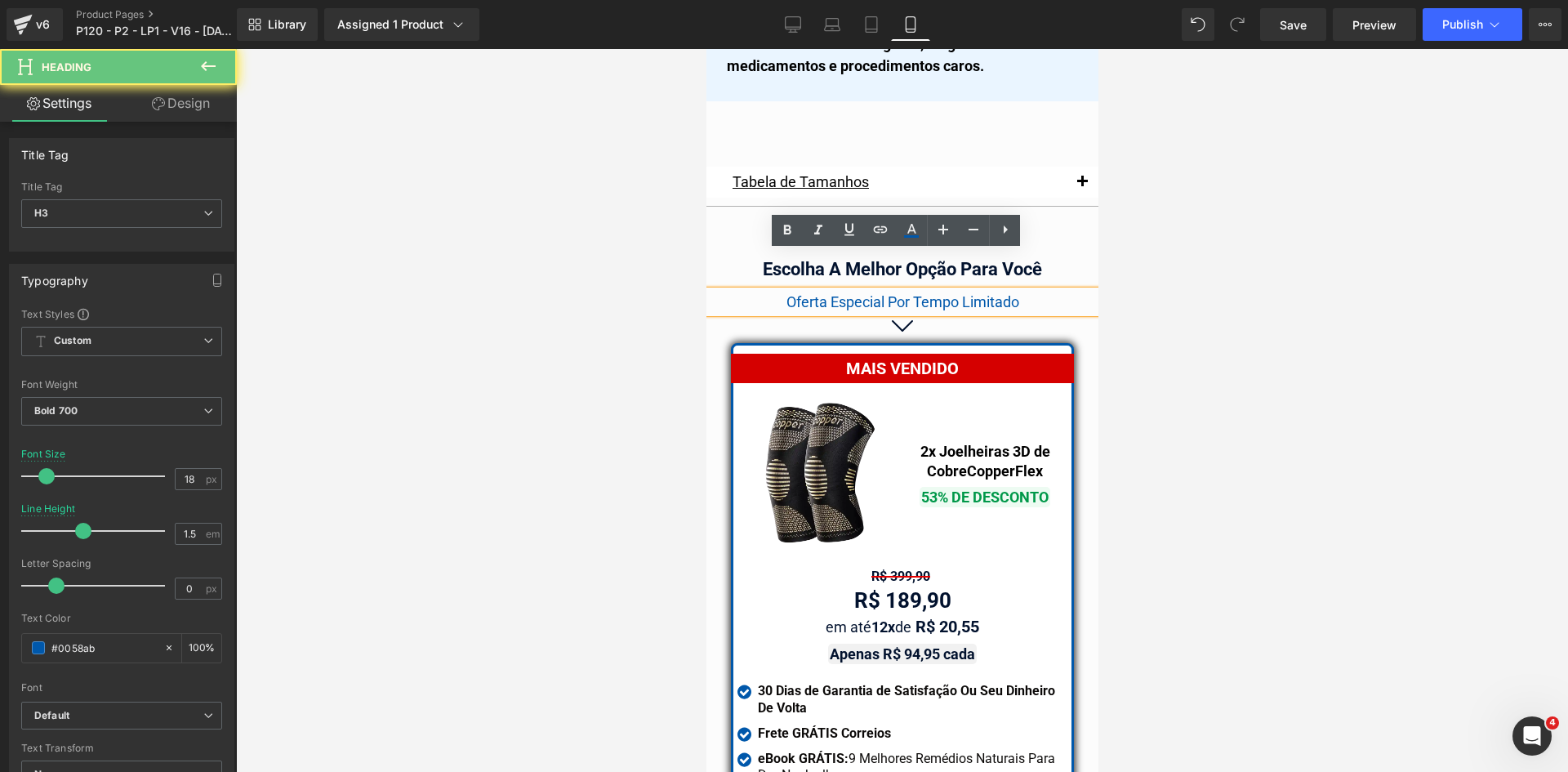
click at [814, 293] on span "Oferta Especial Por Tempo Limitado" at bounding box center [902, 301] width 233 height 17
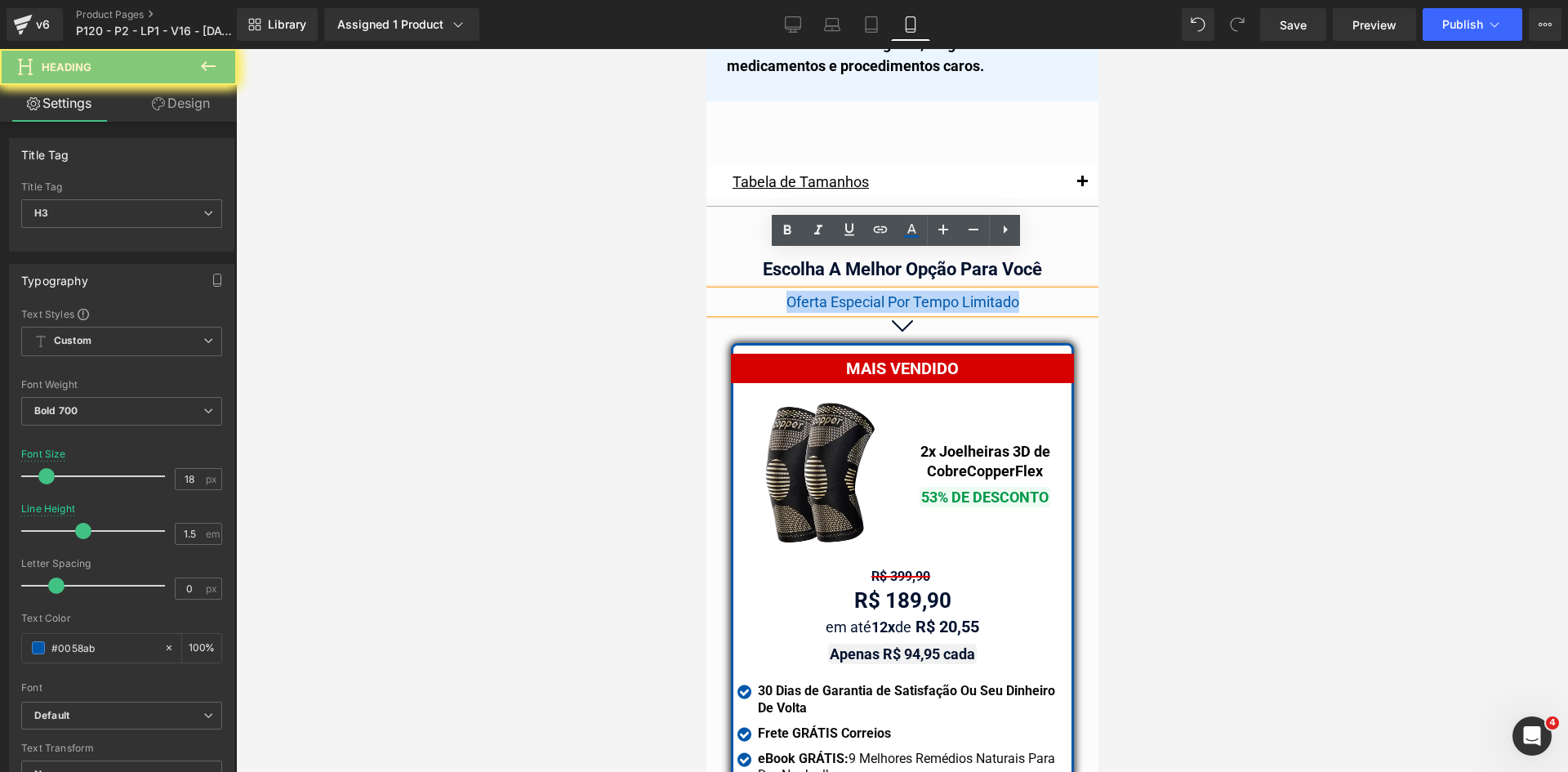
click at [814, 293] on span "Oferta Especial Por Tempo Limitado" at bounding box center [902, 301] width 233 height 17
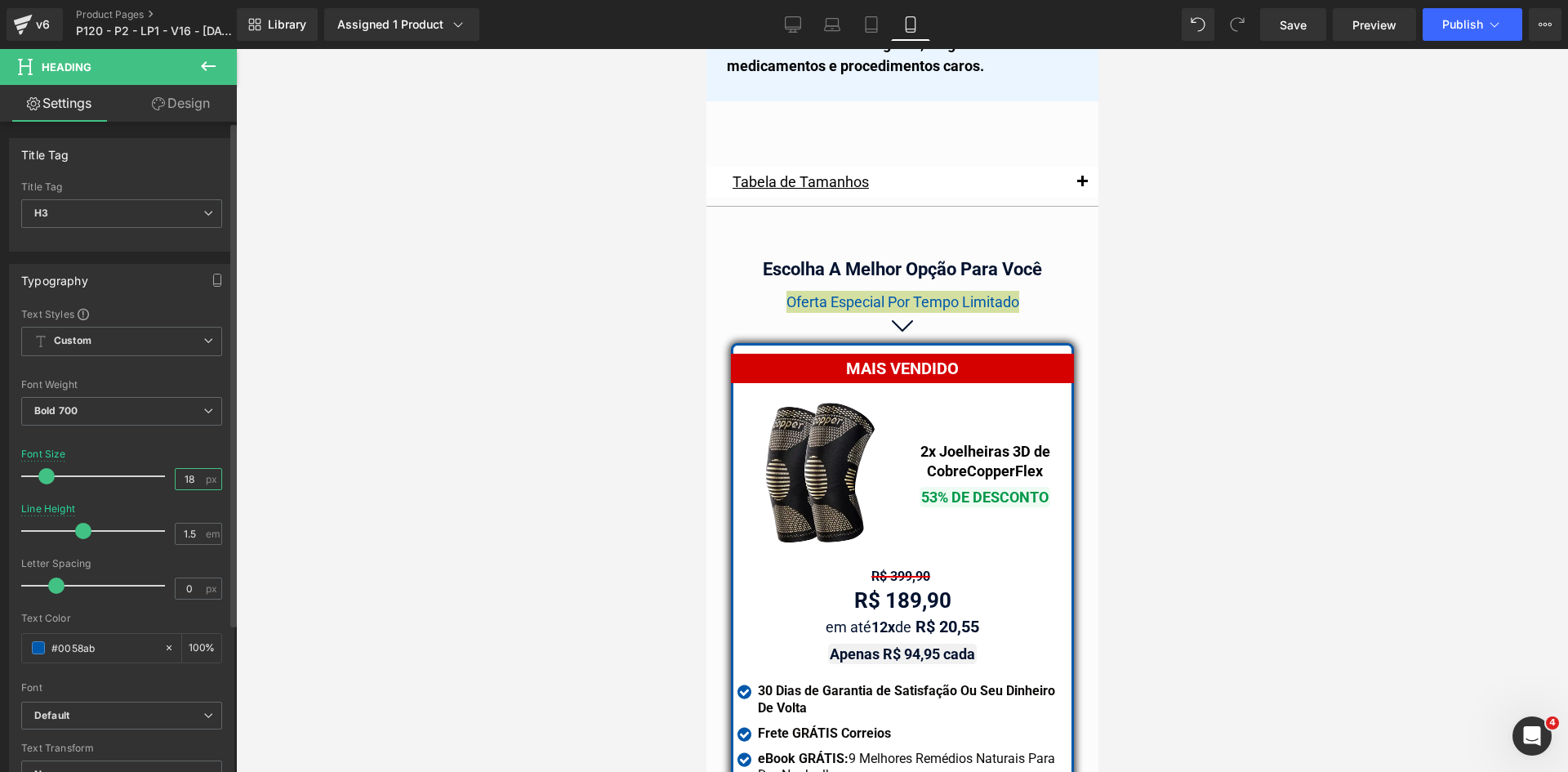
click at [184, 480] on input "18" at bounding box center [190, 479] width 28 height 21
type input "20"
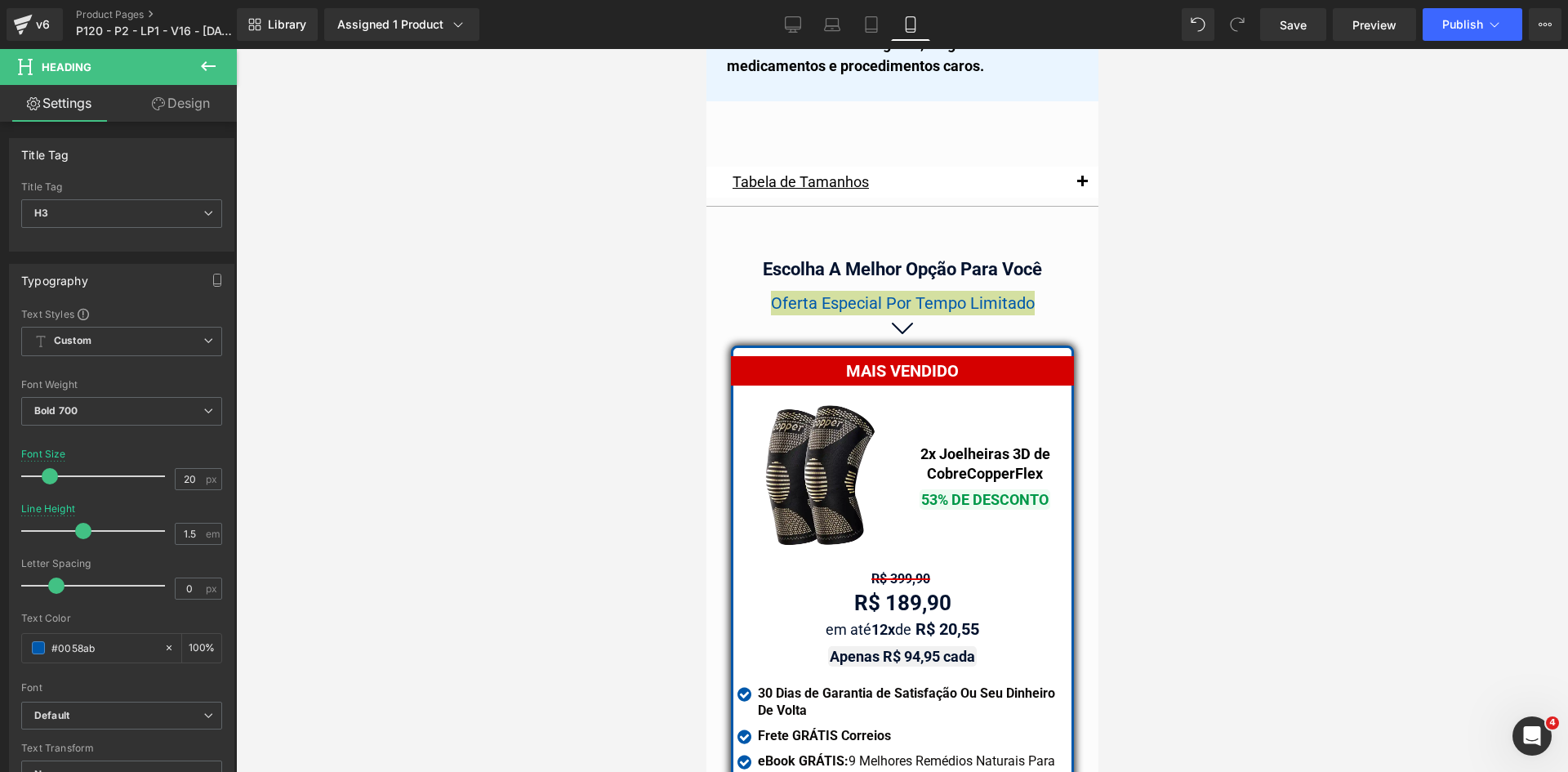
click at [1310, 248] on div at bounding box center [902, 410] width 1332 height 723
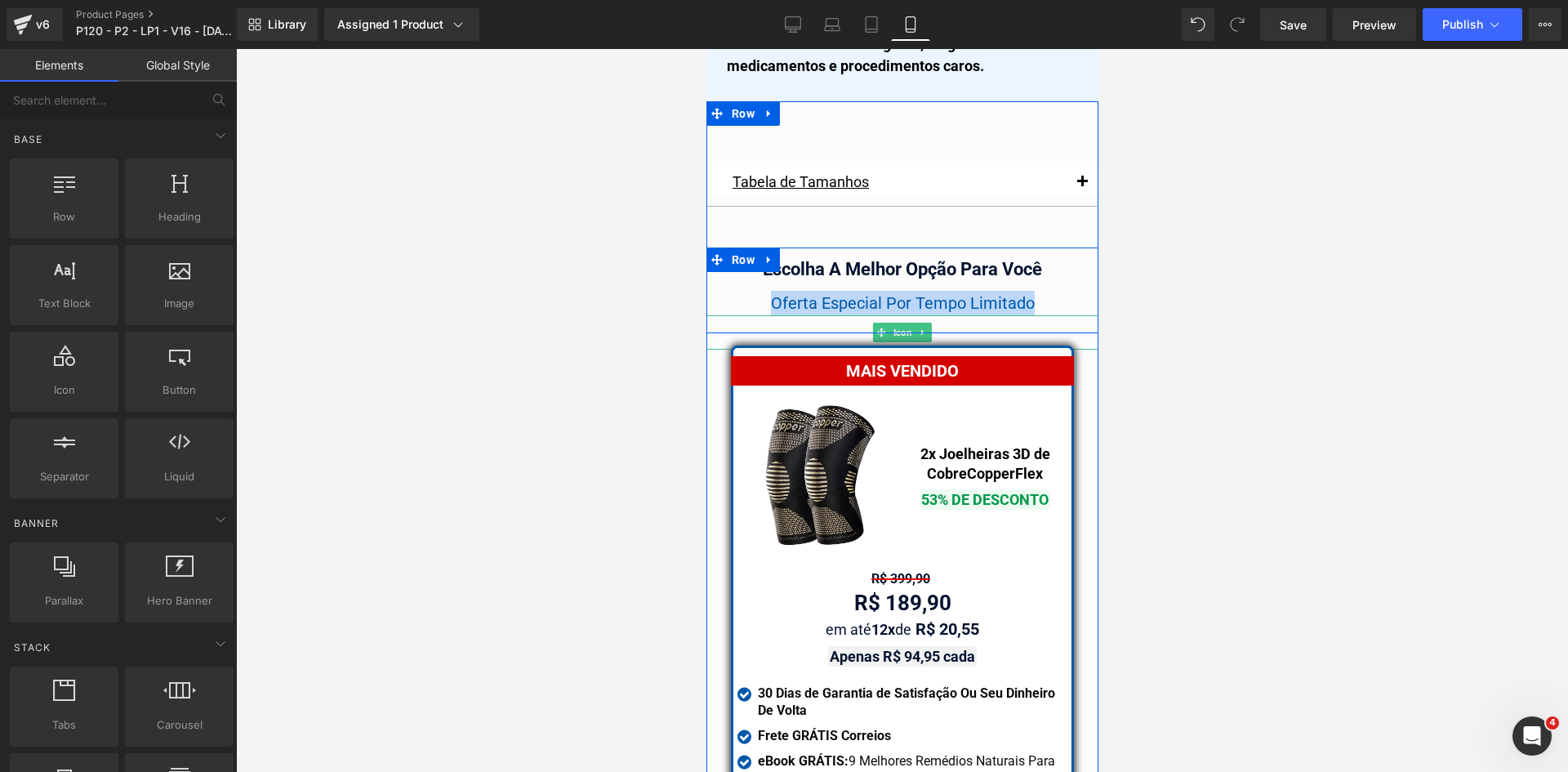
click at [1012, 293] on span "Oferta Especial Por Tempo Limitado" at bounding box center [902, 302] width 264 height 20
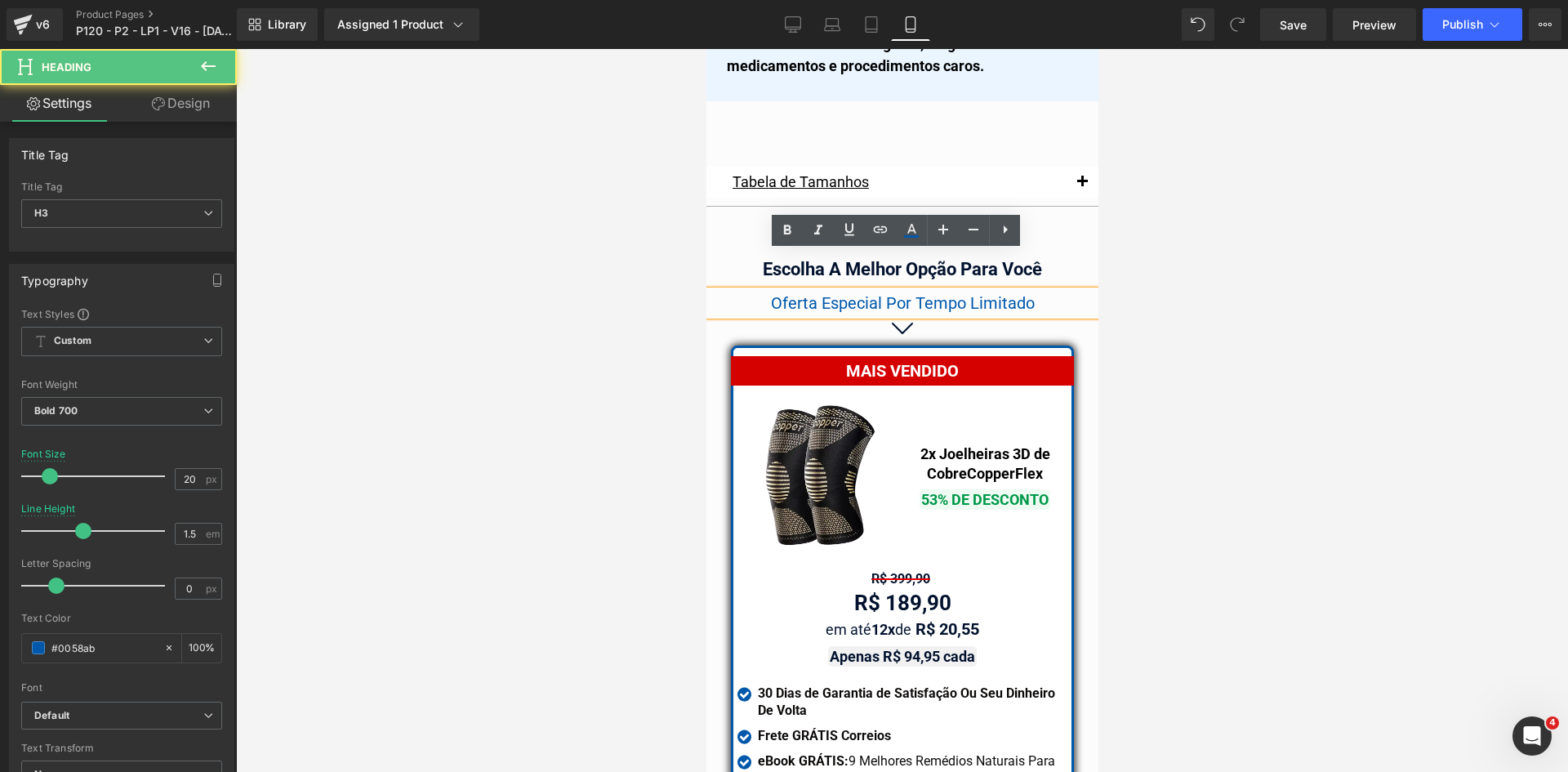
click at [1018, 255] on div "Escolha A Melhor Opção Para Você" at bounding box center [902, 268] width 392 height 27
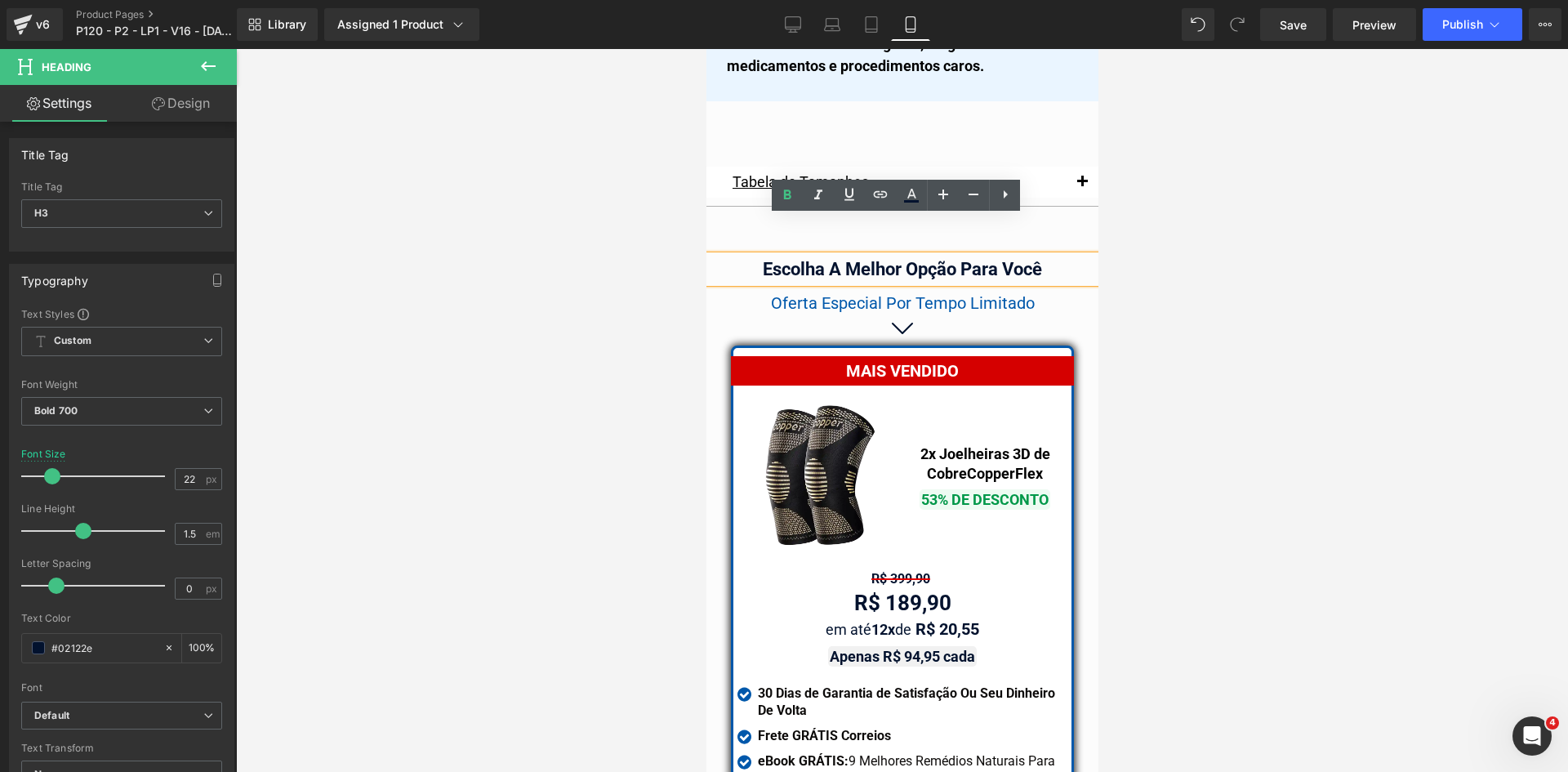
click at [1065, 255] on div "Escolha A Melhor Opção Para Você" at bounding box center [902, 268] width 392 height 27
click at [870, 22] on icon at bounding box center [870, 24] width 16 height 16
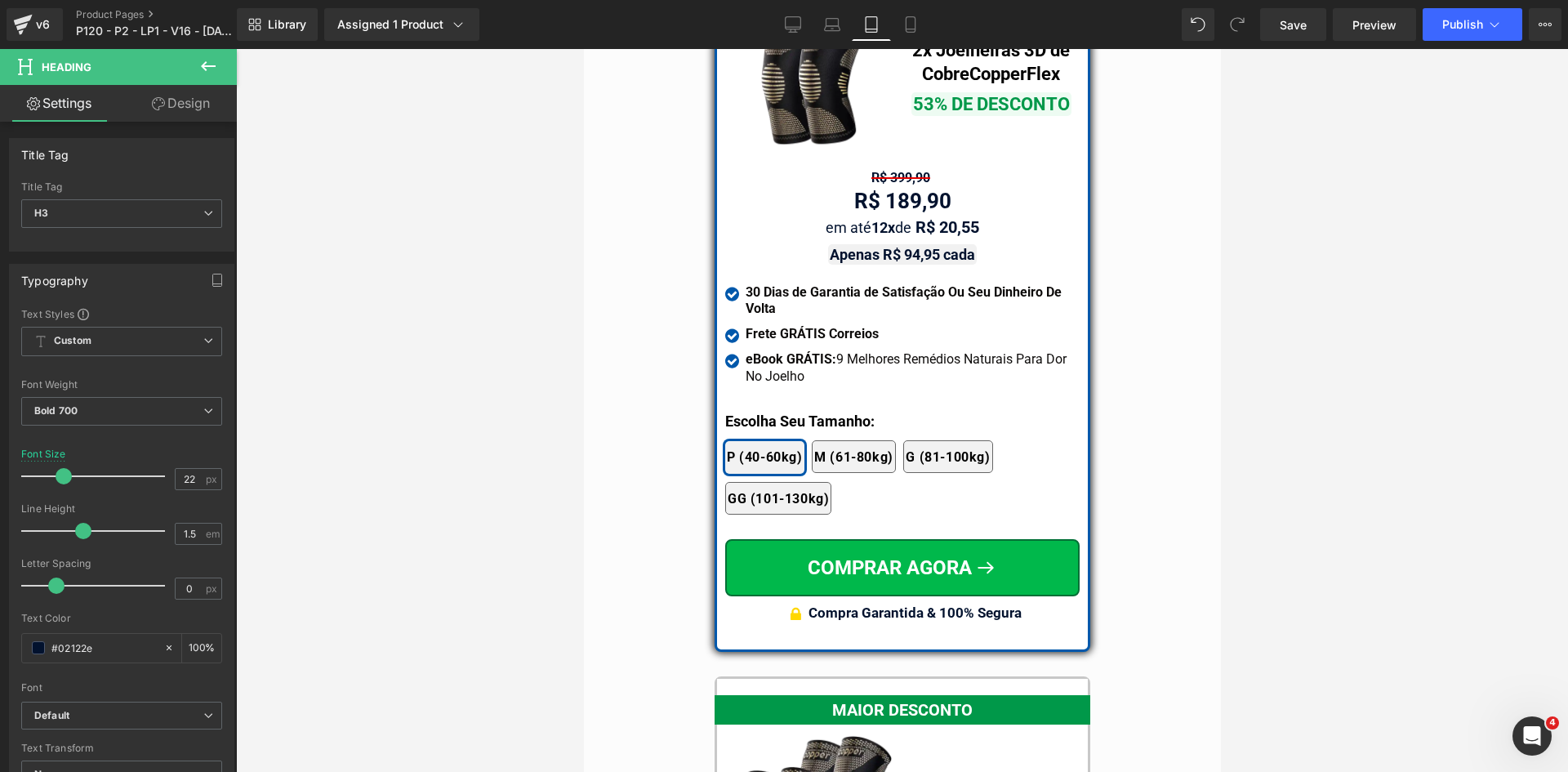
scroll to position [13584, 0]
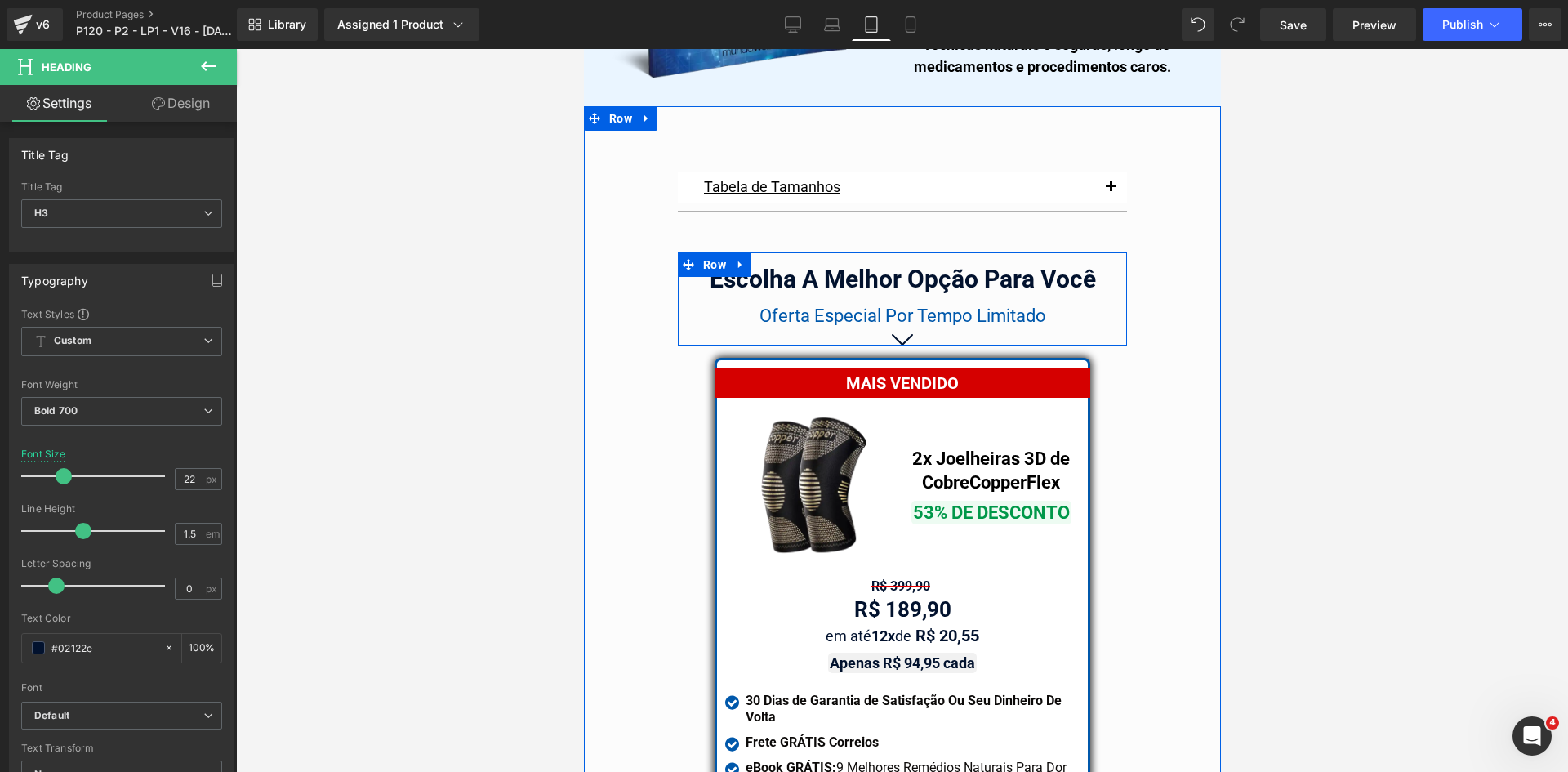
click at [991, 305] on span "Oferta Especial Por Tempo Limitado" at bounding box center [902, 316] width 286 height 21
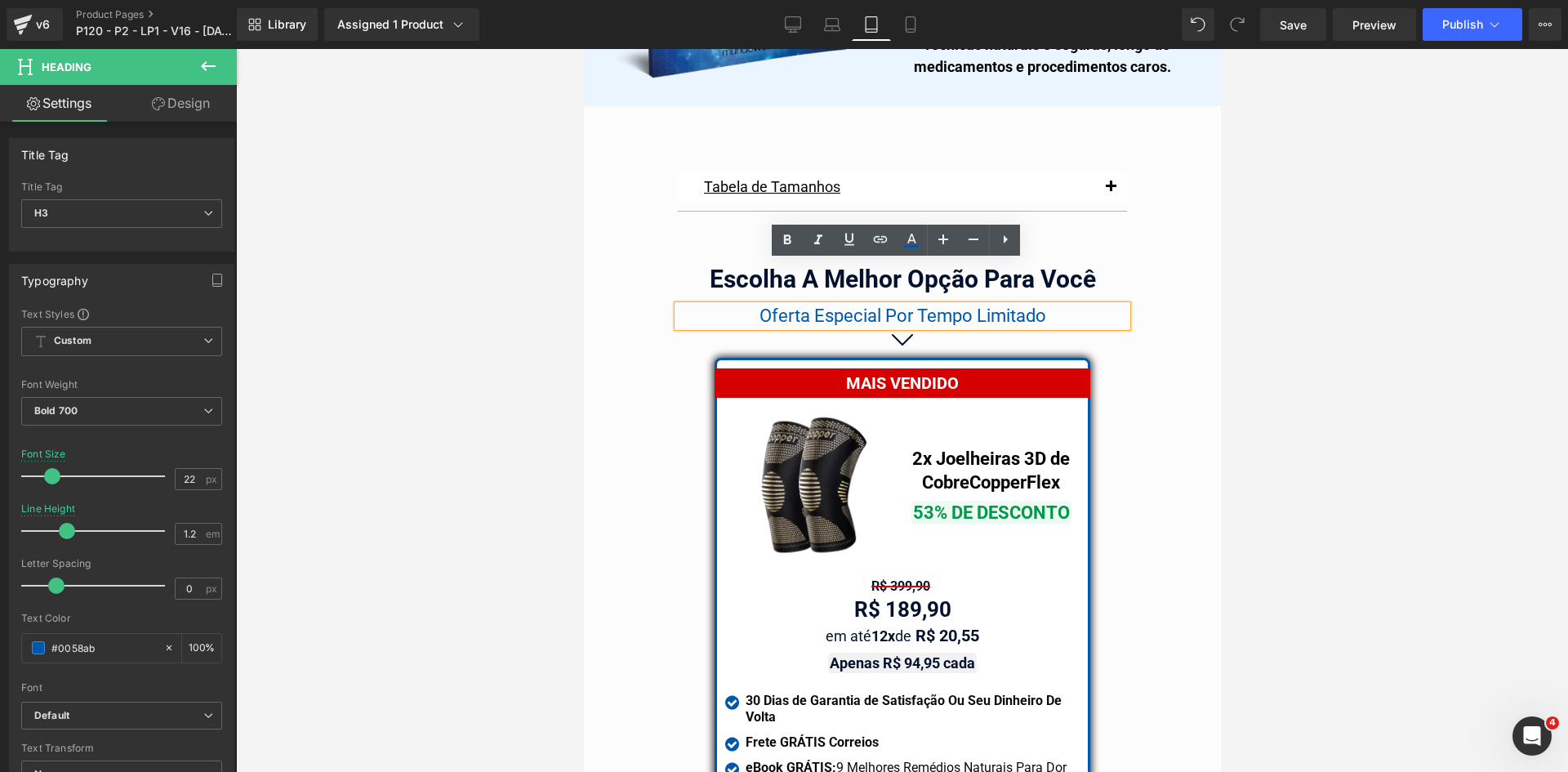
click at [1283, 340] on div at bounding box center [902, 410] width 1332 height 723
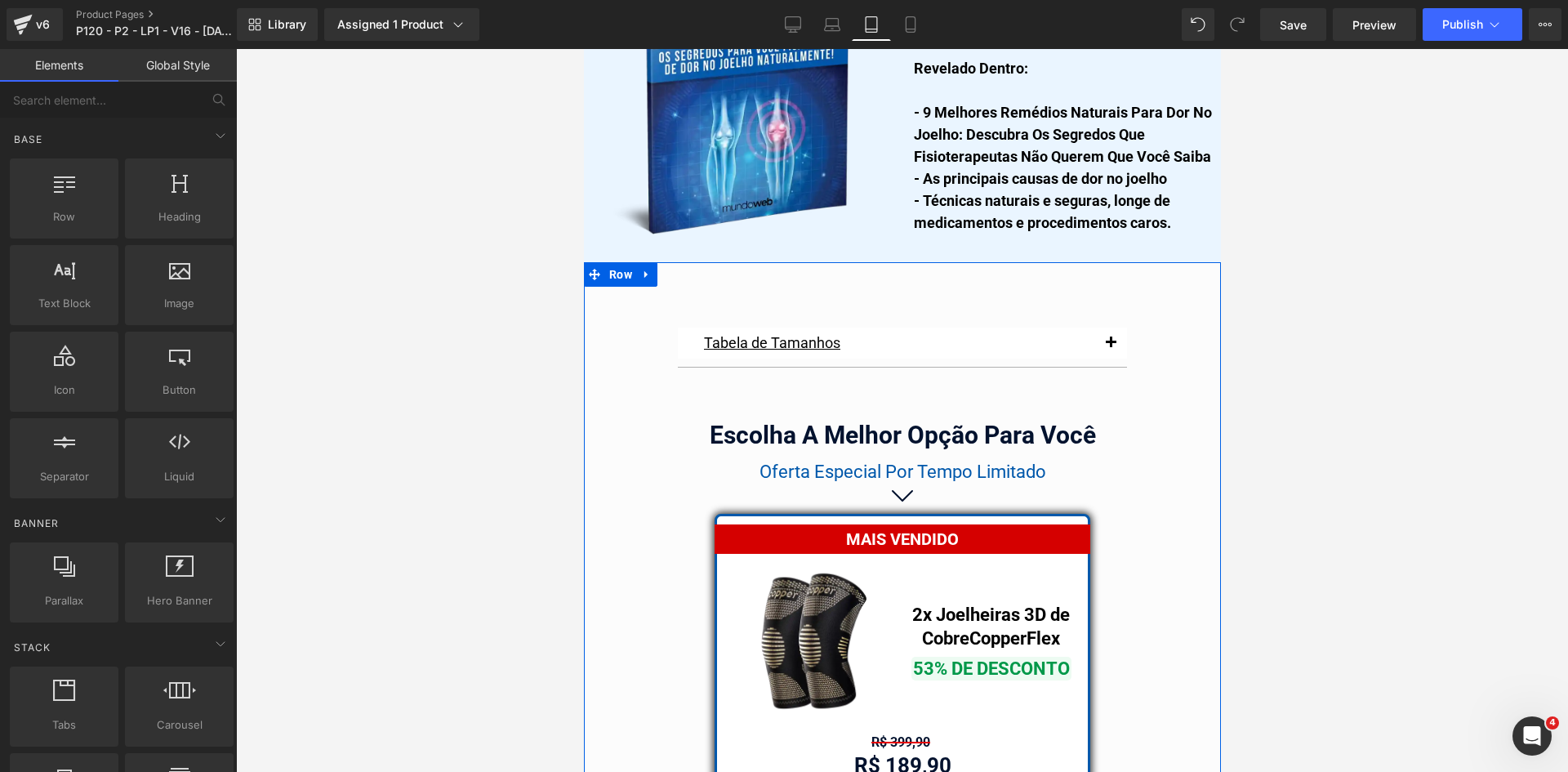
scroll to position [13421, 0]
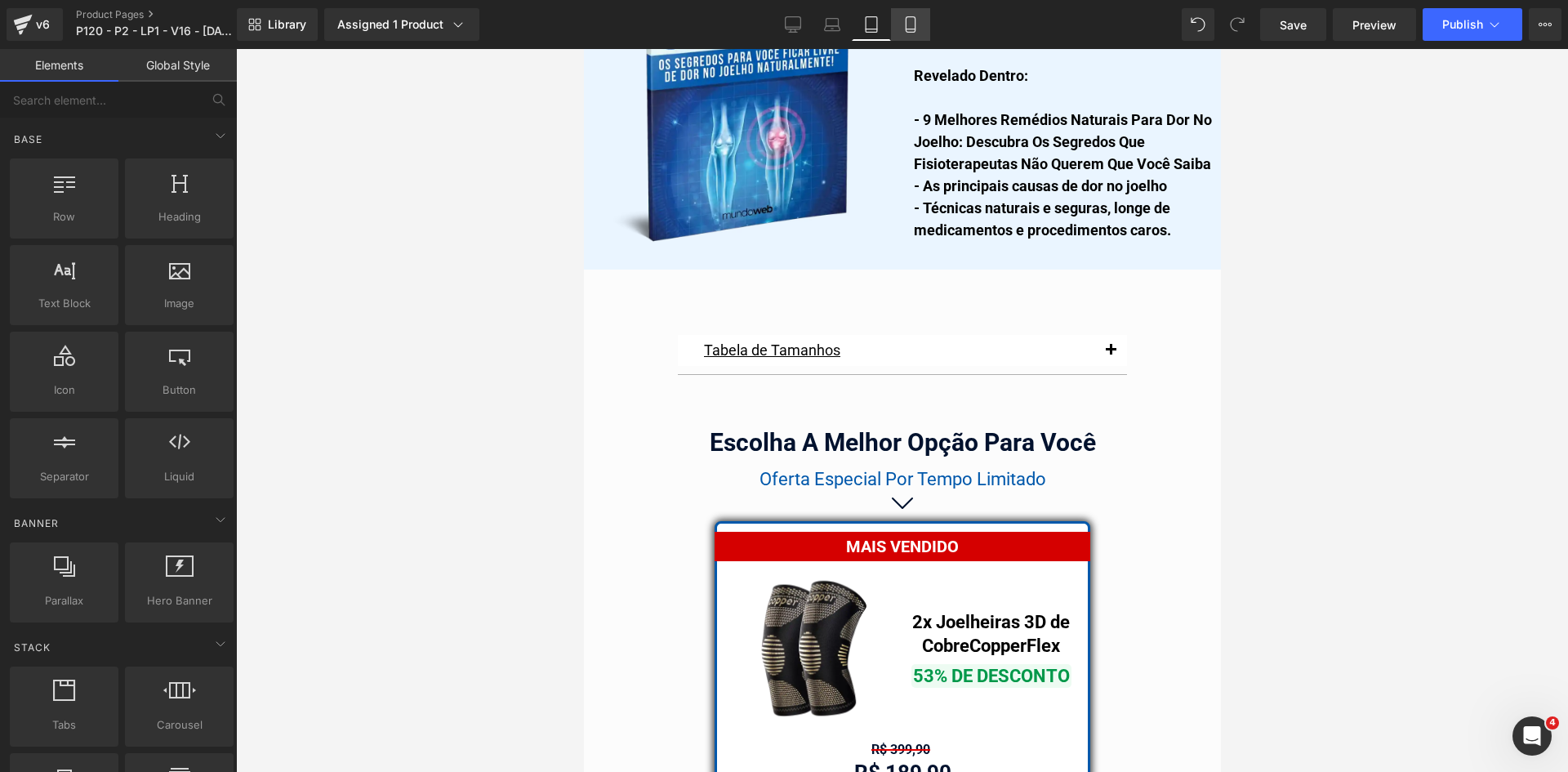
click at [920, 20] on link "Mobile" at bounding box center [910, 25] width 39 height 33
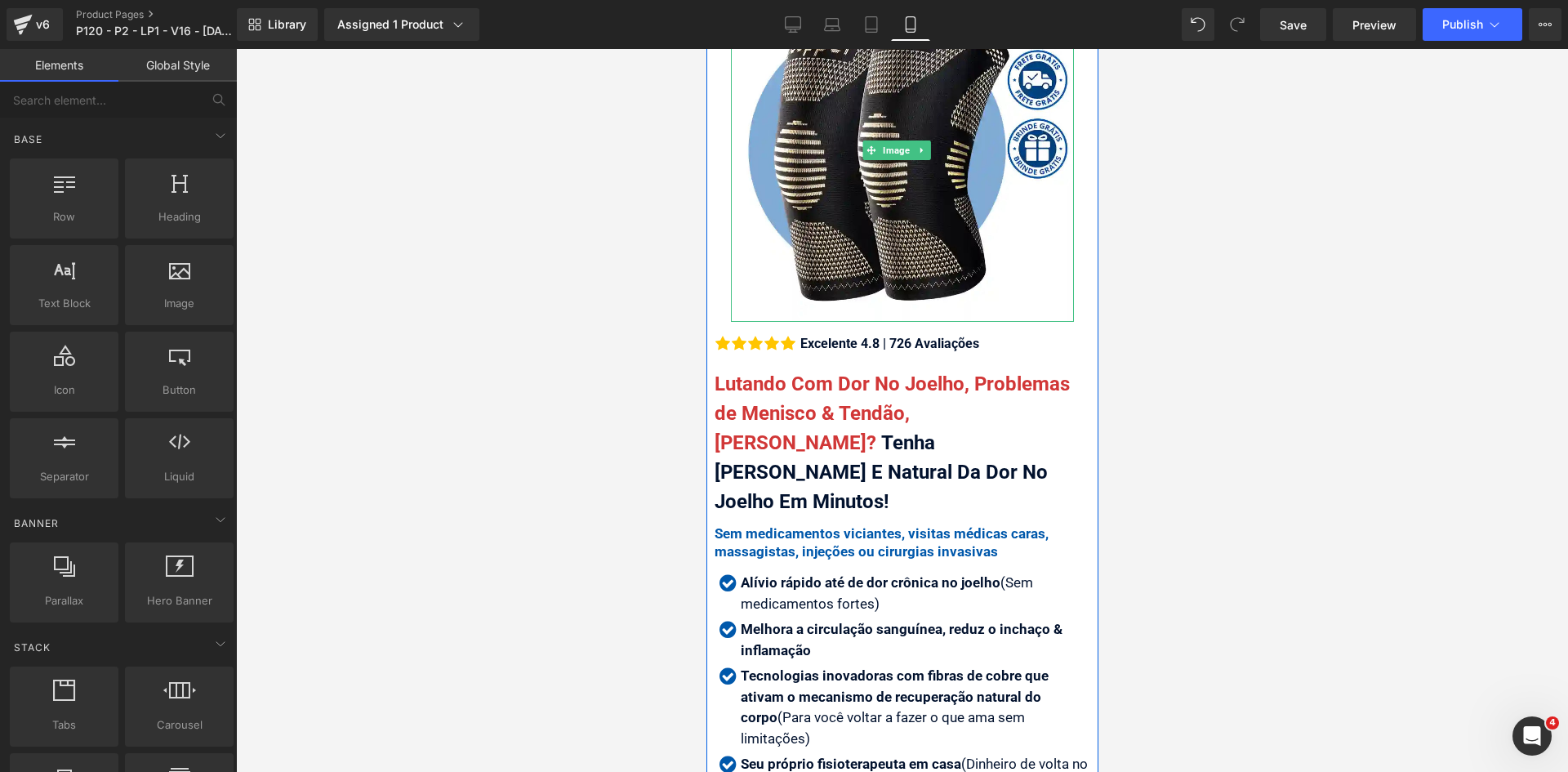
scroll to position [489, 0]
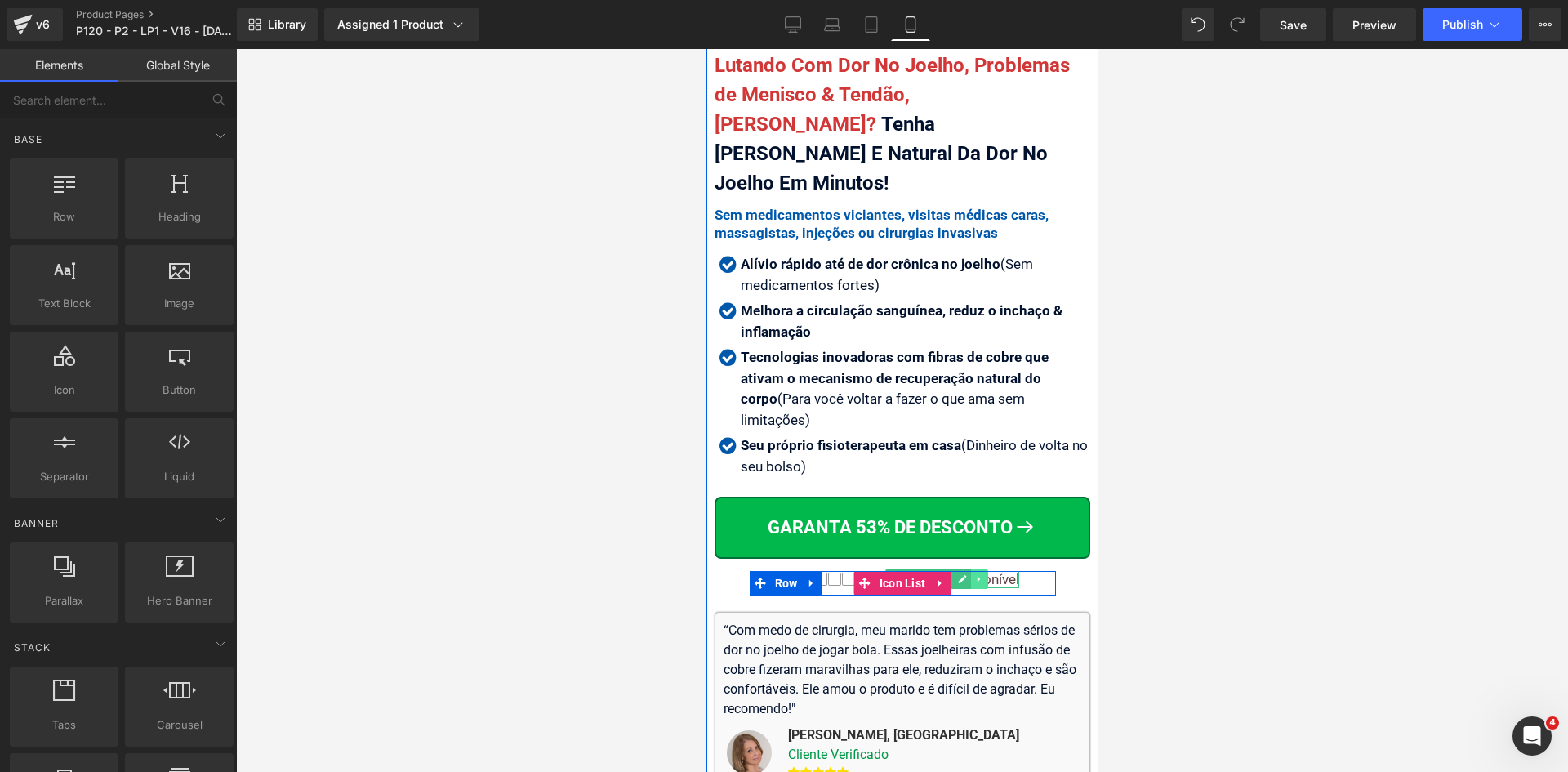
click at [974, 574] on icon at bounding box center [978, 578] width 9 height 9
click at [1169, 519] on div at bounding box center [902, 410] width 1332 height 723
click at [1006, 569] on link at bounding box center [1004, 578] width 17 height 20
click at [1006, 571] on div "Pouco estoque disponível" at bounding box center [937, 578] width 164 height 16
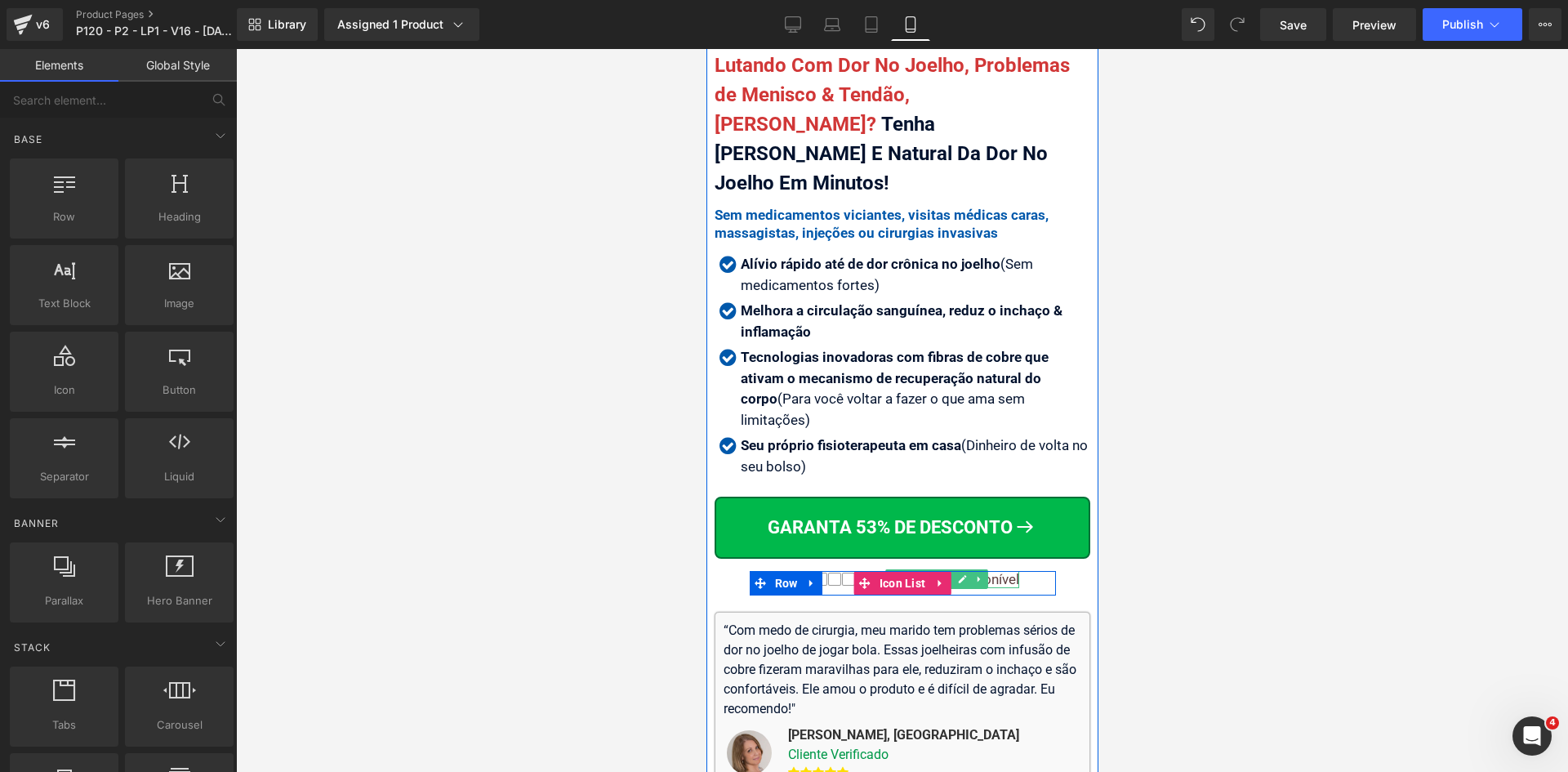
click at [1006, 571] on div "Pouco estoque disponível" at bounding box center [937, 578] width 164 height 16
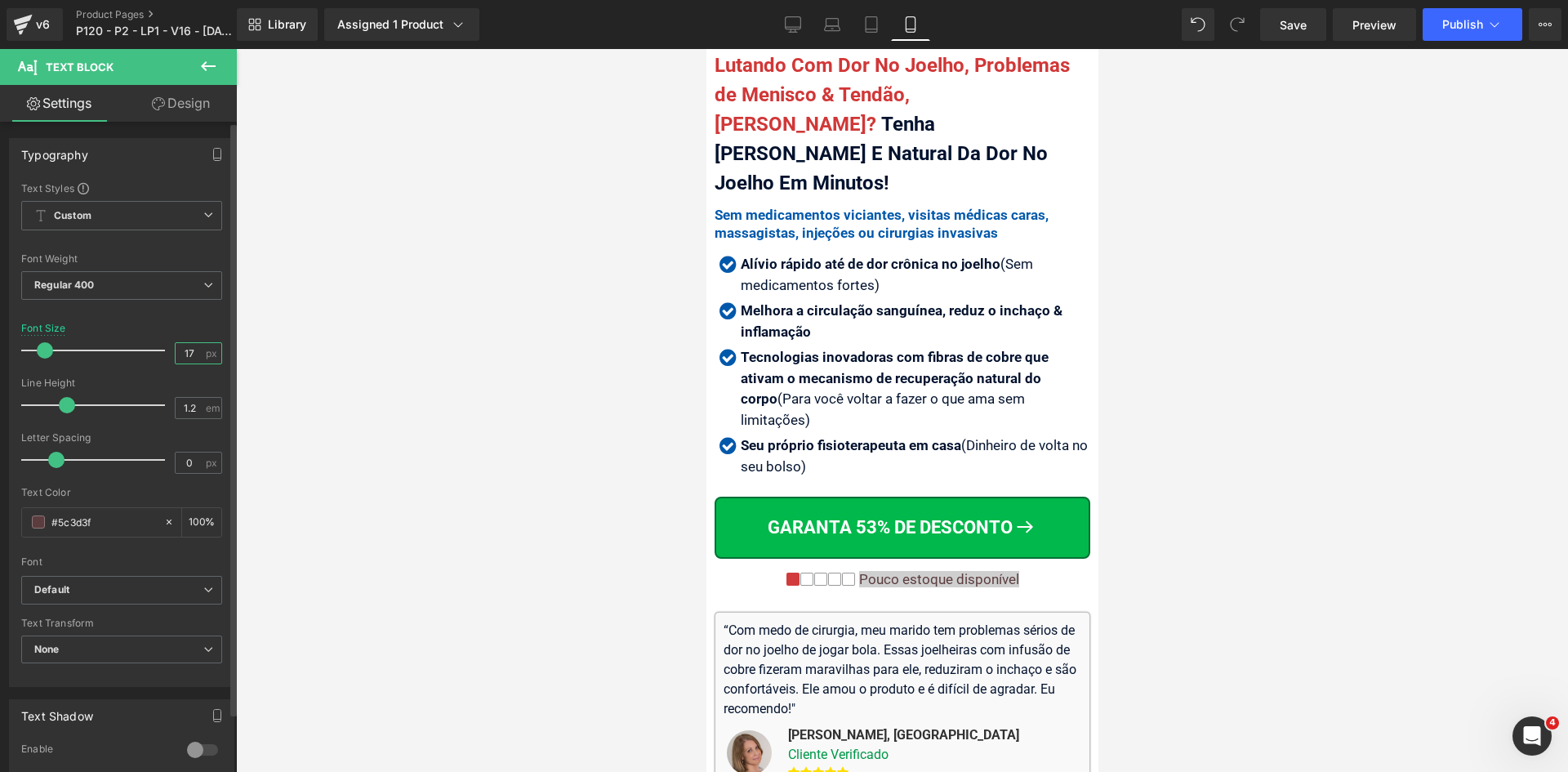
click at [189, 353] on input "17" at bounding box center [190, 353] width 28 height 21
click at [782, 26] on link "Desktop" at bounding box center [792, 25] width 39 height 33
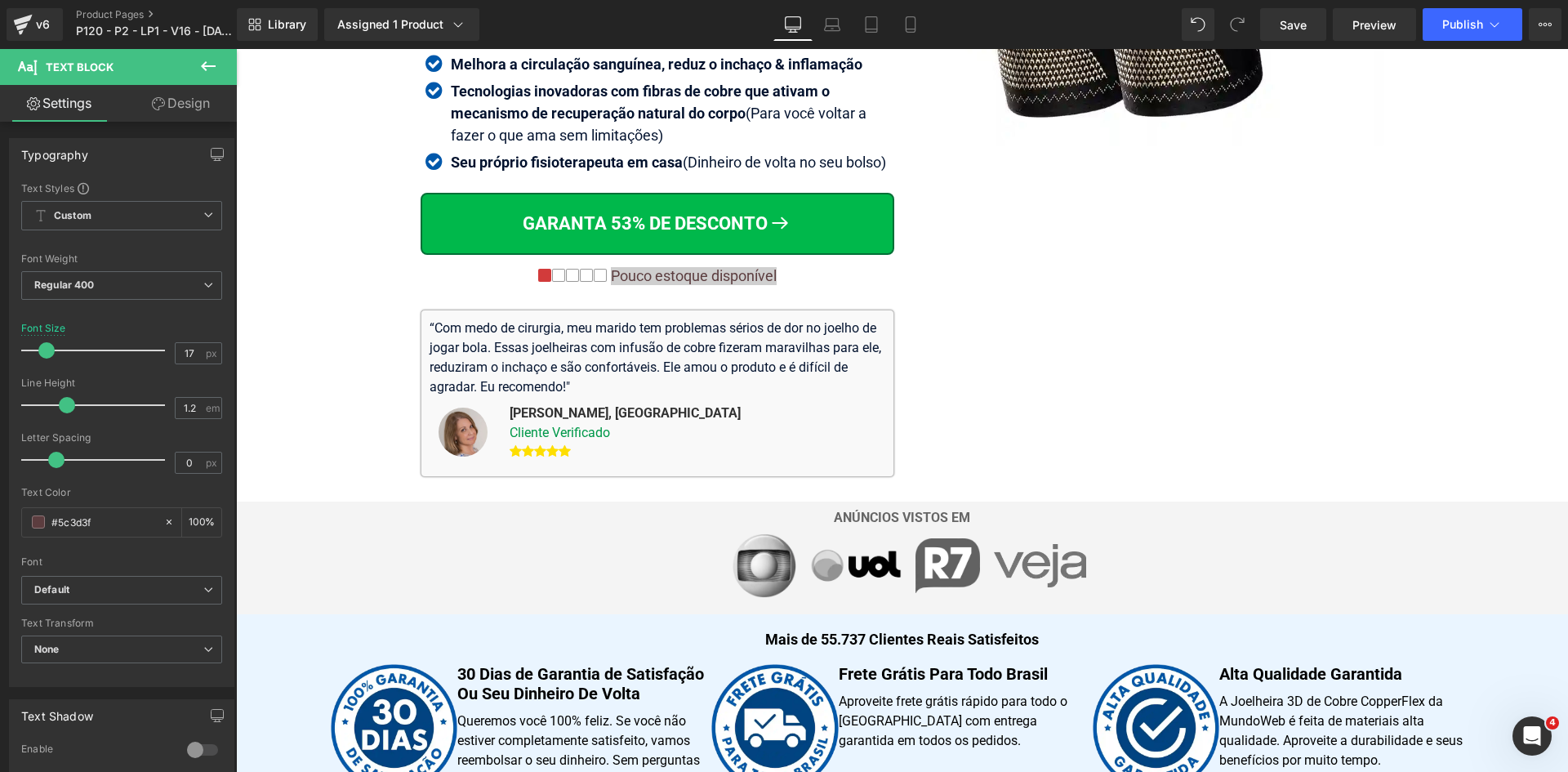
scroll to position [249, 0]
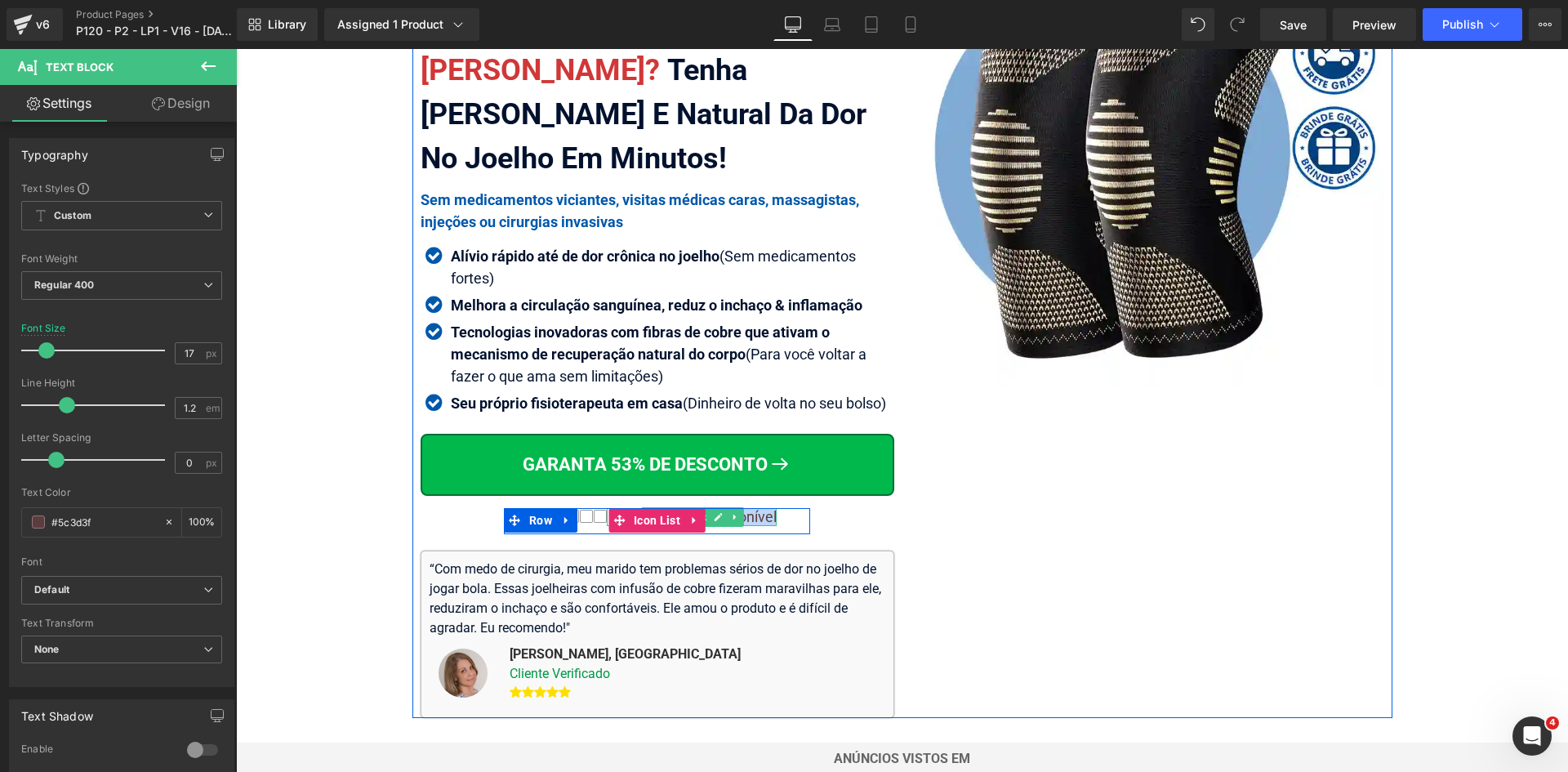
click at [750, 519] on div "Pouco estoque disponível" at bounding box center [692, 516] width 170 height 18
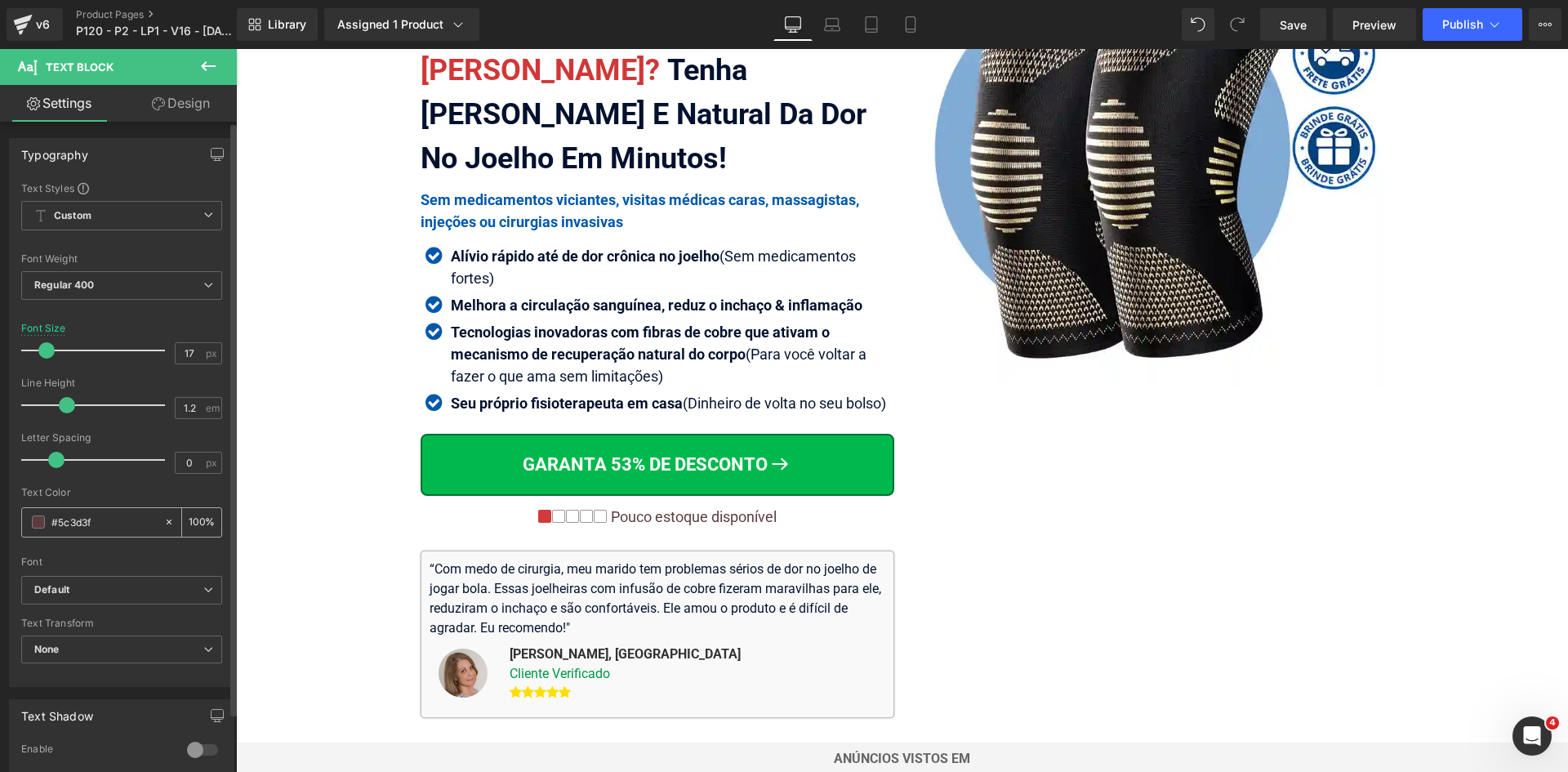
click at [95, 521] on input "#5c3d3f" at bounding box center [103, 522] width 105 height 18
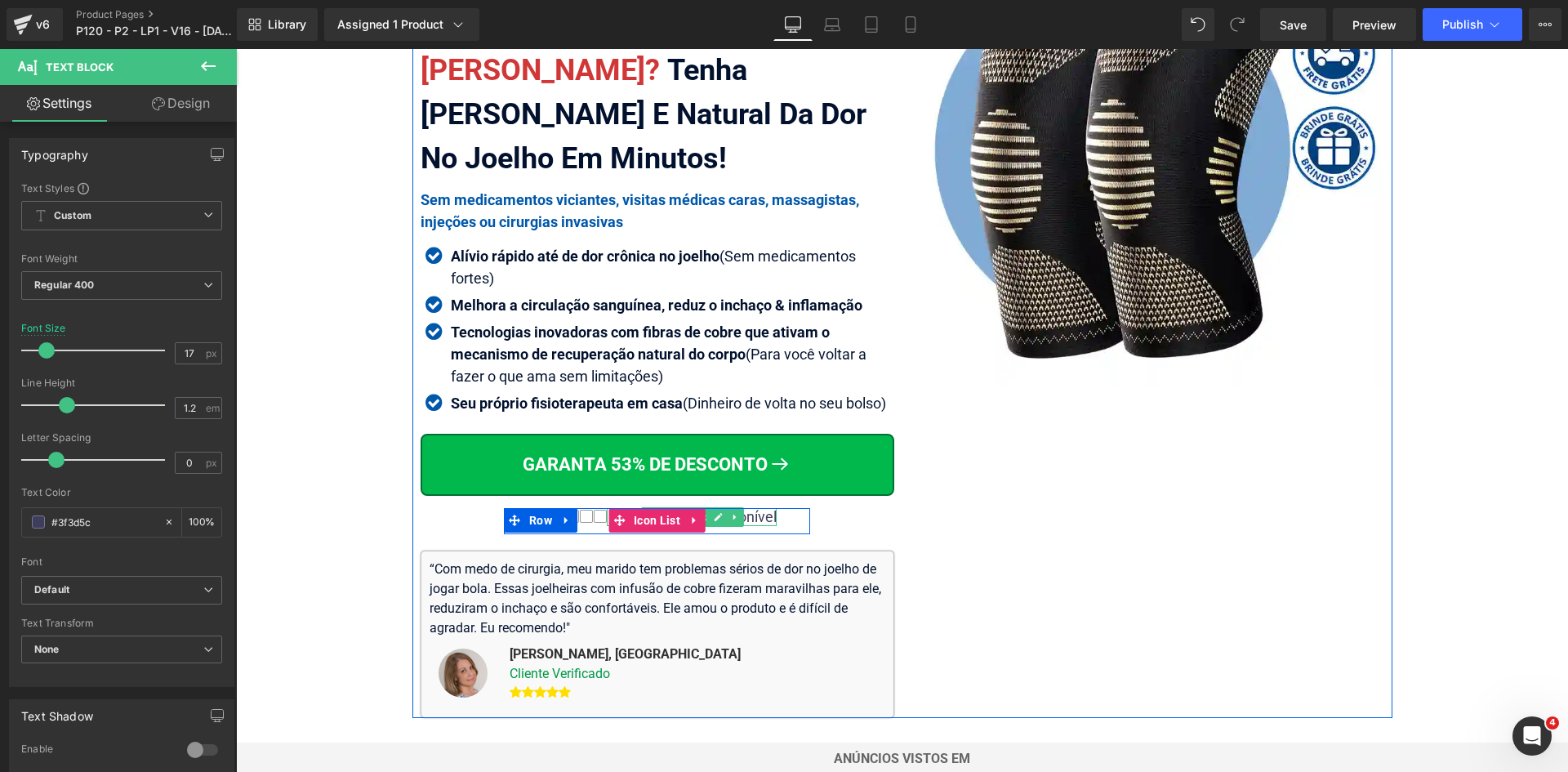
type input "#3f3d5c"
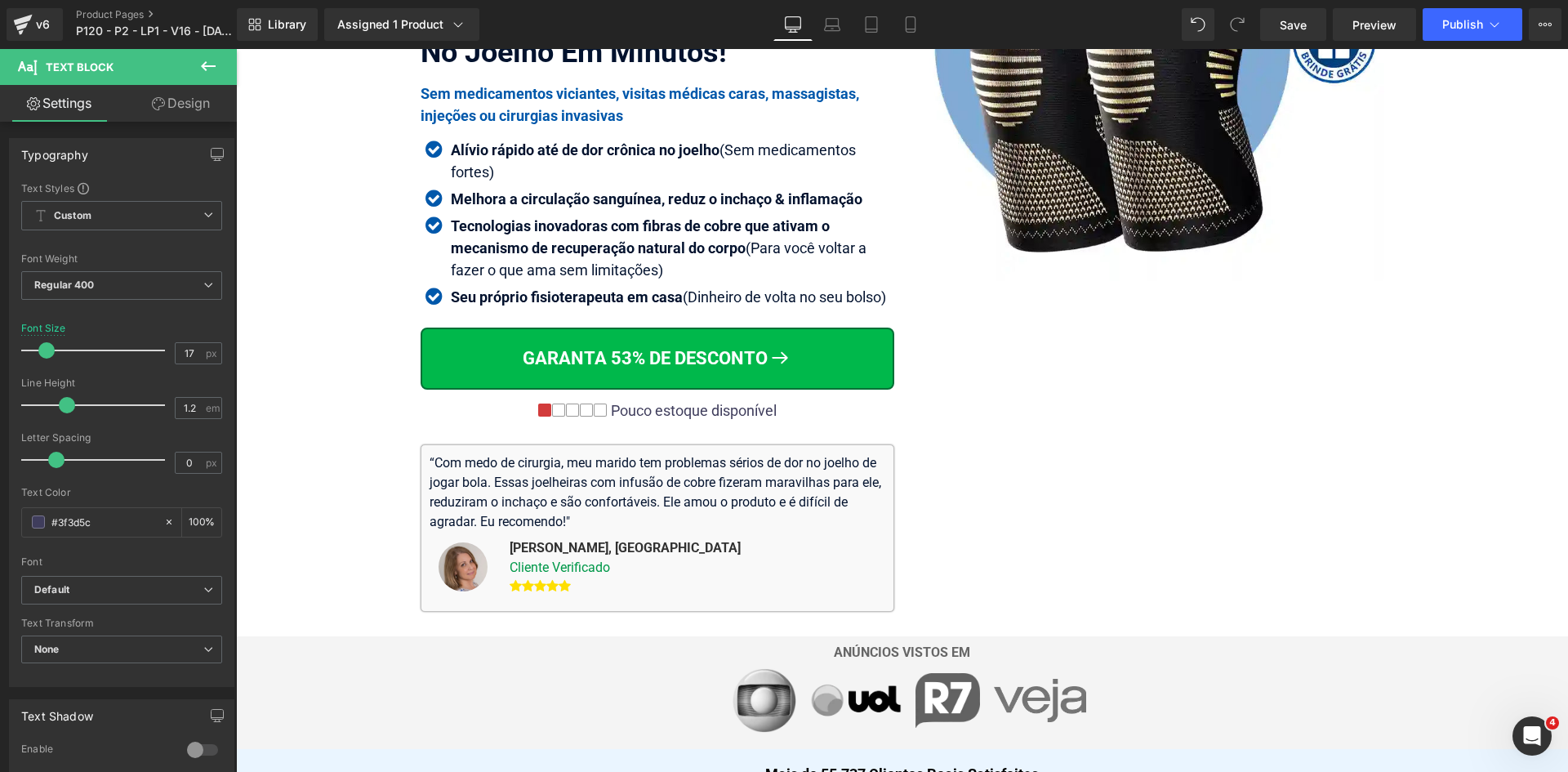
scroll to position [2630, 0]
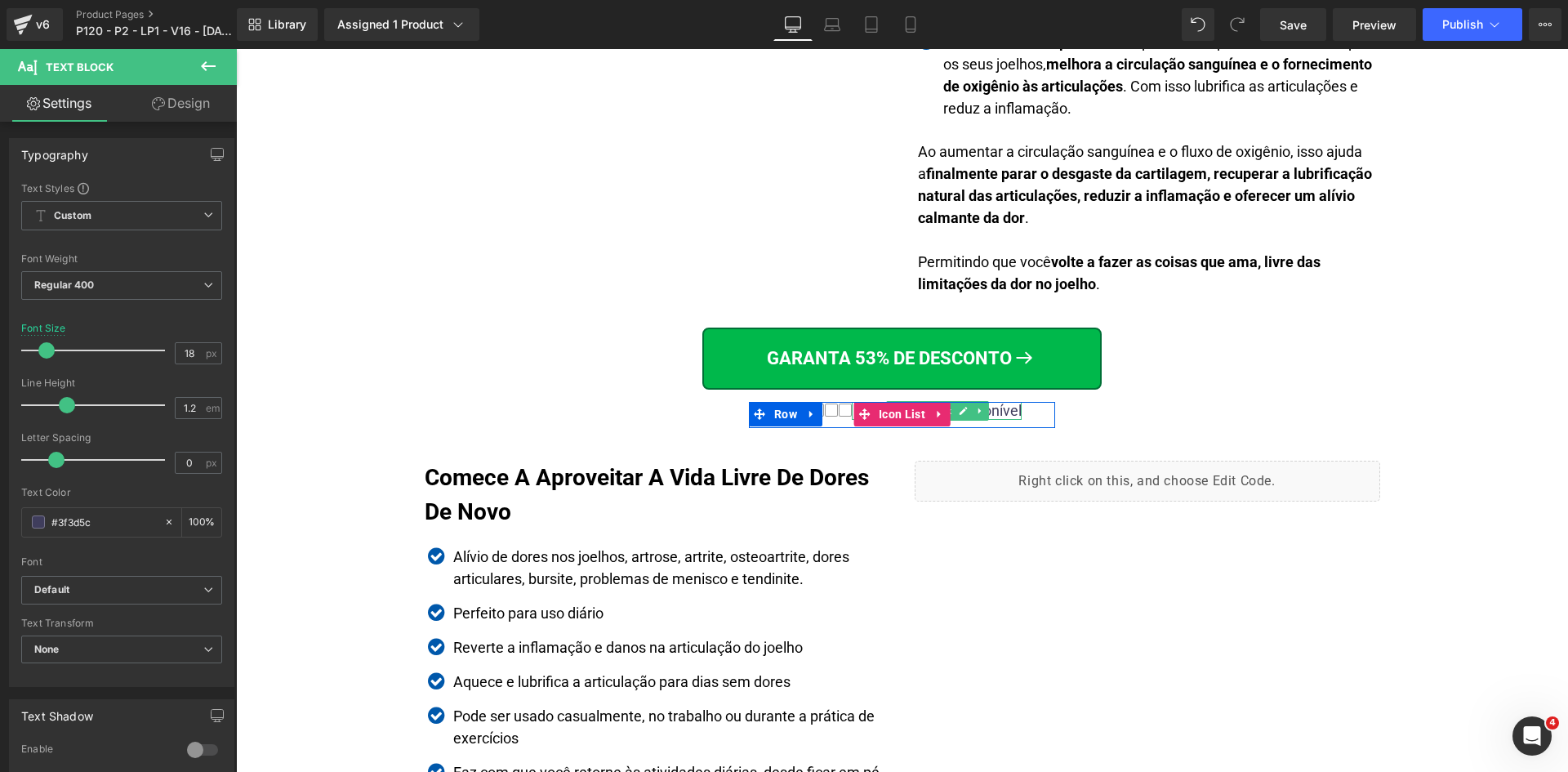
click at [1006, 408] on div "Pouco estoque disponível" at bounding box center [937, 410] width 170 height 18
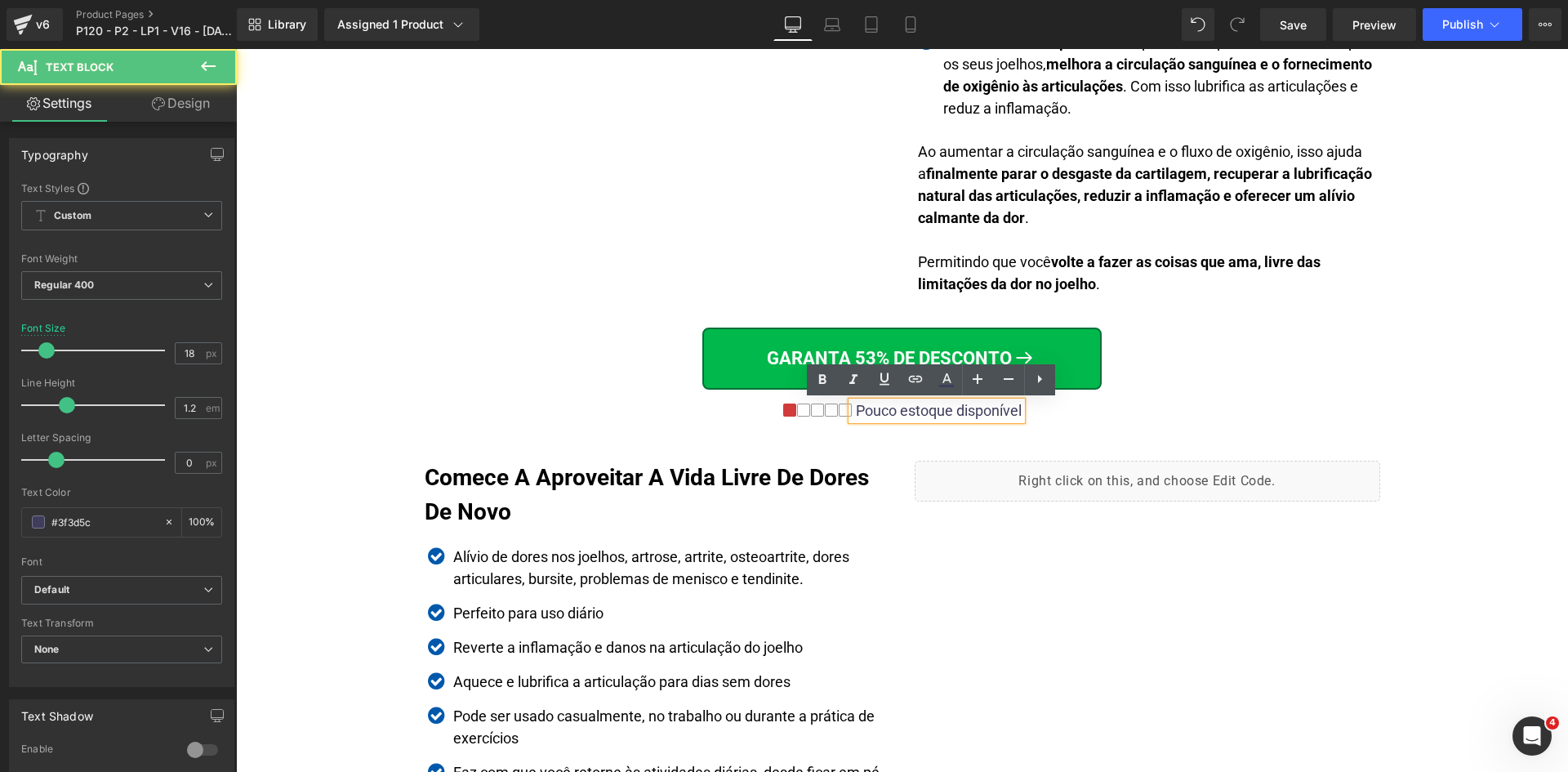
click at [1006, 408] on div "Pouco estoque disponível" at bounding box center [937, 410] width 170 height 18
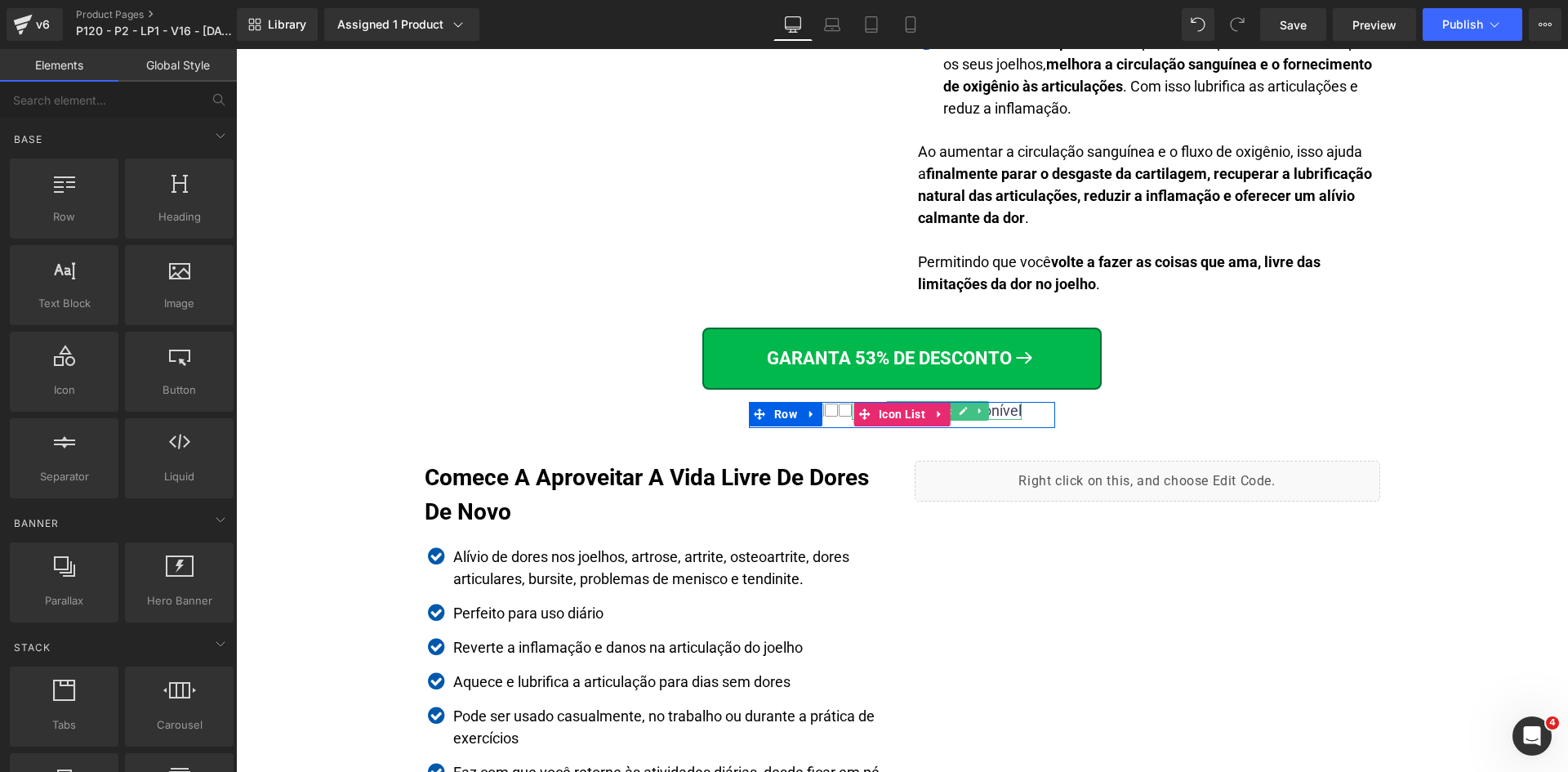
click at [998, 408] on div "Pouco estoque disponível" at bounding box center [937, 410] width 170 height 18
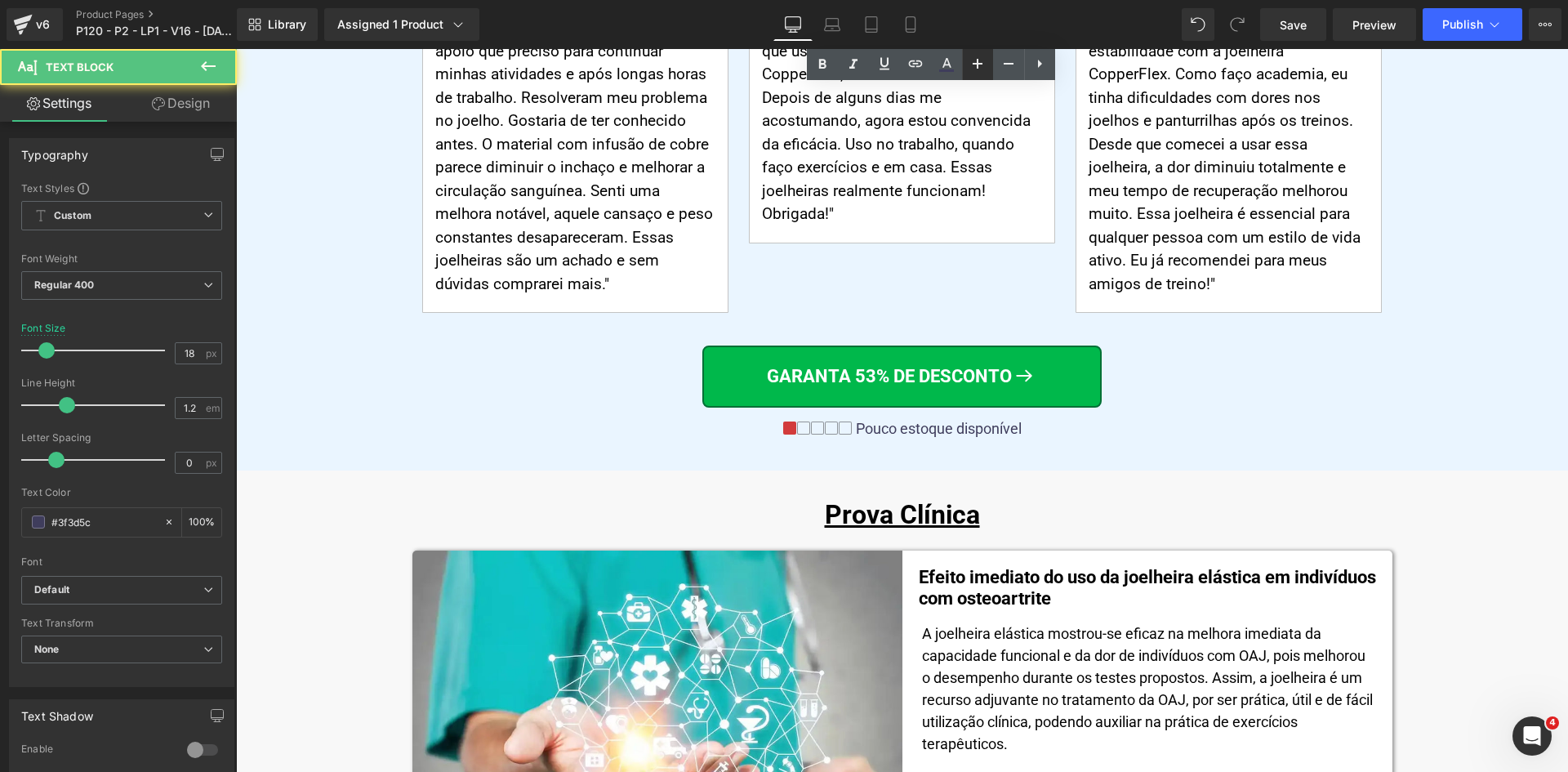
scroll to position [8276, 0]
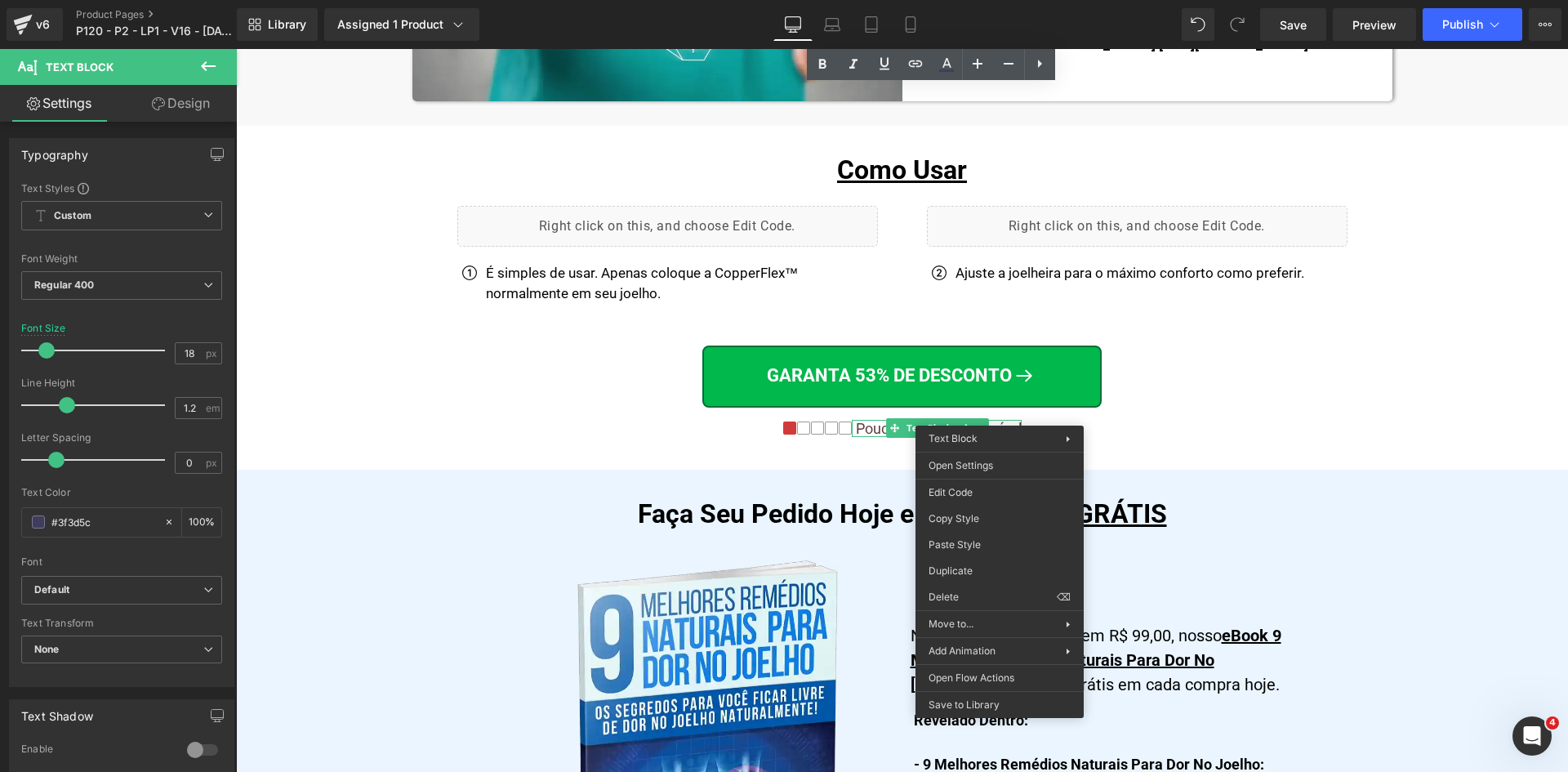
drag, startPoint x: 1205, startPoint y: 592, endPoint x: 969, endPoint y: 540, distance: 241.7
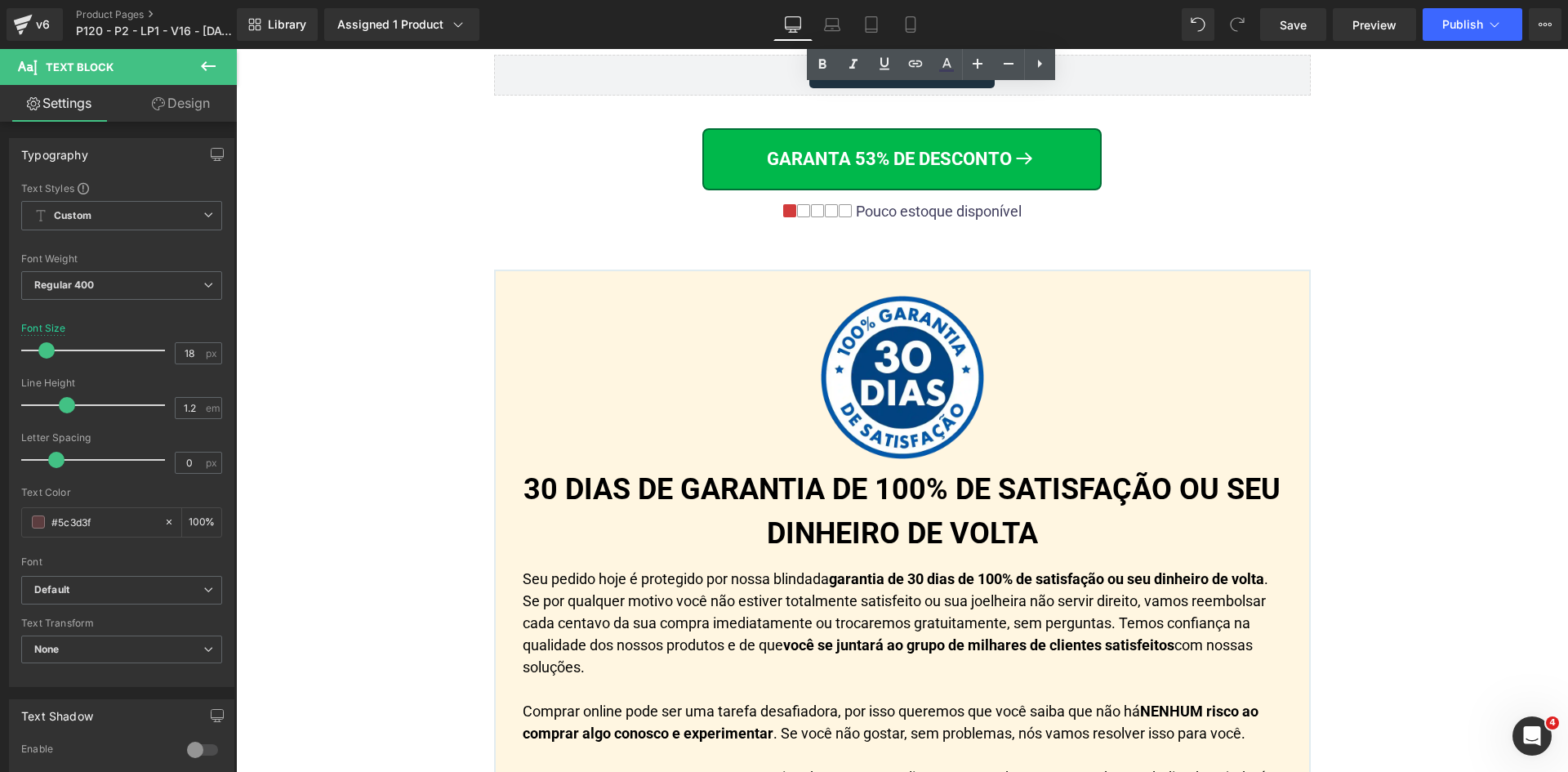
scroll to position [10832, 0]
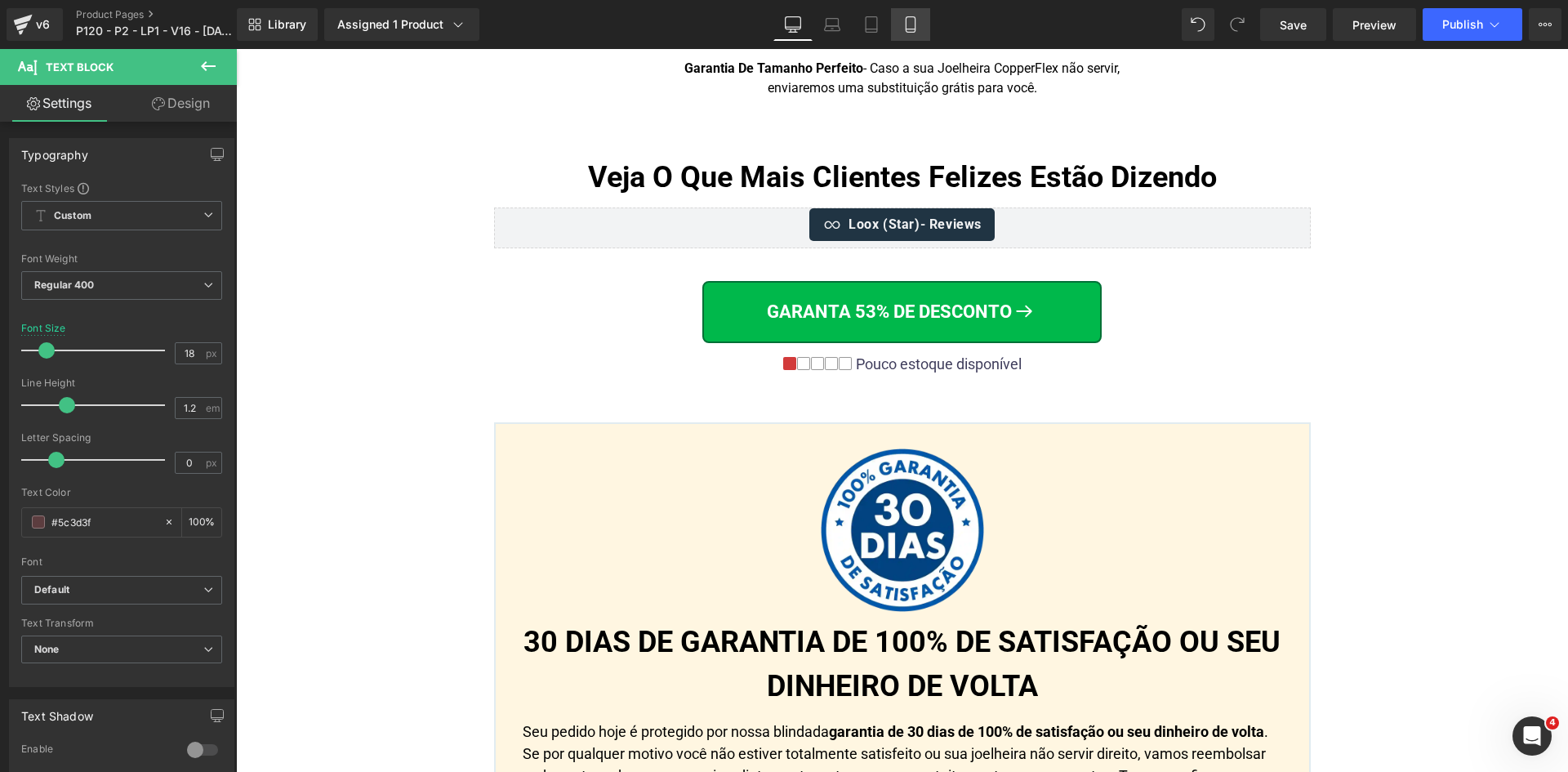
click at [913, 22] on icon at bounding box center [910, 24] width 16 height 16
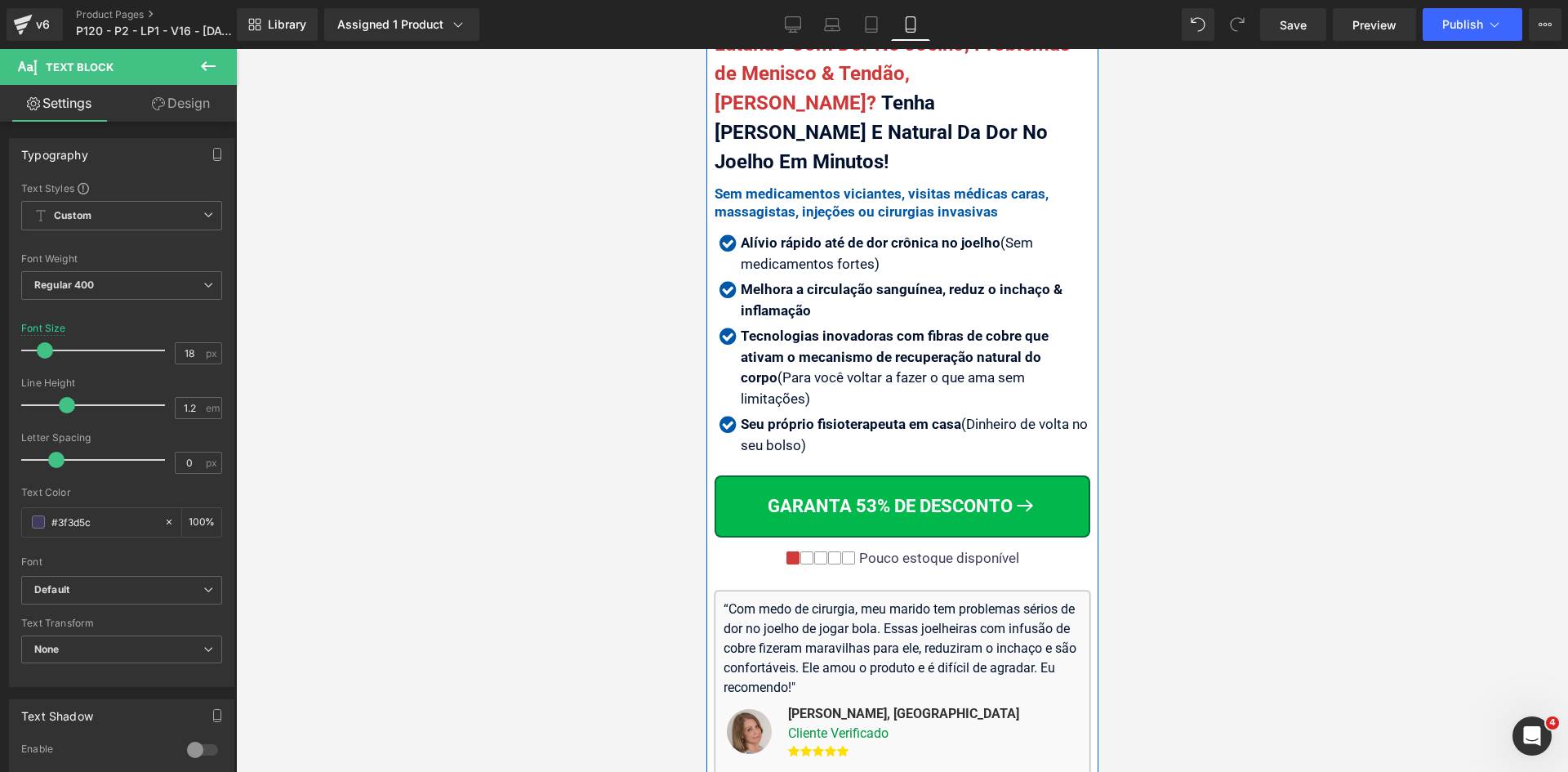
scroll to position [572, 0]
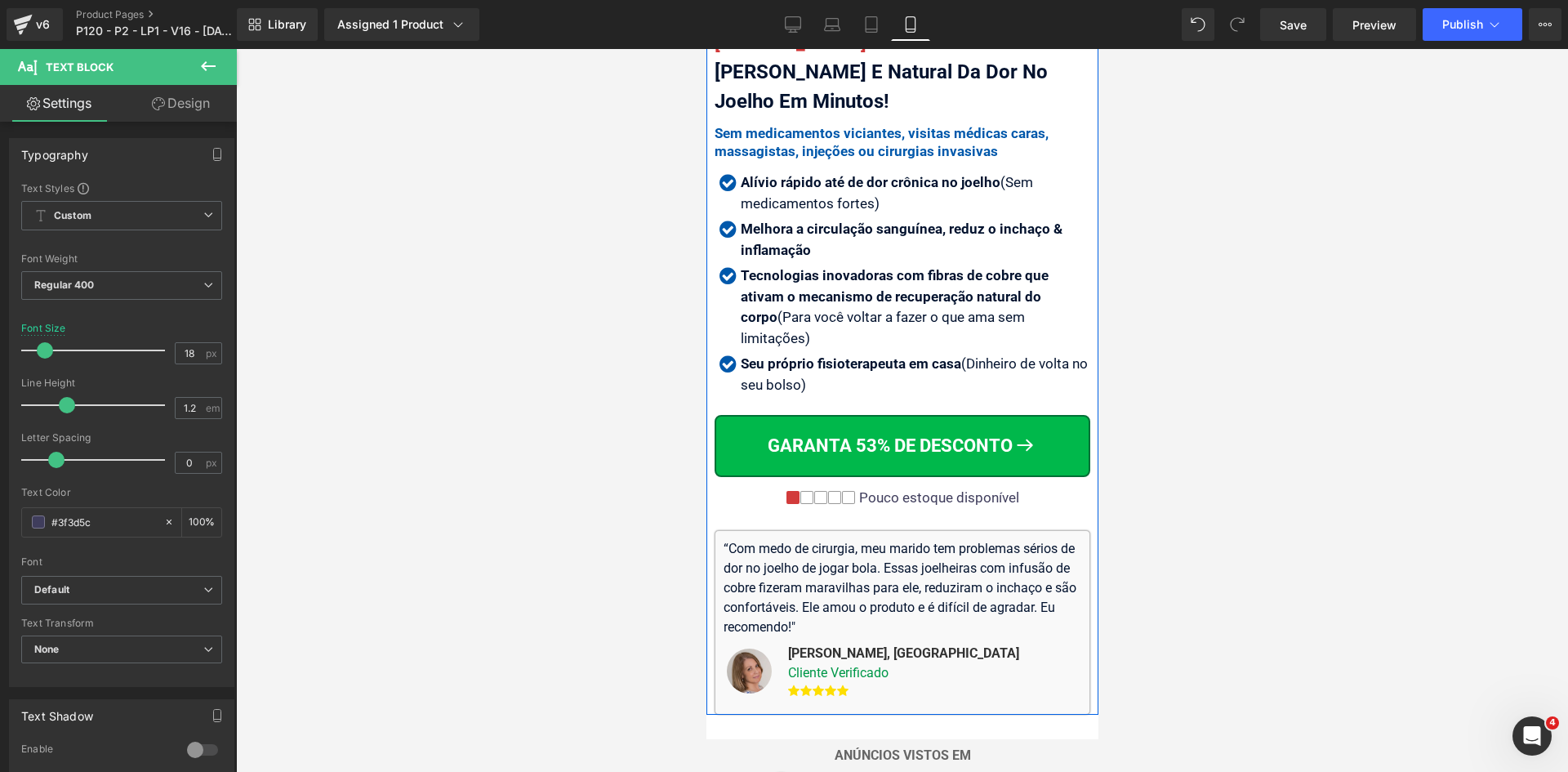
click at [999, 489] on div "Pouco estoque disponível" at bounding box center [937, 497] width 164 height 16
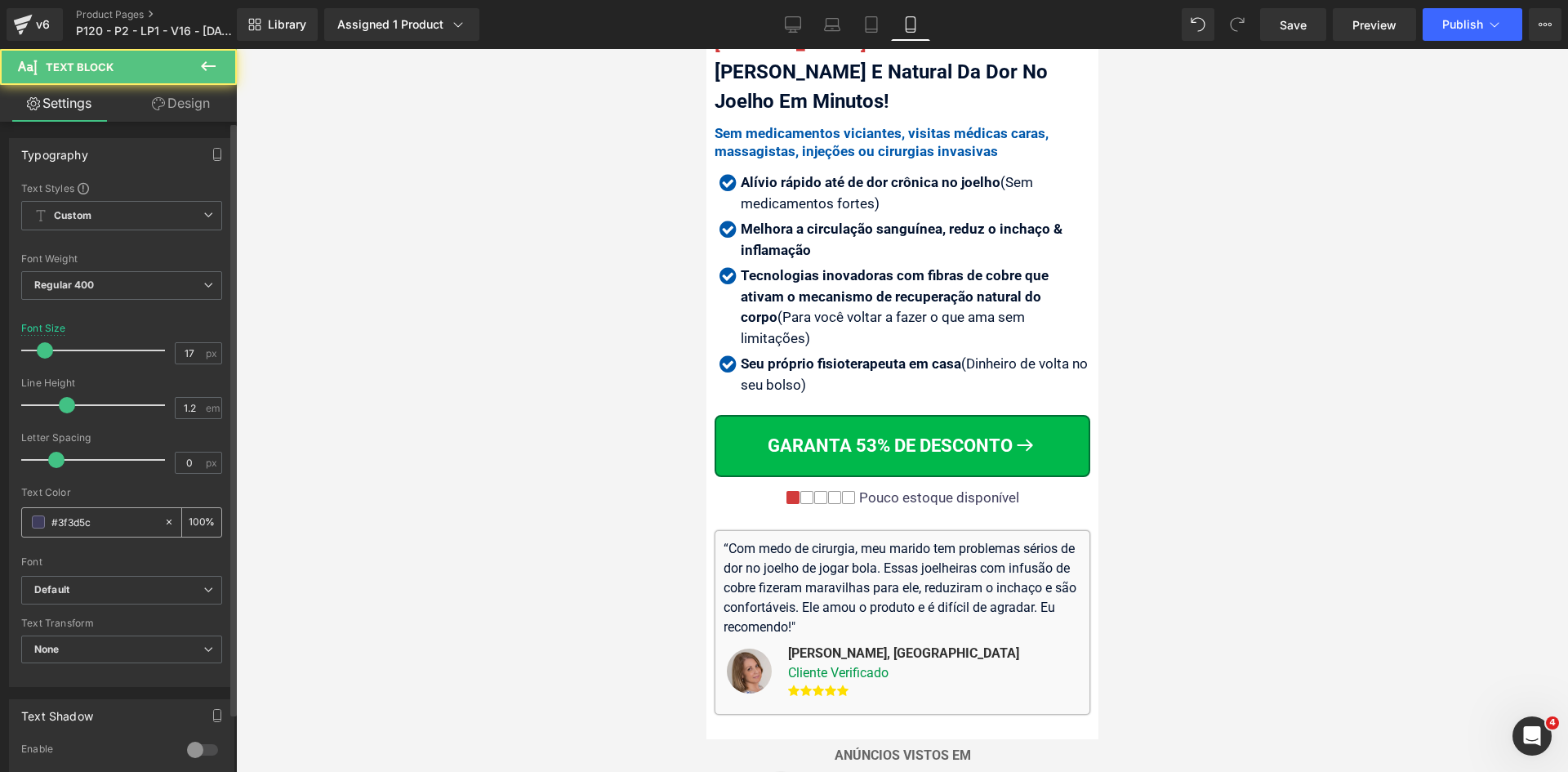
click at [103, 523] on input "#3f3d5c" at bounding box center [103, 522] width 105 height 18
click at [181, 352] on input "17" at bounding box center [190, 353] width 28 height 21
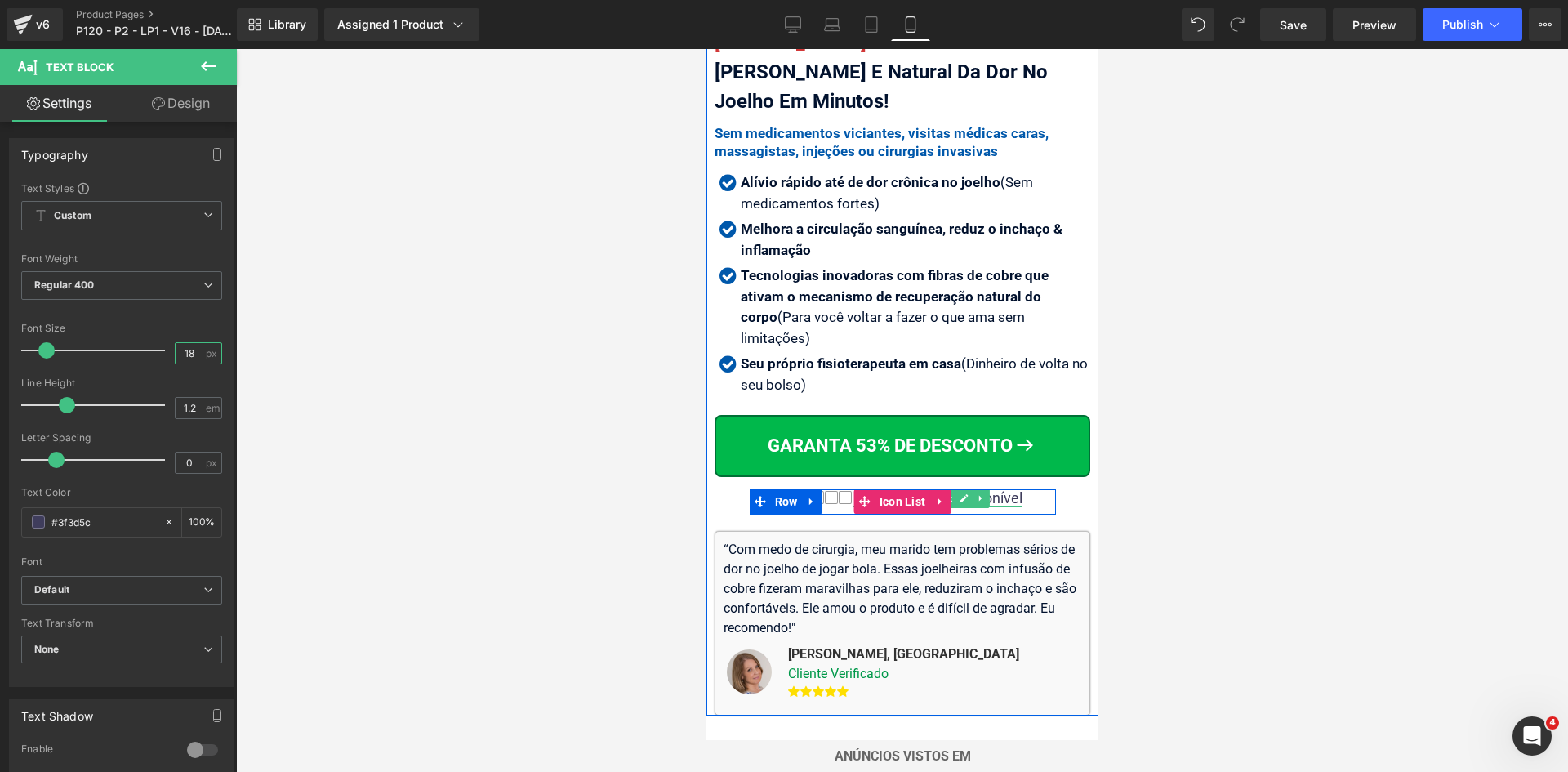
type input "18"
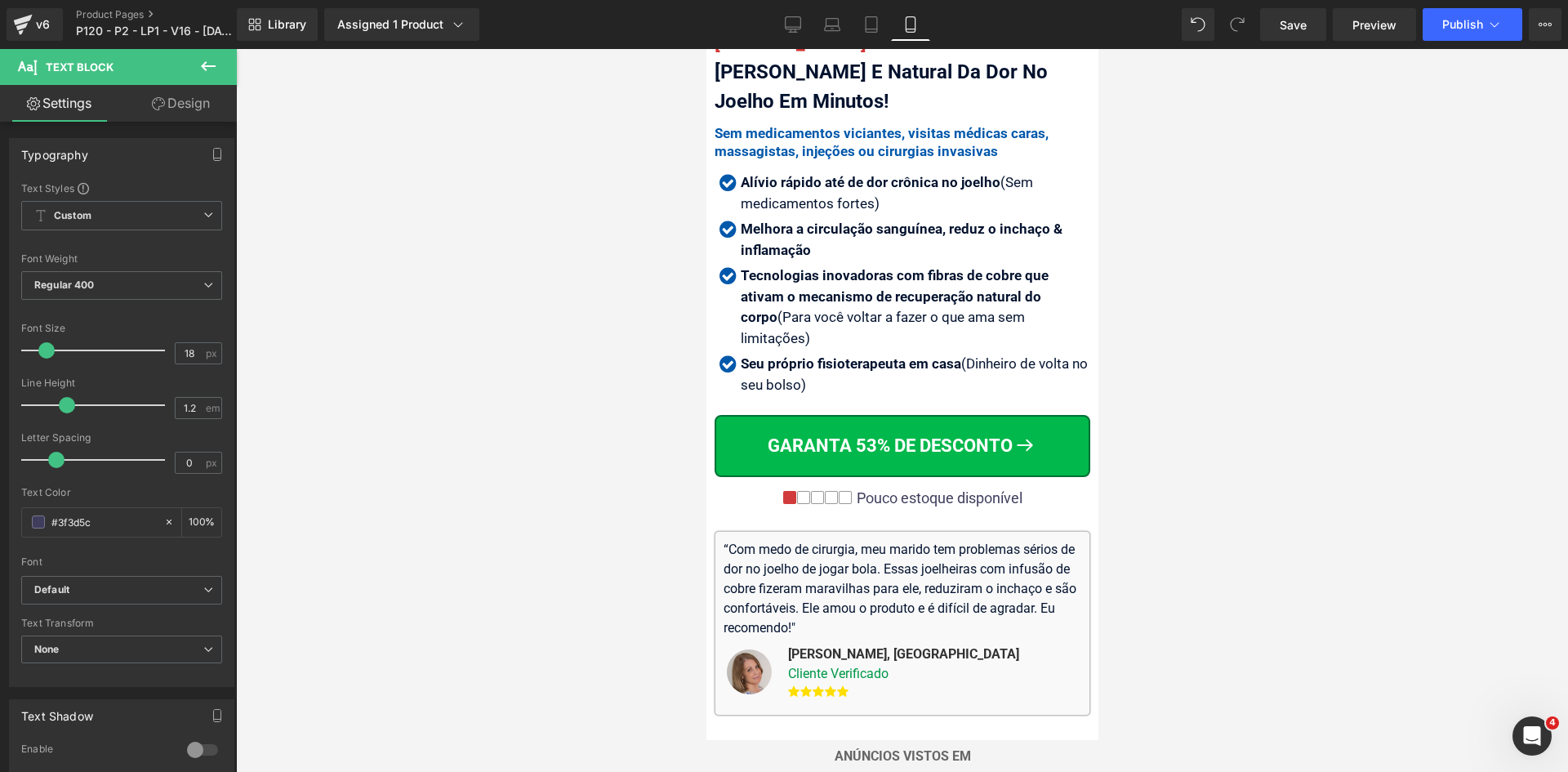
scroll to position [3452, 0]
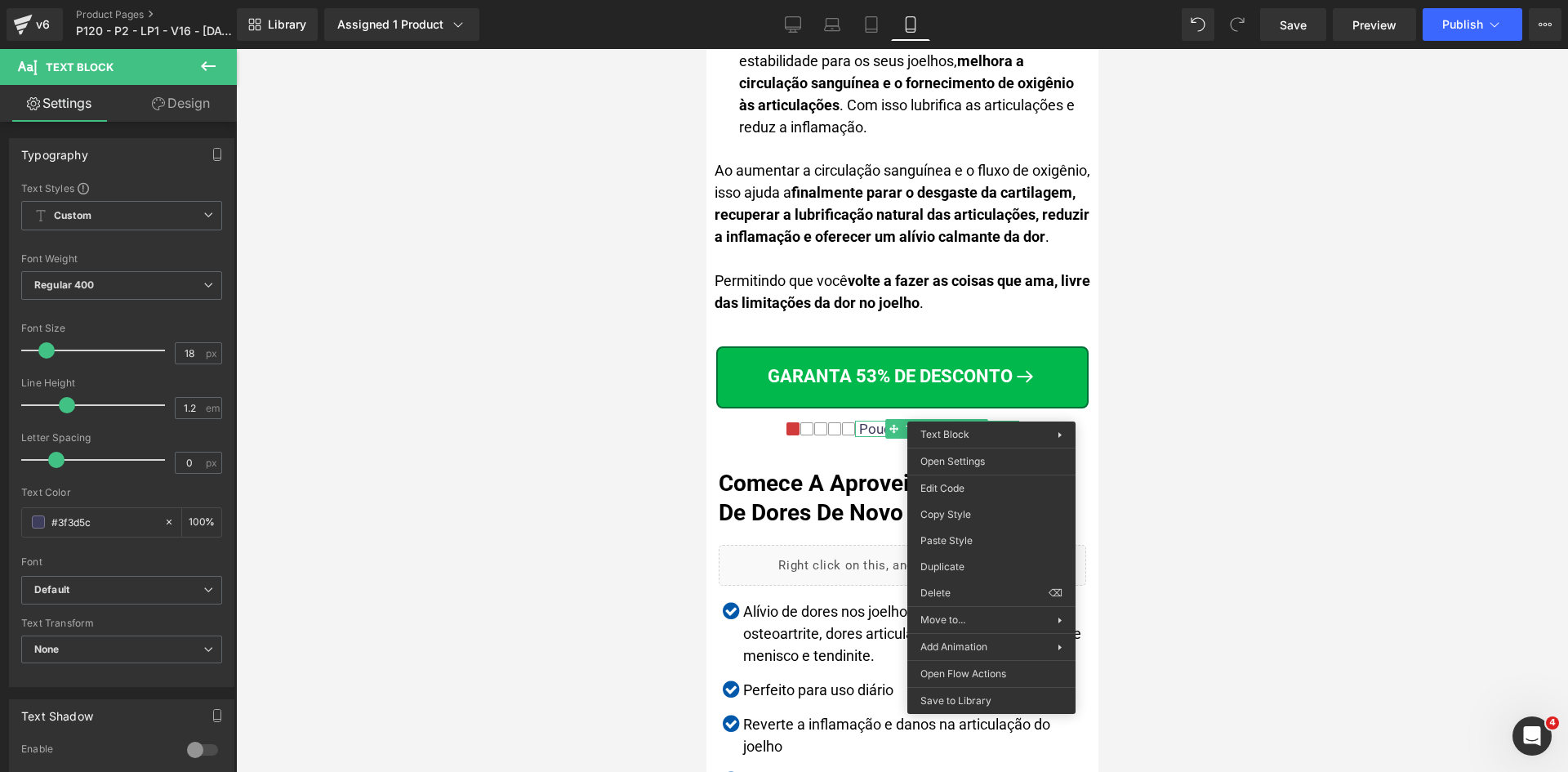
drag, startPoint x: 1649, startPoint y: 586, endPoint x: 975, endPoint y: 312, distance: 727.6
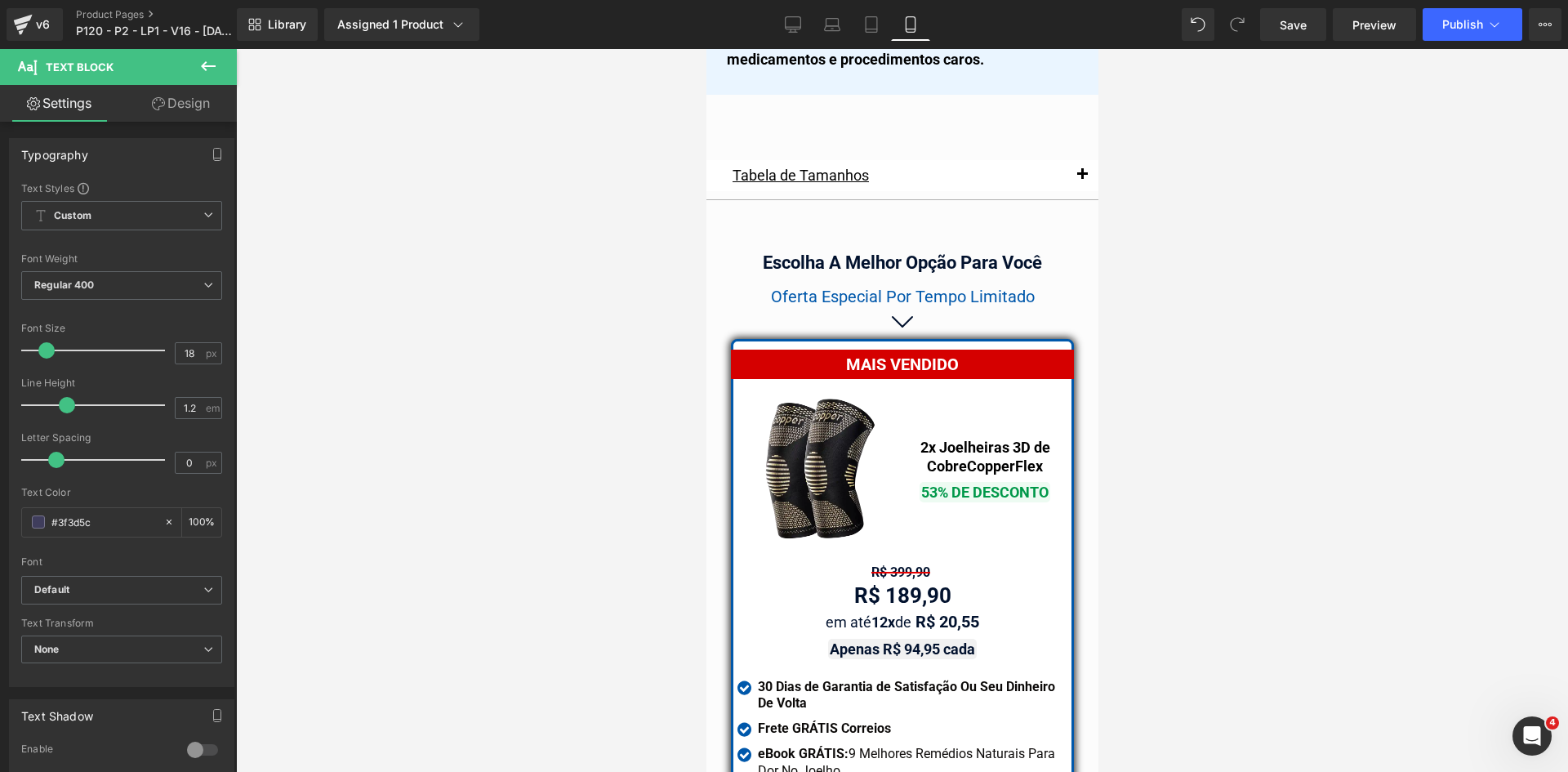
scroll to position [13813, 0]
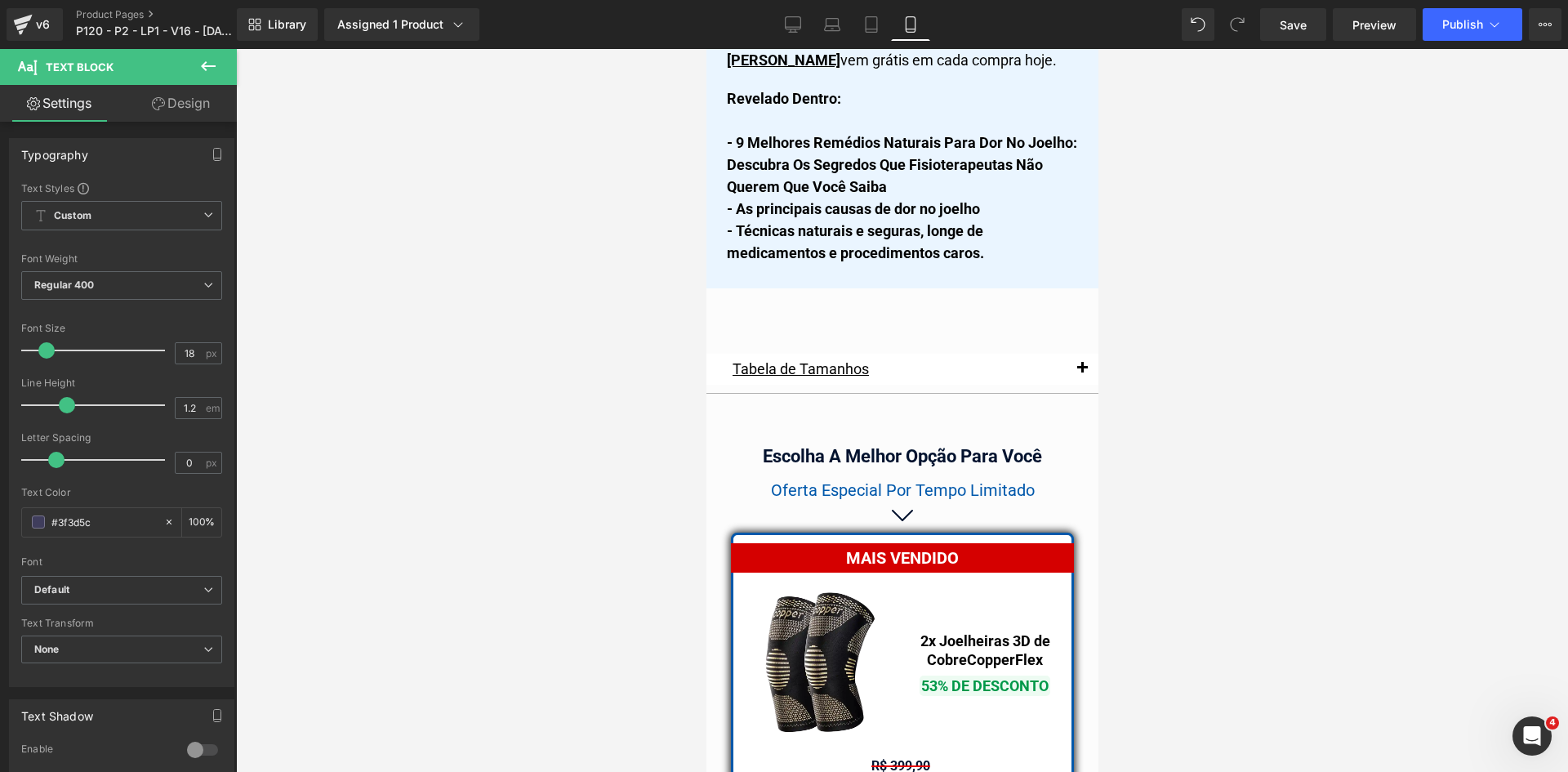
drag, startPoint x: 1093, startPoint y: 717, endPoint x: 1806, endPoint y: 568, distance: 728.4
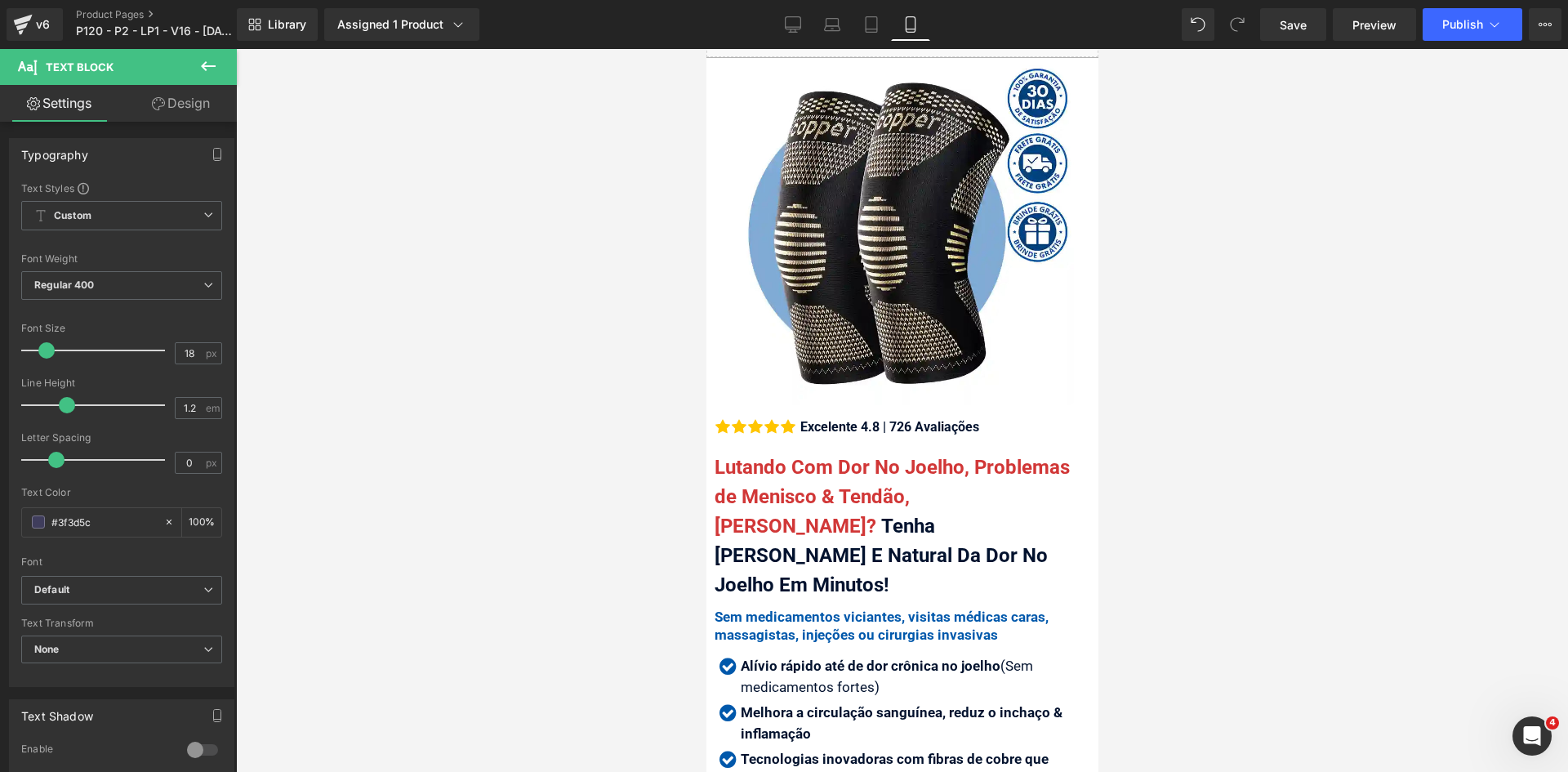
scroll to position [0, 0]
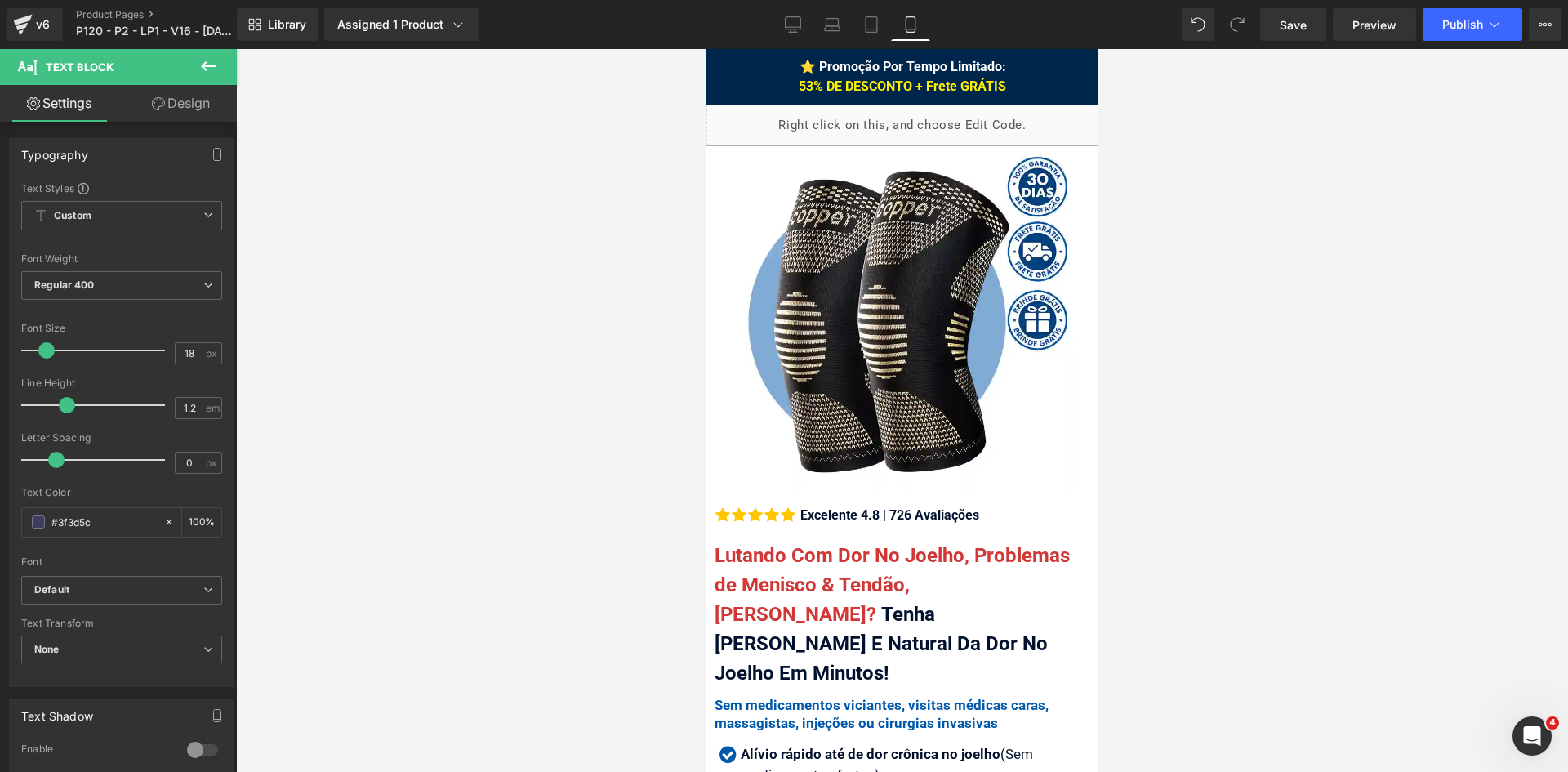
drag, startPoint x: 1095, startPoint y: 546, endPoint x: 1806, endPoint y: 117, distance: 830.4
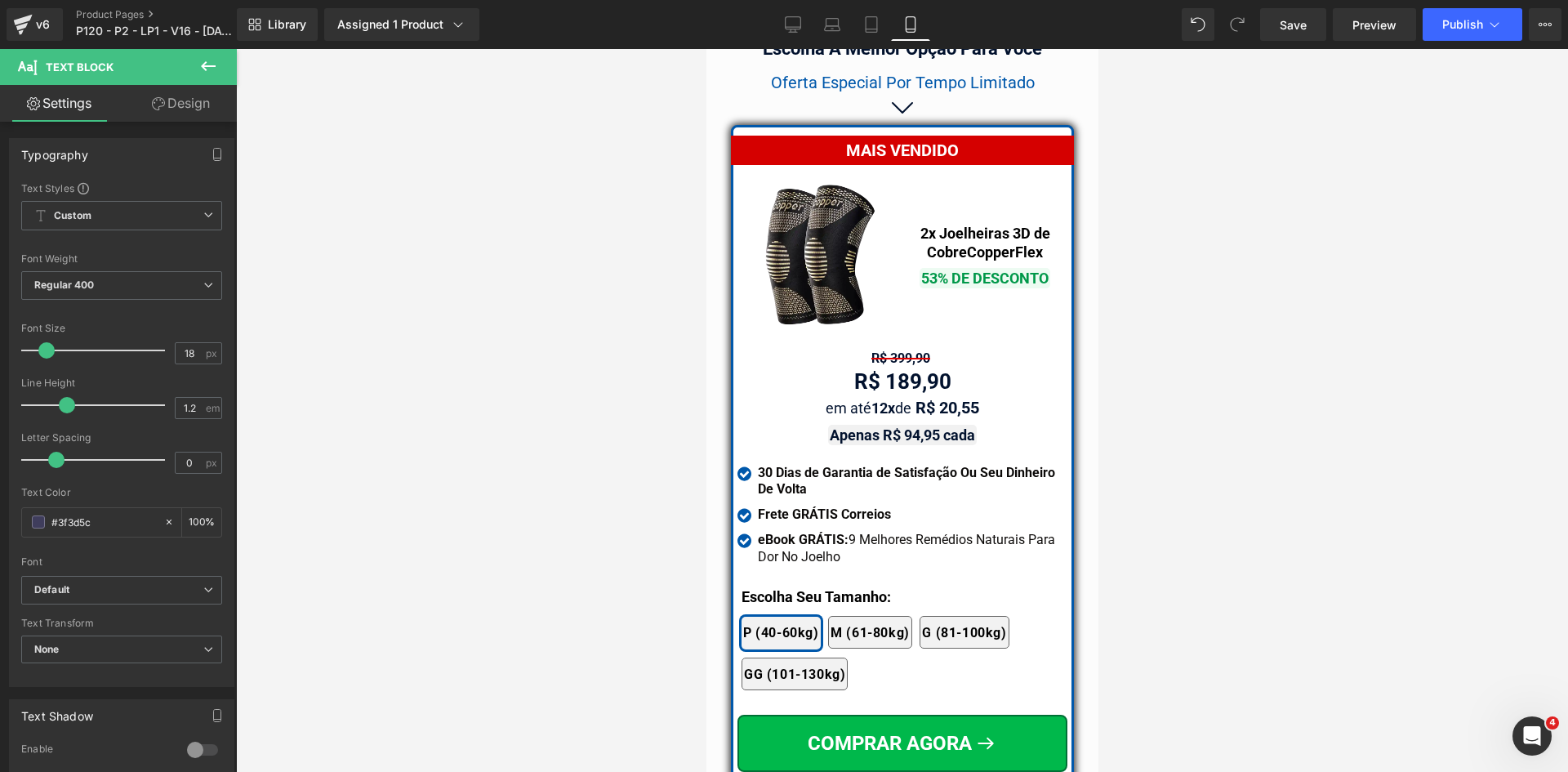
scroll to position [13993, 0]
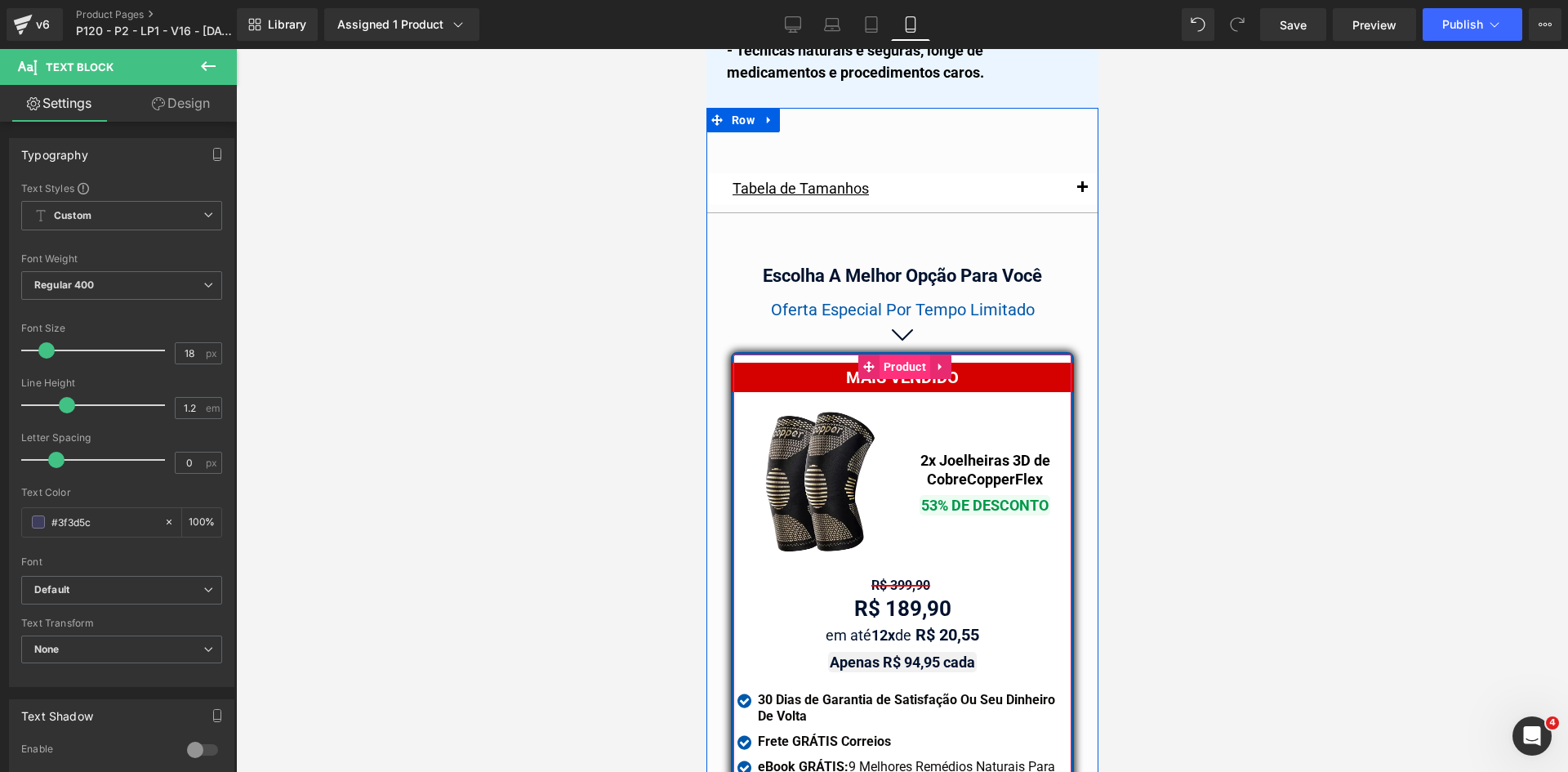
click at [892, 354] on span "Product" at bounding box center [905, 367] width 51 height 25
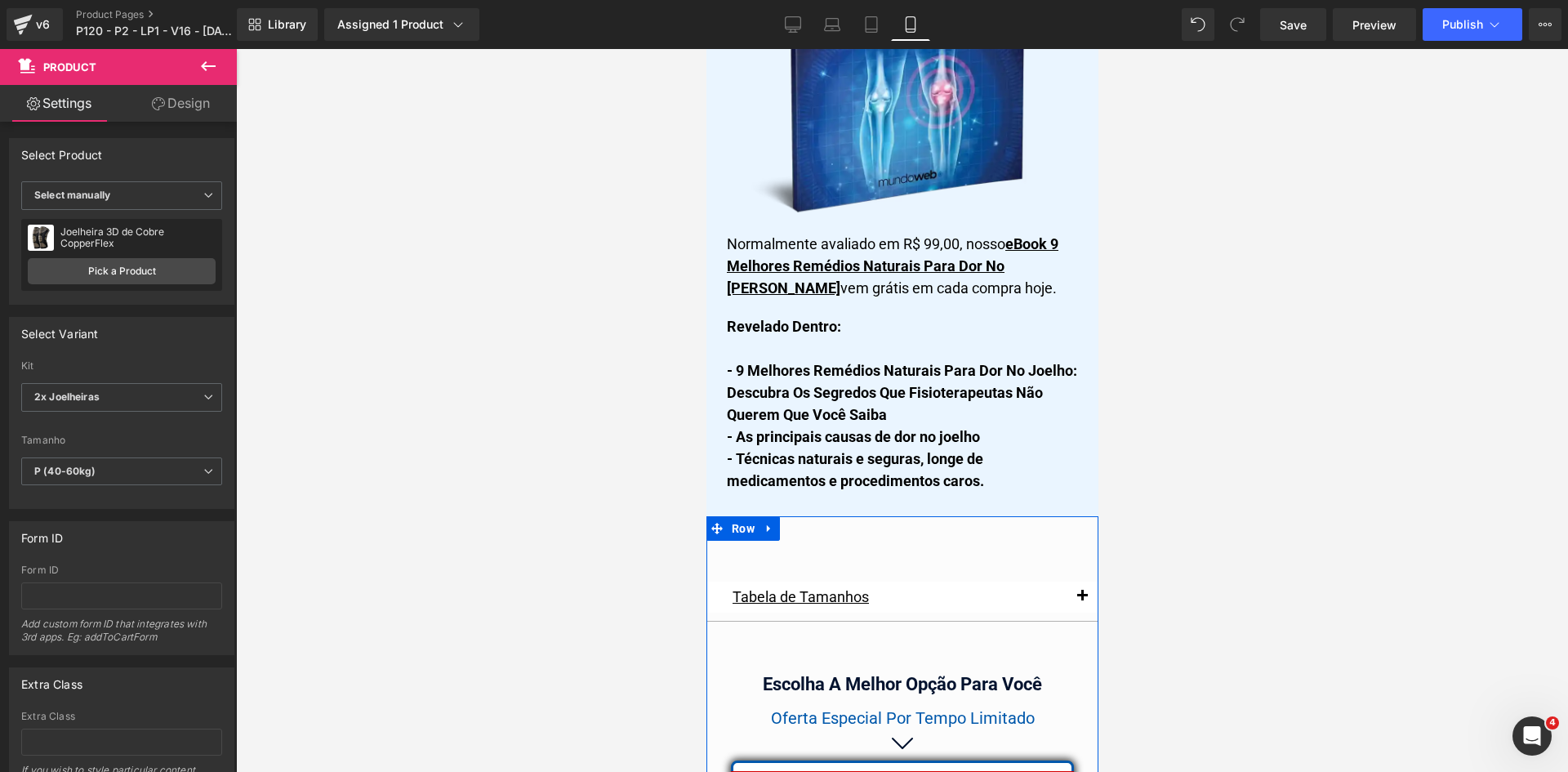
scroll to position [13666, 0]
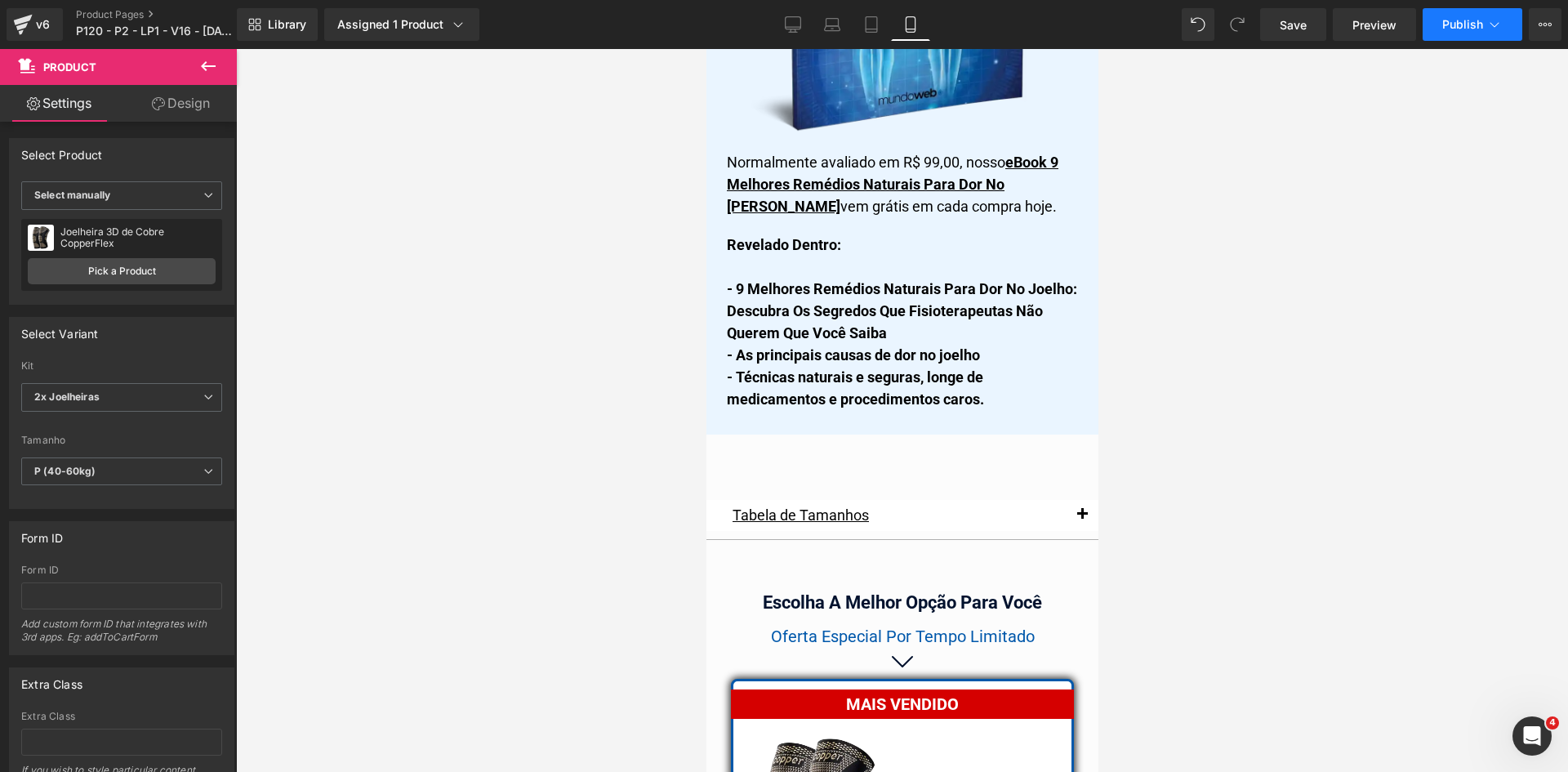
click at [1468, 25] on span "Publish" at bounding box center [1462, 25] width 41 height 13
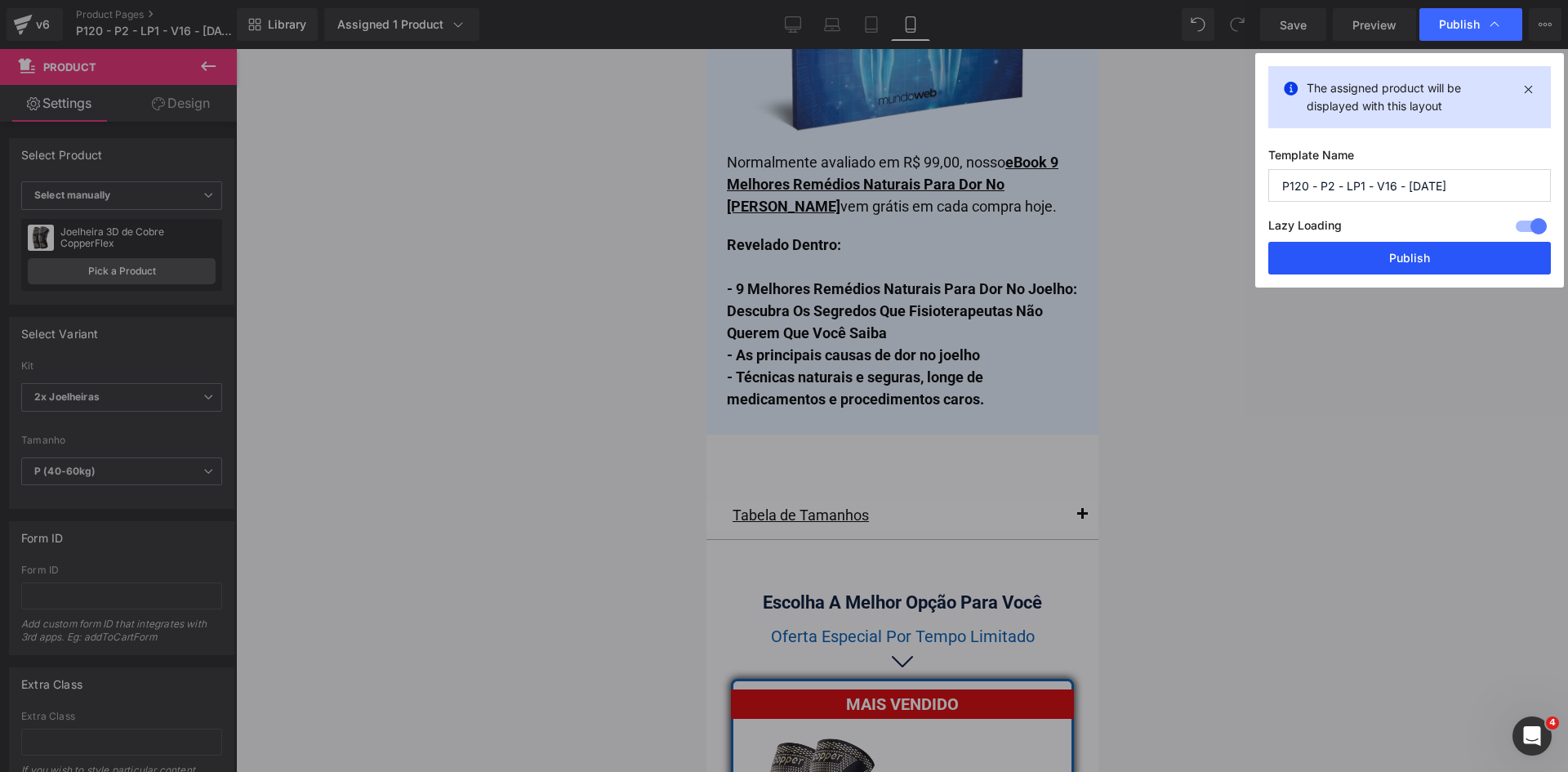
click at [1446, 252] on button "Publish" at bounding box center [1409, 258] width 283 height 33
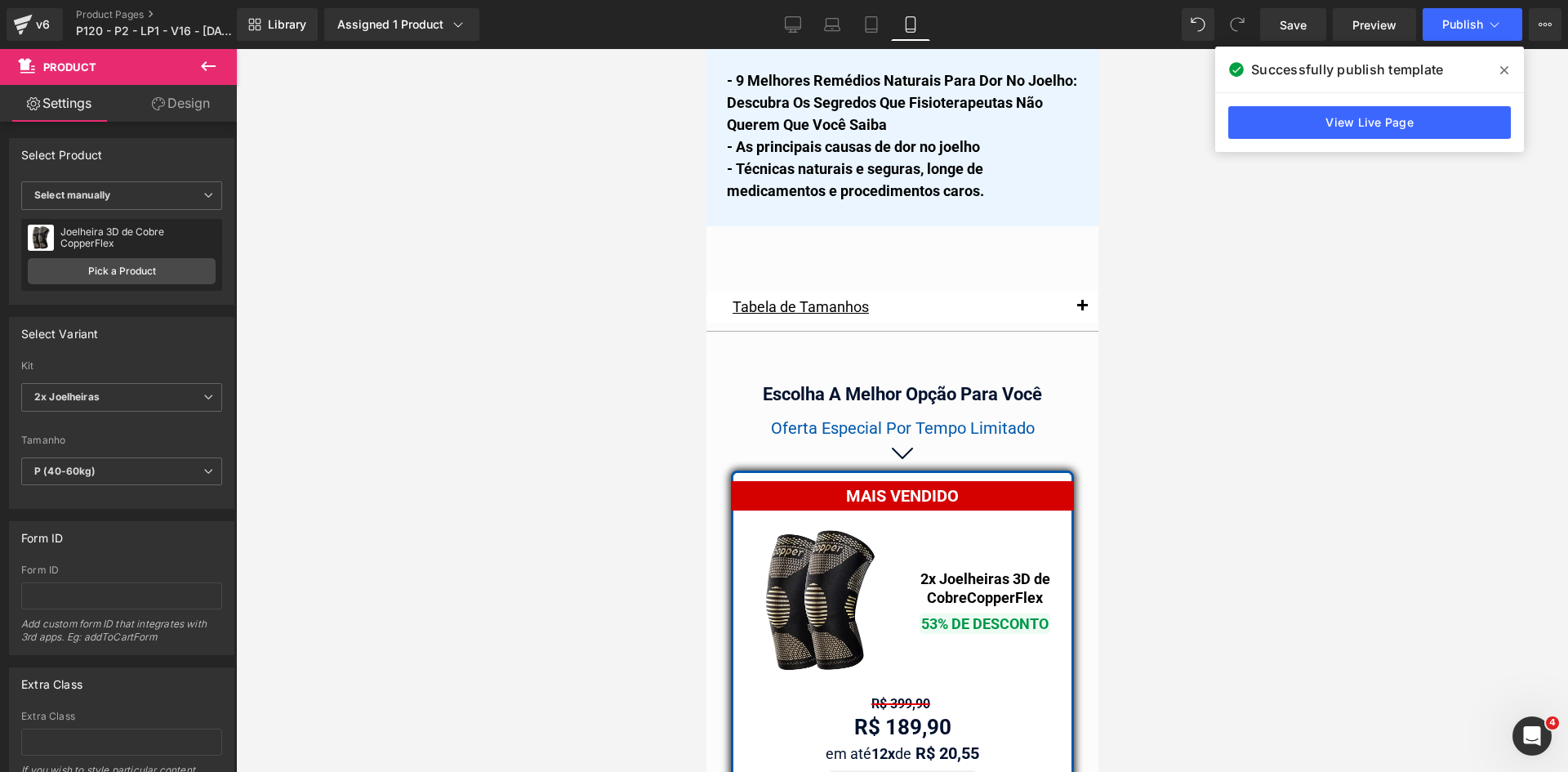
scroll to position [14075, 0]
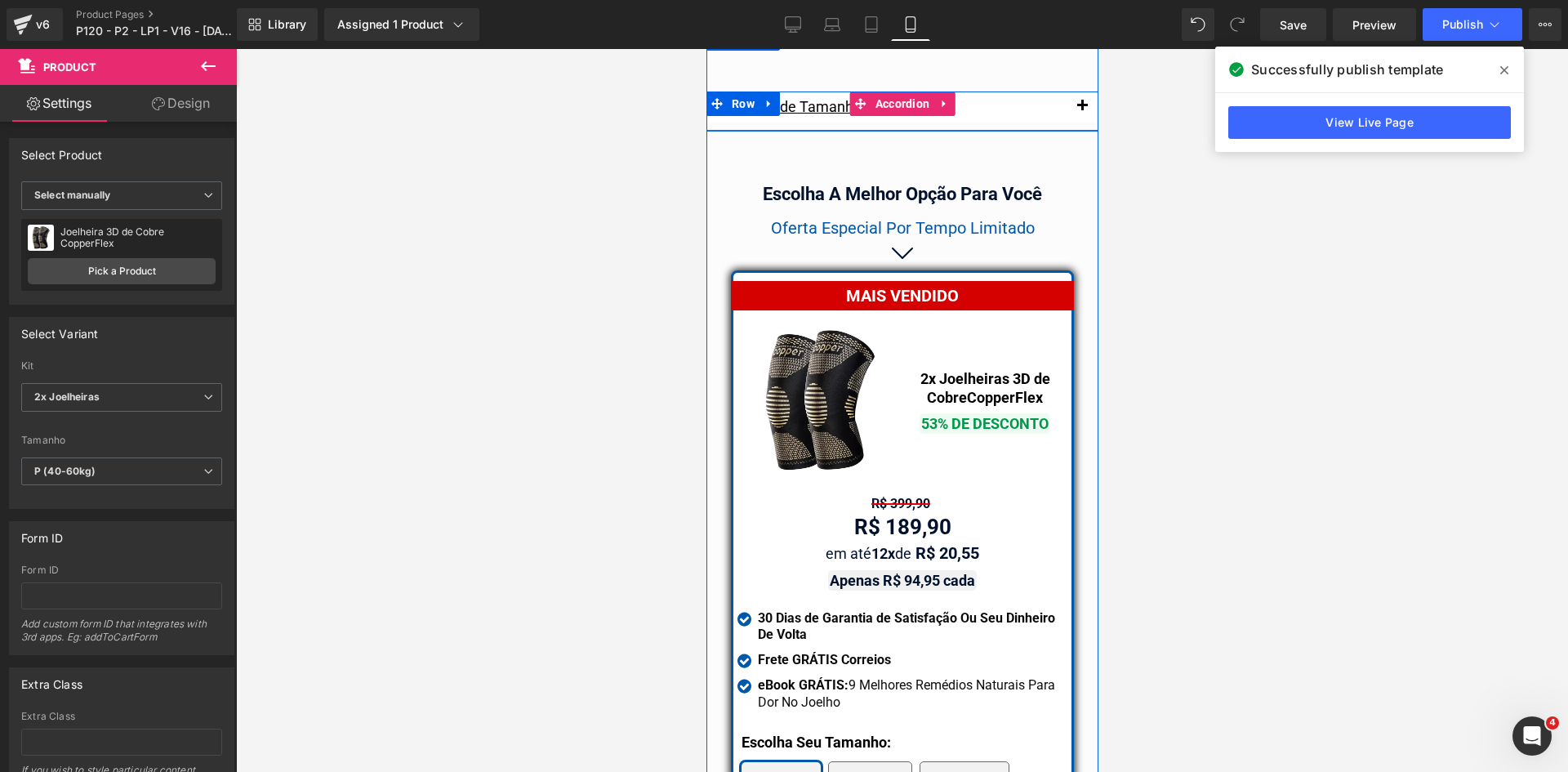
click at [1081, 111] on span "button" at bounding box center [1081, 111] width 0 height 0
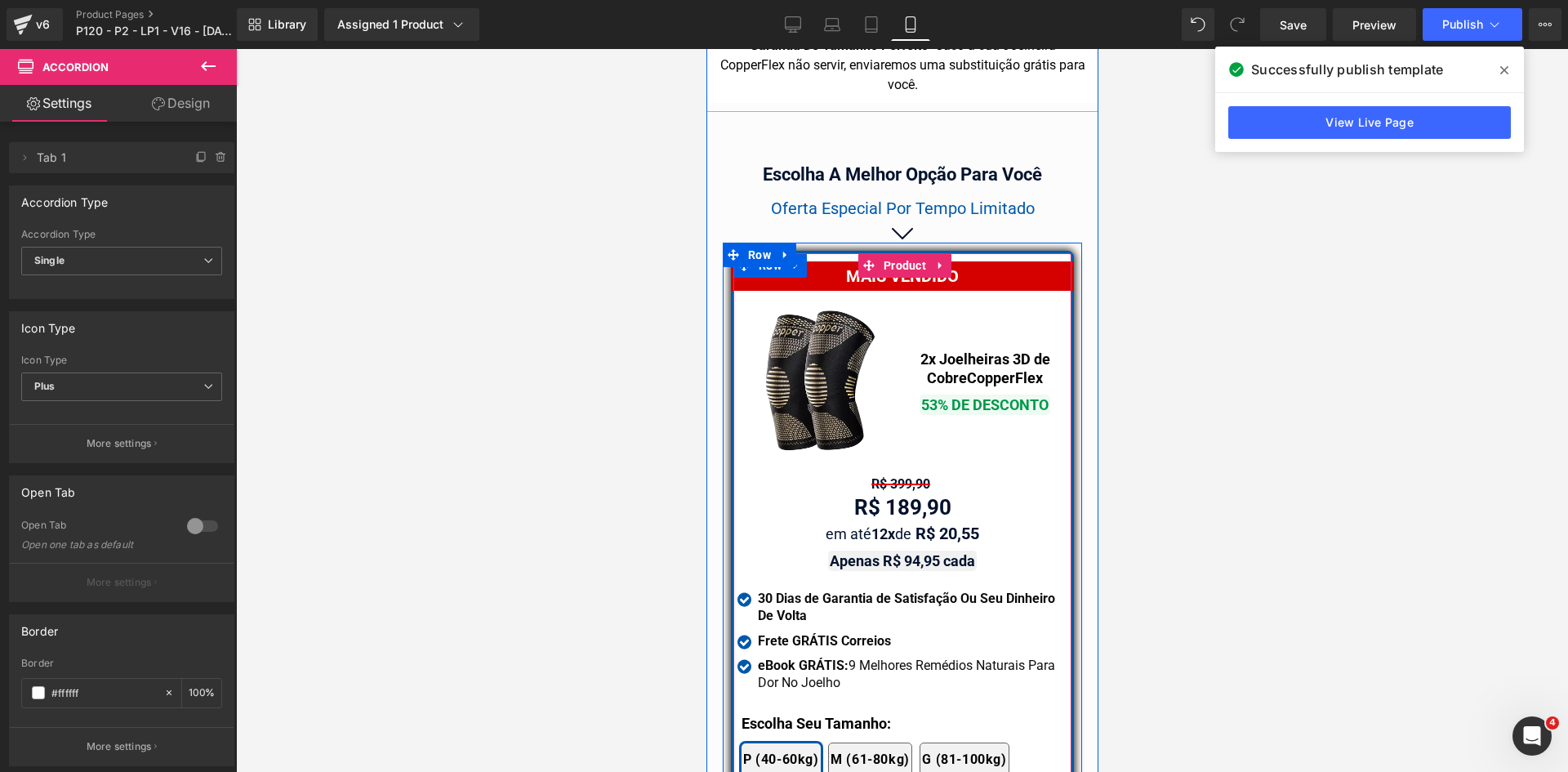
scroll to position [14565, 0]
